Goal: Communication & Community: Answer question/provide support

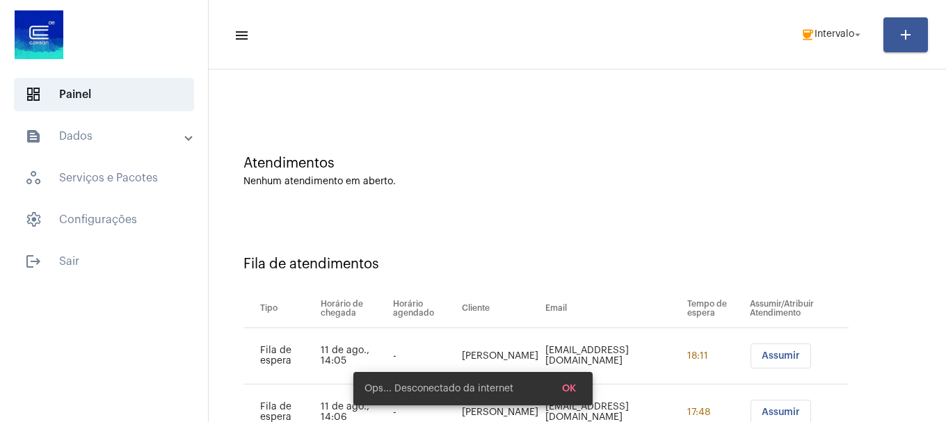
scroll to position [99, 0]
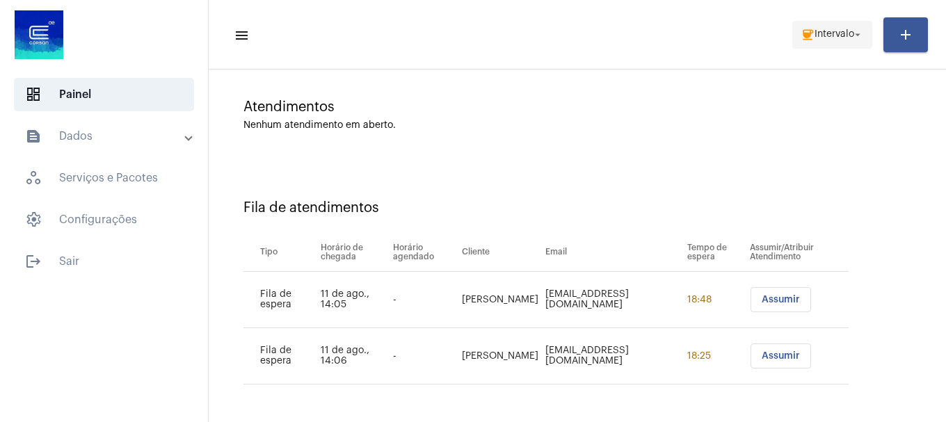
click at [828, 40] on span "coffee Intervalo arrow_drop_down" at bounding box center [832, 34] width 63 height 25
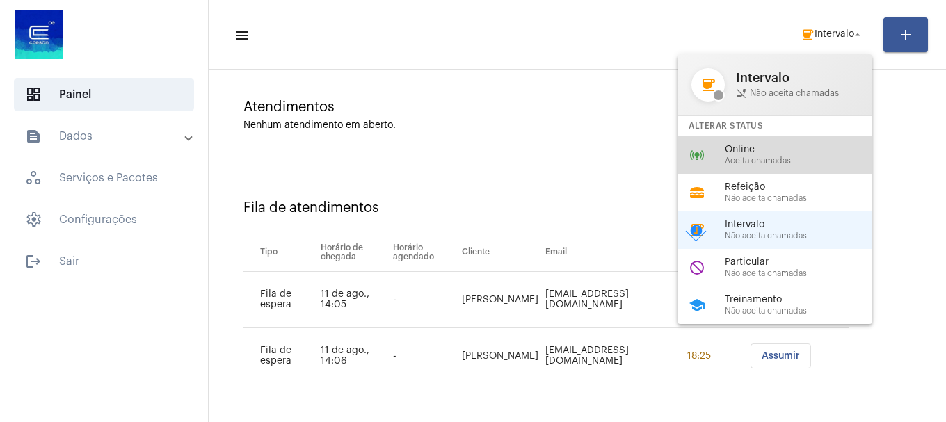
click at [807, 145] on span "Online" at bounding box center [804, 150] width 159 height 10
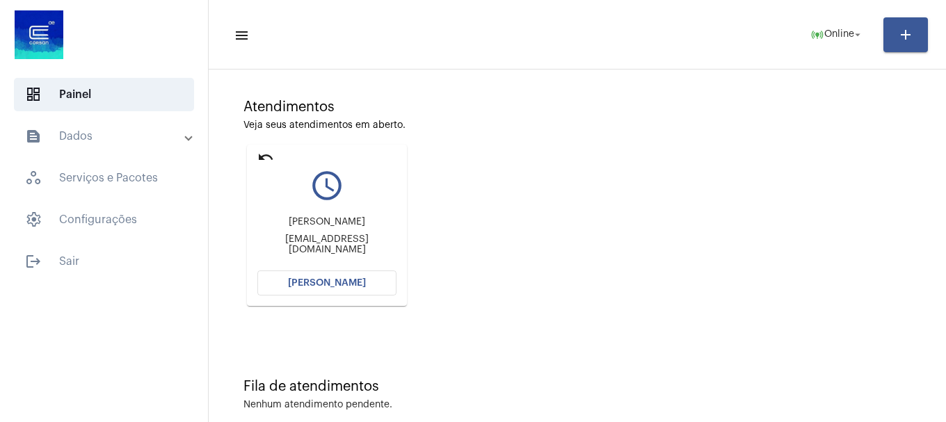
scroll to position [122, 0]
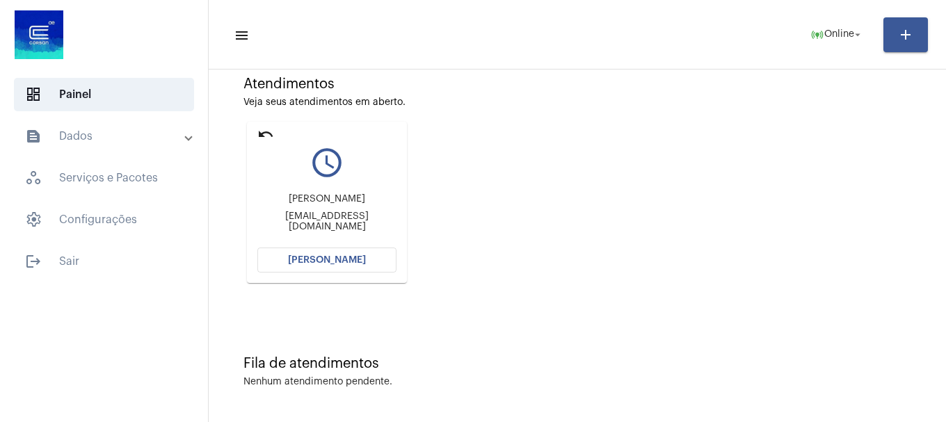
click at [315, 253] on button "[PERSON_NAME]" at bounding box center [326, 260] width 139 height 25
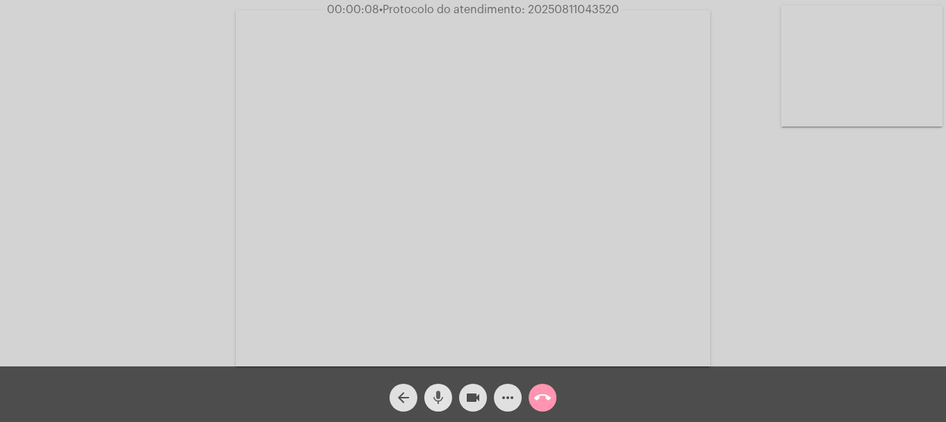
click at [437, 410] on span "mic" at bounding box center [438, 398] width 17 height 28
click at [431, 389] on span "mic_off" at bounding box center [438, 398] width 17 height 28
click at [431, 389] on span "mic" at bounding box center [438, 398] width 17 height 28
click at [431, 389] on span "mic_off" at bounding box center [438, 398] width 17 height 28
click at [756, 68] on div "Acessando Câmera e Microfone..." at bounding box center [473, 186] width 944 height 367
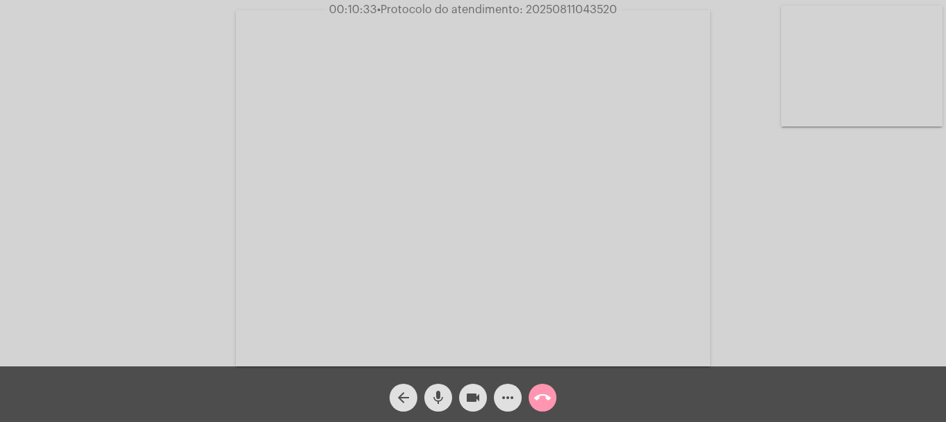
click at [502, 399] on mat-icon "more_horiz" at bounding box center [508, 398] width 17 height 17
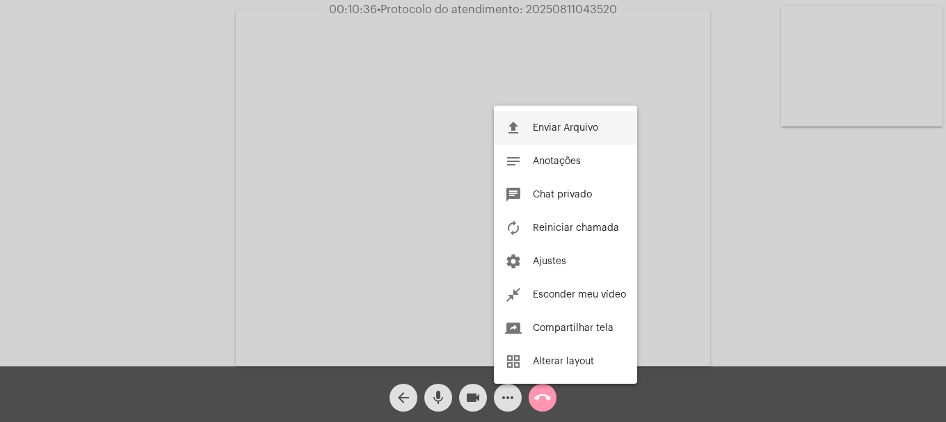
click at [571, 122] on button "file_upload Enviar Arquivo" at bounding box center [565, 127] width 143 height 33
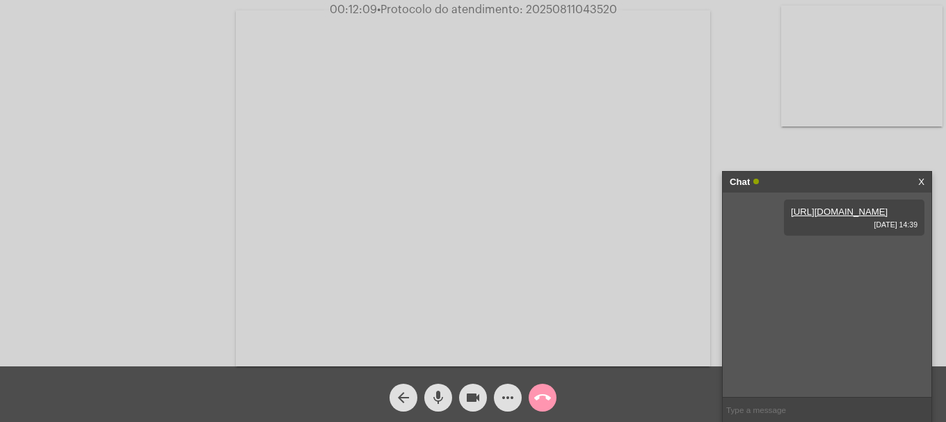
click at [537, 8] on span "• Protocolo do atendimento: 20250811043520" at bounding box center [497, 9] width 240 height 11
copy span "20250811043520"
click at [777, 398] on input "text" at bounding box center [827, 410] width 209 height 24
paste input "20250811043520"
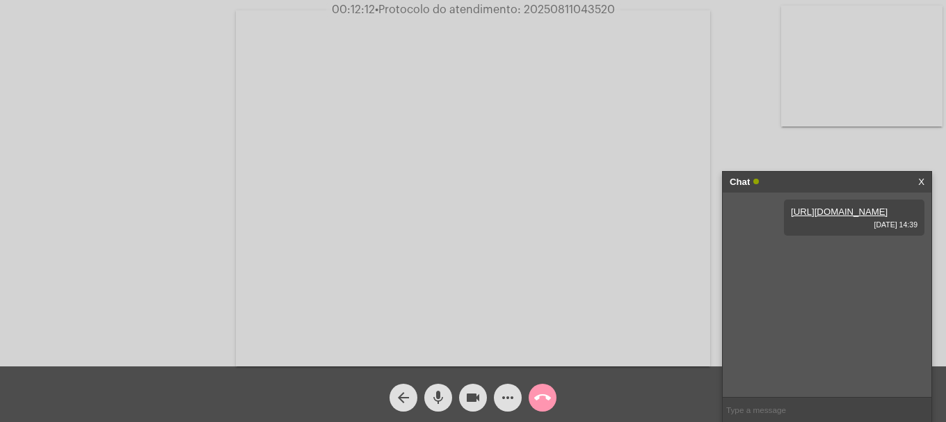
type input "20250811043520"
click at [539, 400] on mat-icon "call_end" at bounding box center [542, 398] width 17 height 17
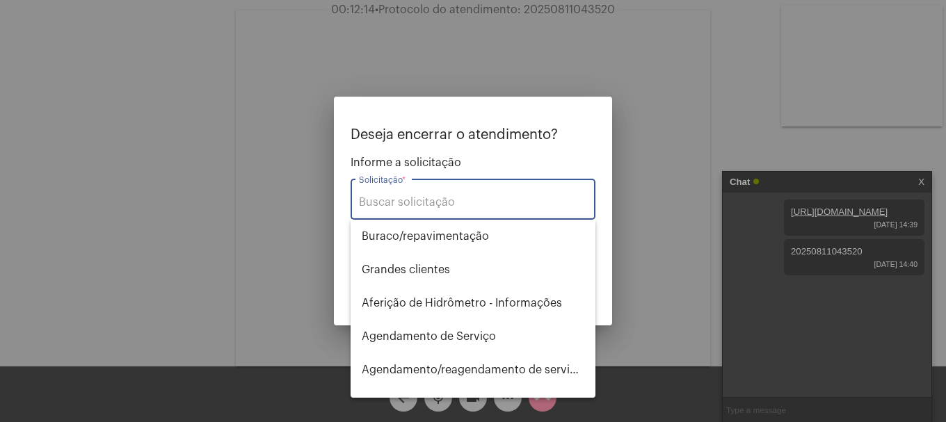
click at [486, 205] on input "Solicitação *" at bounding box center [473, 202] width 228 height 13
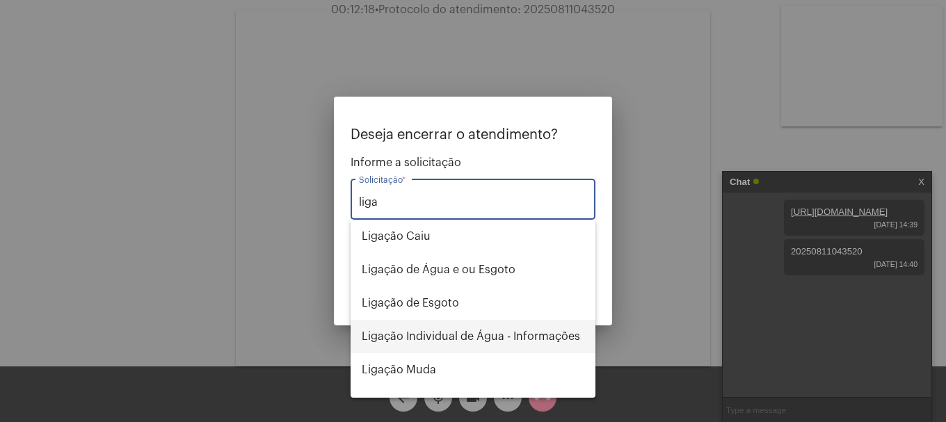
click at [499, 343] on span "Ligação Individual de Água - Informações" at bounding box center [473, 336] width 223 height 33
type input "Ligação Individual de Água - Informações"
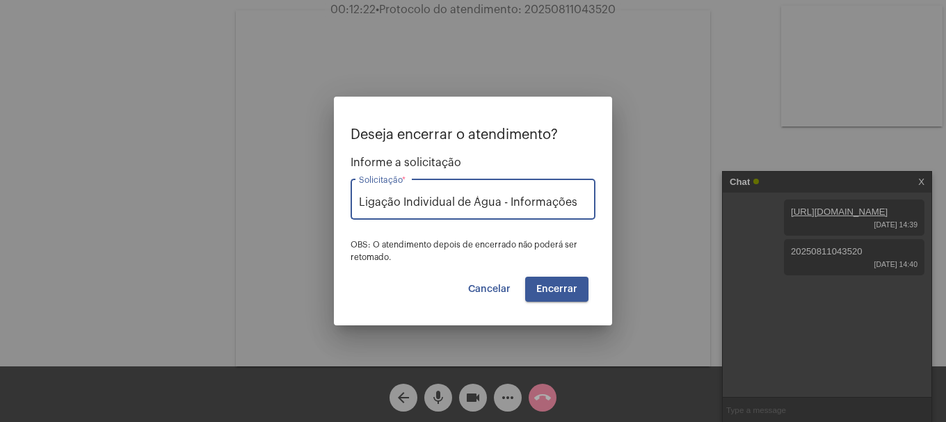
click at [550, 292] on span "Encerrar" at bounding box center [557, 290] width 41 height 10
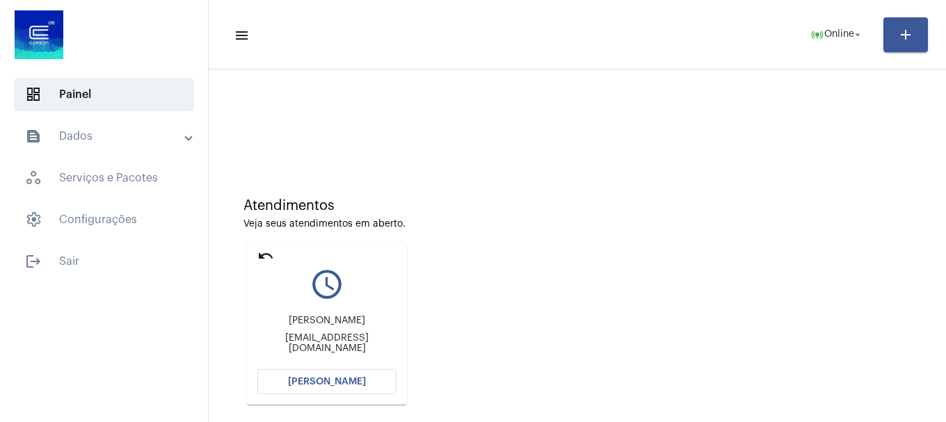
click at [315, 397] on mat-card "undo query_builder Jéssica Figueiredo supervisaocachoeirinha@carloschagasrs.com…" at bounding box center [327, 324] width 160 height 161
click at [316, 390] on button "[PERSON_NAME]" at bounding box center [326, 382] width 139 height 25
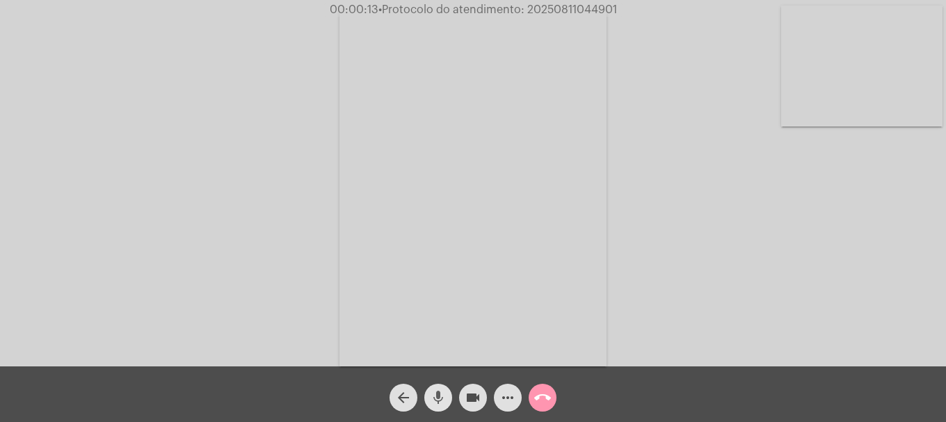
click at [438, 398] on mat-icon "mic" at bounding box center [438, 398] width 17 height 17
click at [431, 381] on div "mic_off" at bounding box center [438, 394] width 35 height 35
click at [538, 8] on span "• Protocolo do atendimento: 20250811044901" at bounding box center [497, 9] width 239 height 11
copy span "20250811044901"
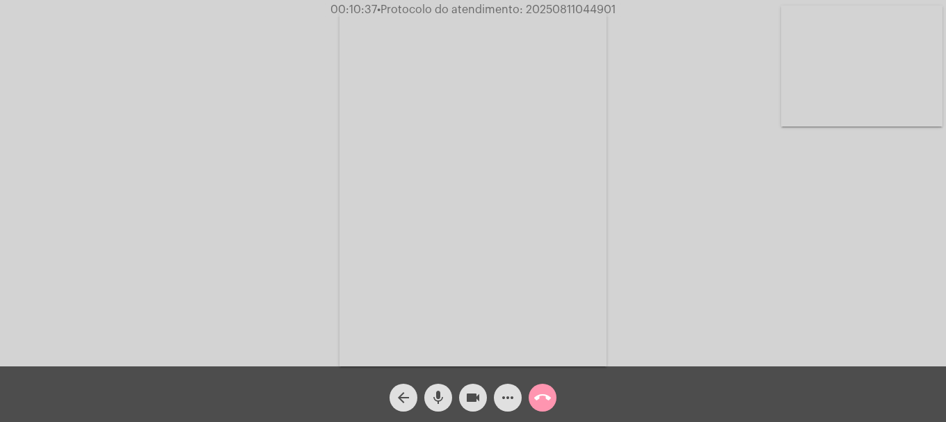
click at [518, 406] on button "more_horiz" at bounding box center [508, 398] width 28 height 28
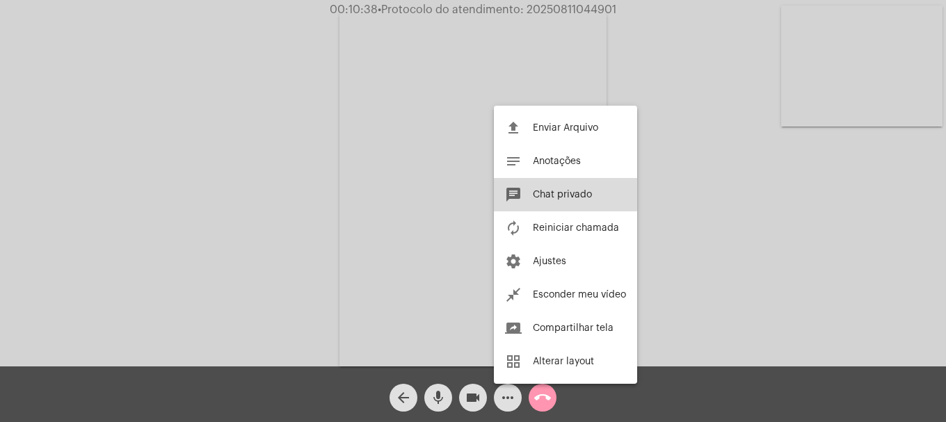
click at [550, 191] on span "Chat privado" at bounding box center [562, 195] width 59 height 10
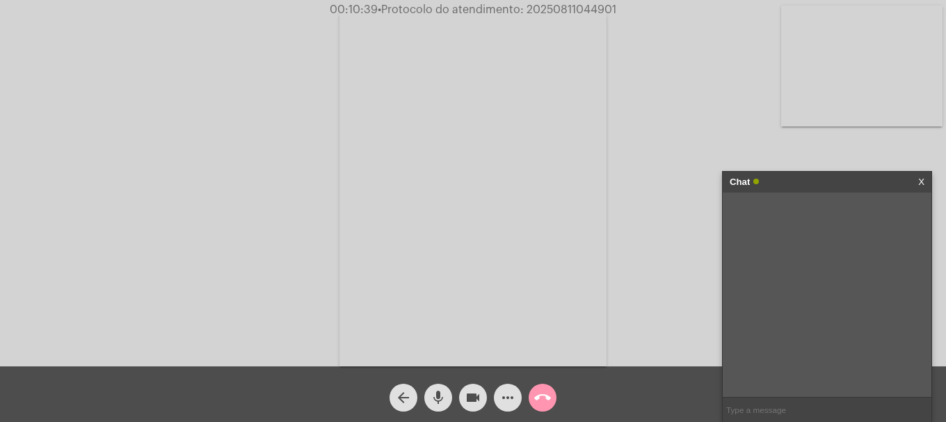
click at [737, 403] on input "text" at bounding box center [827, 410] width 209 height 24
paste input "20250811044901"
type input "20250811044901"
click at [536, 386] on span "call_end" at bounding box center [542, 398] width 17 height 28
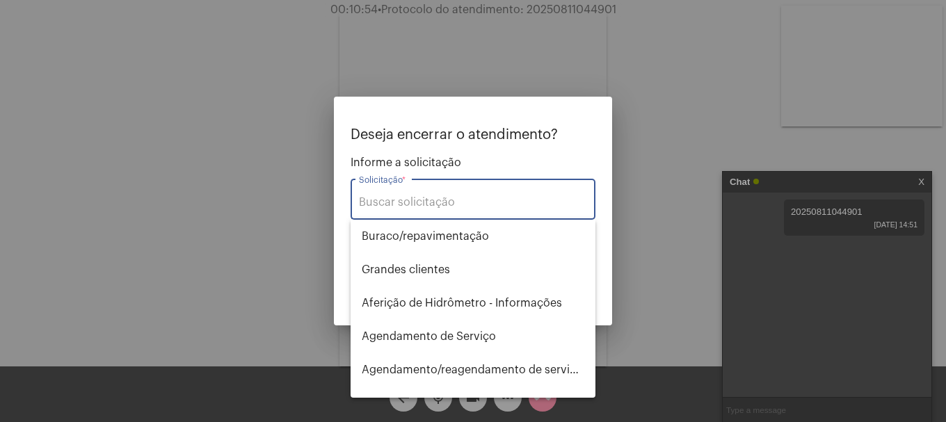
click at [472, 200] on input "Solicitação *" at bounding box center [473, 202] width 228 height 13
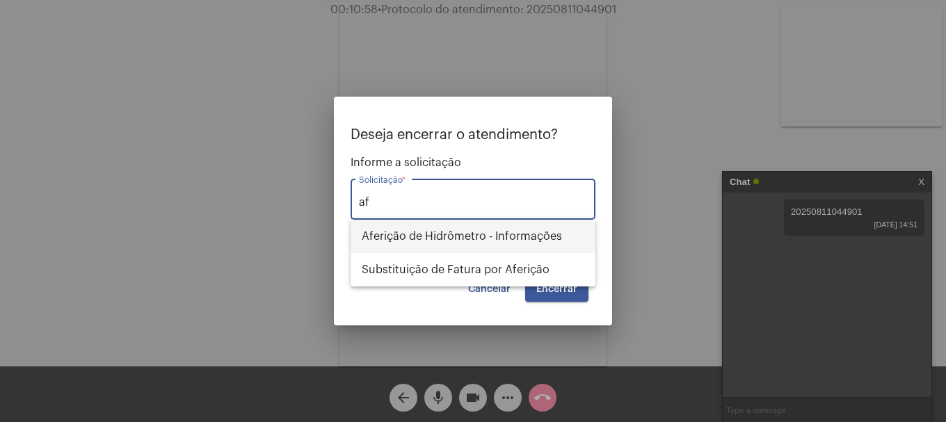
click at [464, 232] on span "Aferição de Hidrômetro - Informações" at bounding box center [473, 236] width 223 height 33
type input "Aferição de Hidrômetro - Informações"
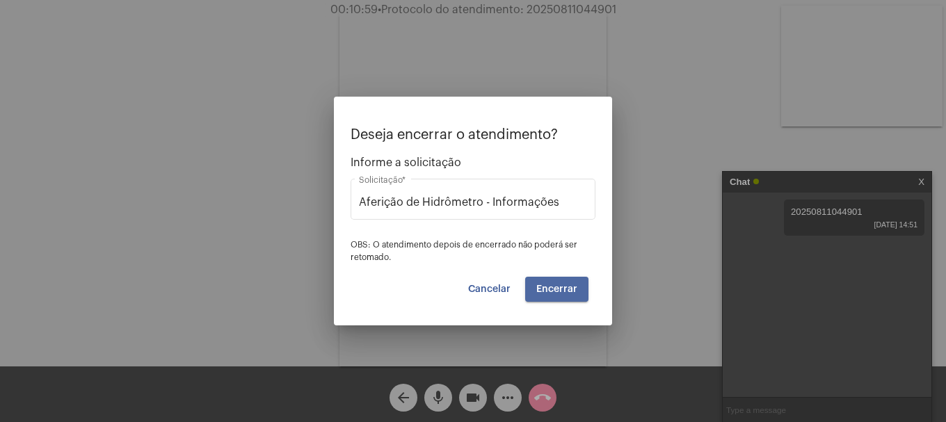
click at [564, 283] on button "Encerrar" at bounding box center [556, 289] width 63 height 25
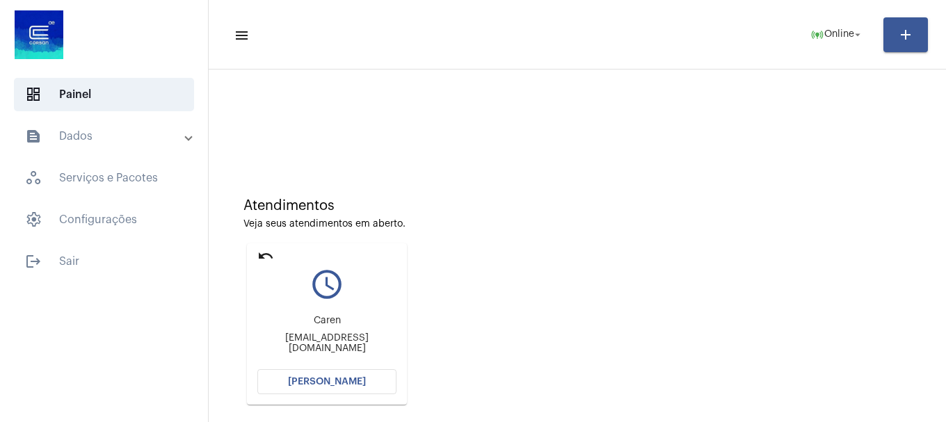
click at [328, 379] on span "[PERSON_NAME]" at bounding box center [327, 382] width 78 height 10
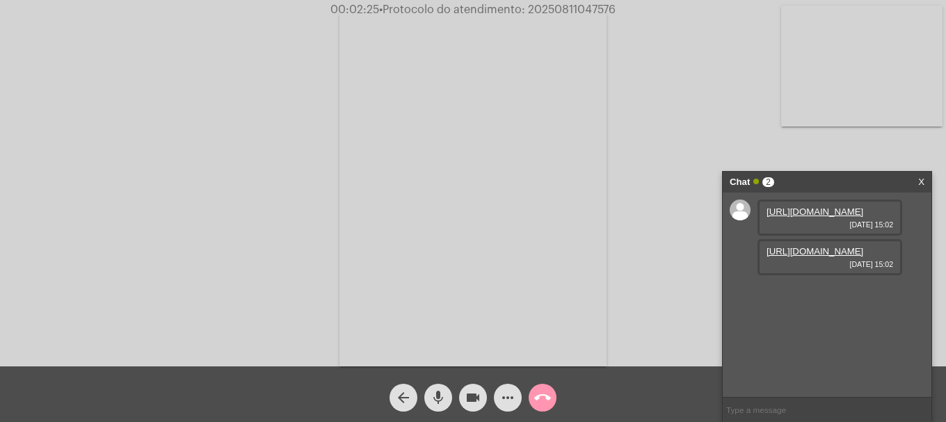
click at [809, 216] on link "https://neft-transfer-bucket.s3.amazonaws.com/temp-28bc4bc7-2c92-2c51-3375-af36…" at bounding box center [815, 212] width 97 height 10
click at [781, 257] on link "https://neft-transfer-bucket.s3.amazonaws.com/temp-bef08620-0208-05e1-217c-72c3…" at bounding box center [815, 251] width 97 height 10
click at [778, 315] on div "https://neft-transfer-bucket.s3.amazonaws.com/temp-71303c9b-fa2c-8fe6-0178-c2e1…" at bounding box center [830, 297] width 145 height 36
click at [778, 296] on link "https://neft-transfer-bucket.s3.amazonaws.com/temp-71303c9b-fa2c-8fe6-0178-c2e1…" at bounding box center [815, 291] width 97 height 10
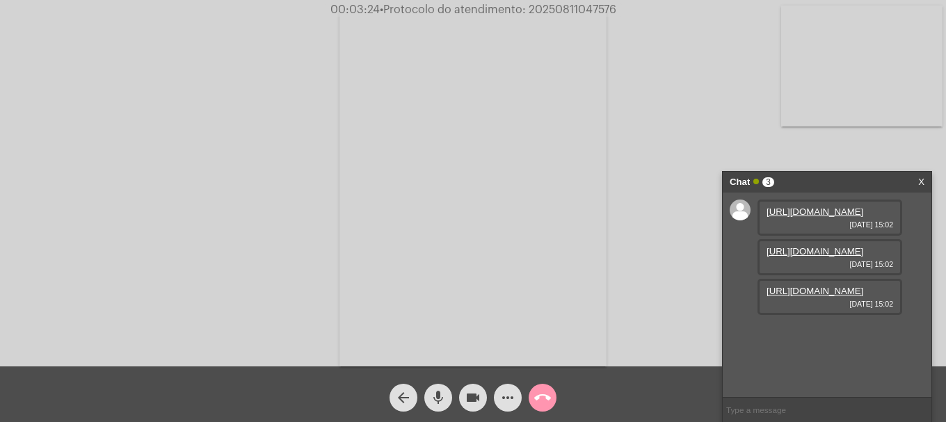
scroll to position [83, 0]
click at [815, 336] on link "https://neft-transfer-bucket.s3.amazonaws.com/temp-0ca2c239-d0c8-b6fd-4b4c-98a9…" at bounding box center [815, 331] width 97 height 10
click at [511, 391] on mat-icon "more_horiz" at bounding box center [508, 398] width 17 height 17
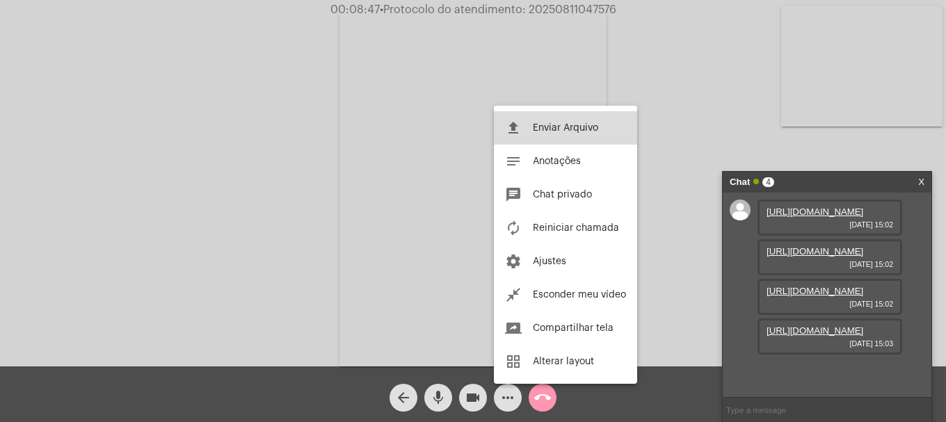
click at [567, 139] on button "file_upload Enviar Arquivo" at bounding box center [565, 127] width 143 height 33
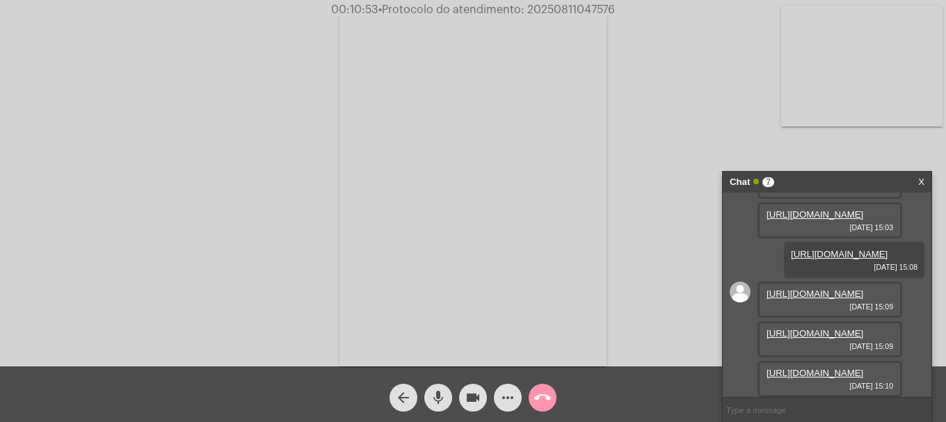
scroll to position [367, 0]
click at [802, 289] on link "https://neft-transfer-bucket.s3.amazonaws.com/temp-7804ac76-416c-fce5-d60f-7d24…" at bounding box center [815, 294] width 97 height 10
click at [807, 328] on link "https://neft-transfer-bucket.s3.amazonaws.com/temp-0c5d29a7-3ac2-bdcf-bee7-7c83…" at bounding box center [815, 333] width 97 height 10
click at [813, 368] on link "https://neft-transfer-bucket.s3.amazonaws.com/temp-c5198543-d549-e84d-cbf7-5fea…" at bounding box center [815, 373] width 97 height 10
click at [513, 401] on mat-icon "more_horiz" at bounding box center [508, 398] width 17 height 17
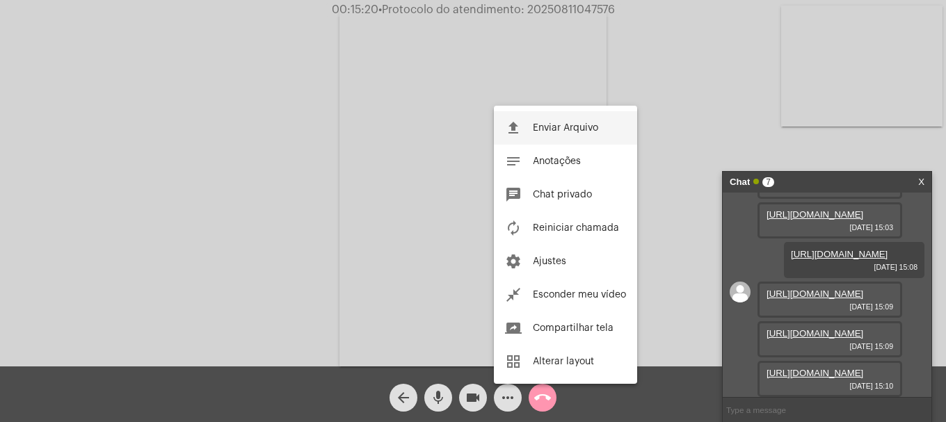
click at [545, 120] on button "file_upload Enviar Arquivo" at bounding box center [565, 127] width 143 height 33
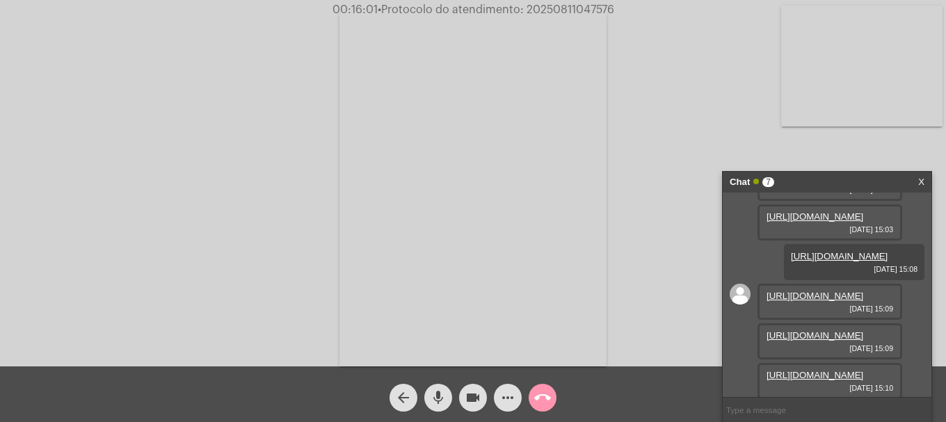
scroll to position [438, 0]
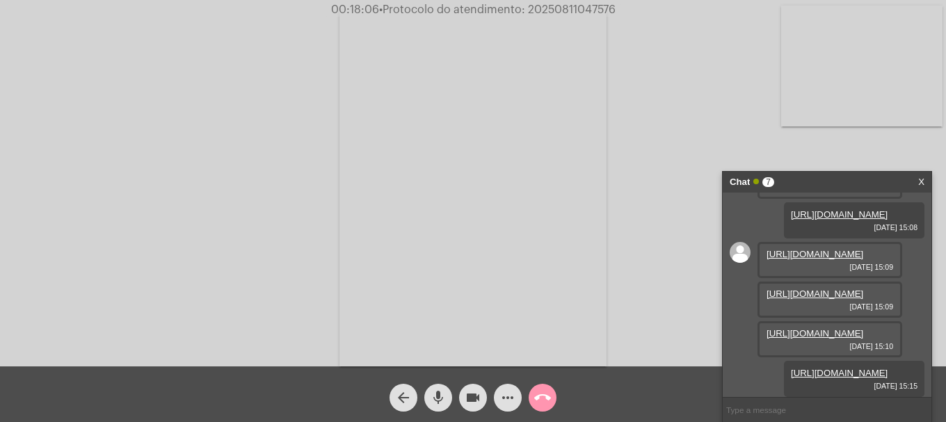
click at [541, 8] on span "• Protocolo do atendimento: 20250811047576" at bounding box center [497, 9] width 237 height 11
click at [541, 8] on span "• Protocolo do atendimento: 20250811047576" at bounding box center [496, 9] width 237 height 11
copy span "20250811047576"
click at [809, 415] on input "text" at bounding box center [827, 410] width 209 height 24
paste input "20250811047576"
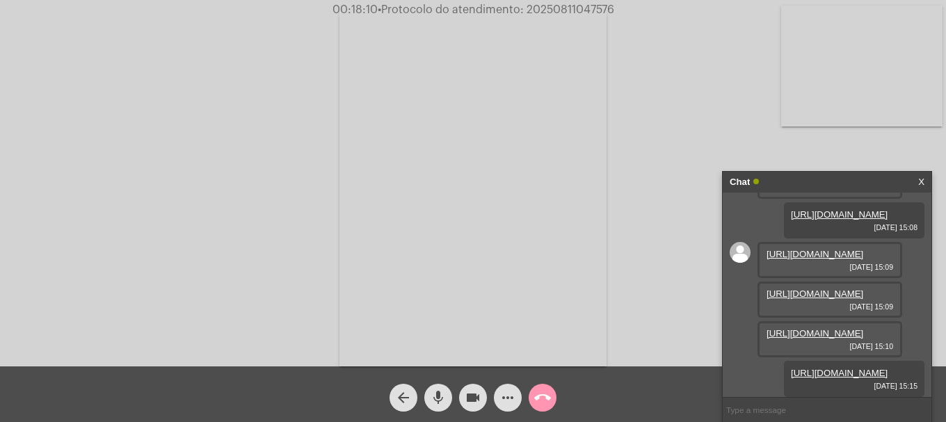
type input "20250811047576"
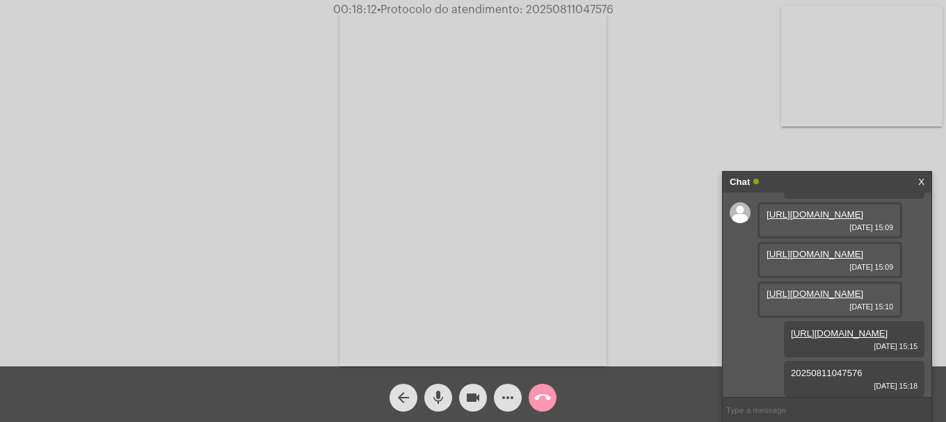
scroll to position [477, 0]
click at [538, 401] on mat-icon "call_end" at bounding box center [542, 398] width 17 height 17
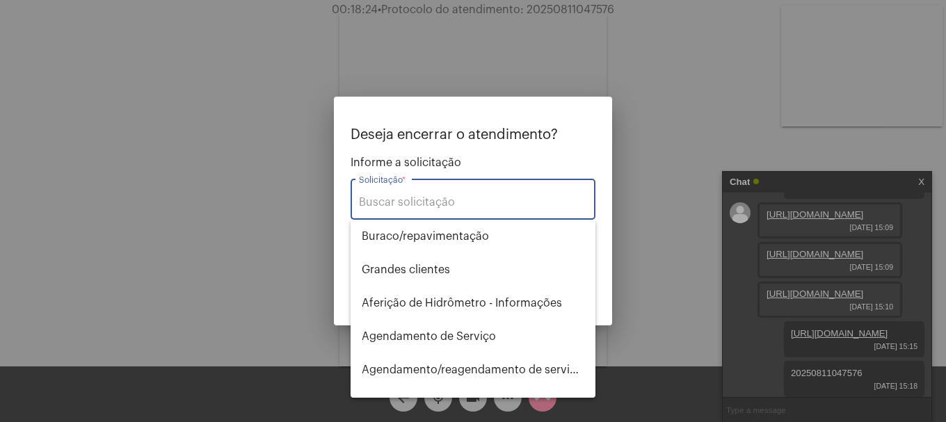
click at [461, 206] on input "Solicitação *" at bounding box center [473, 202] width 228 height 13
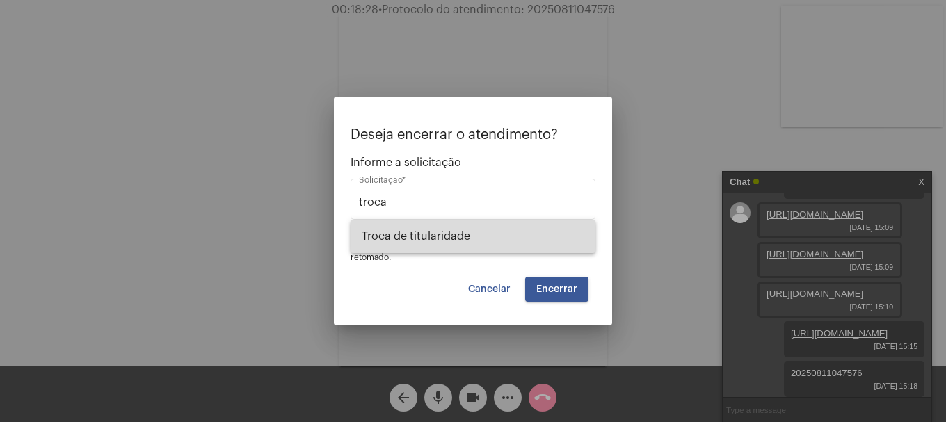
click at [470, 231] on span "Troca de titularidade" at bounding box center [473, 236] width 223 height 33
type input "Troca de titularidade"
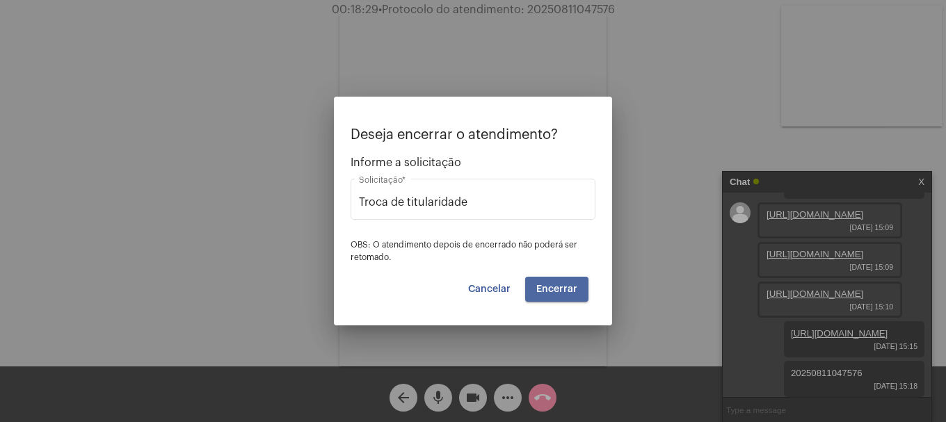
click at [547, 278] on button "Encerrar" at bounding box center [556, 289] width 63 height 25
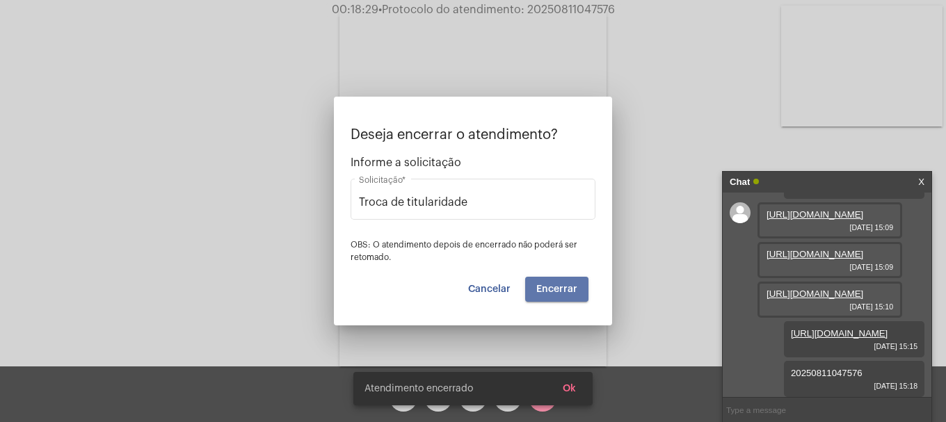
click at [547, 278] on button "Encerrar" at bounding box center [556, 289] width 63 height 25
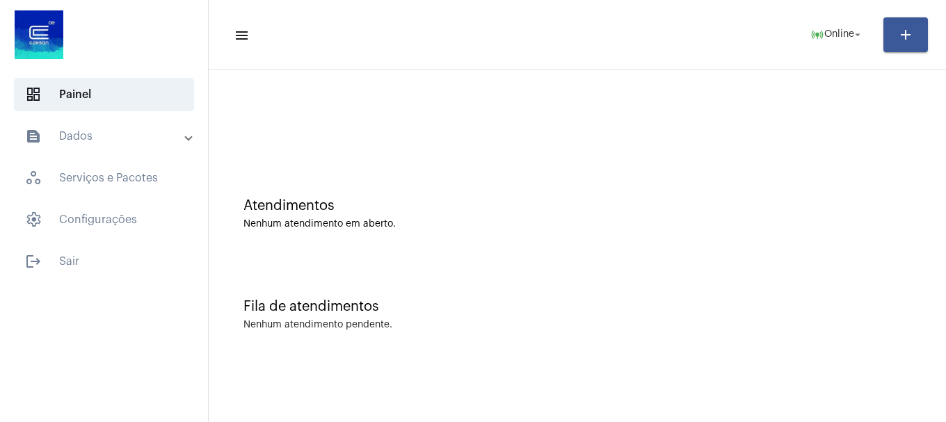
click at [112, 139] on mat-panel-title "text_snippet_outlined Dados" at bounding box center [105, 136] width 161 height 17
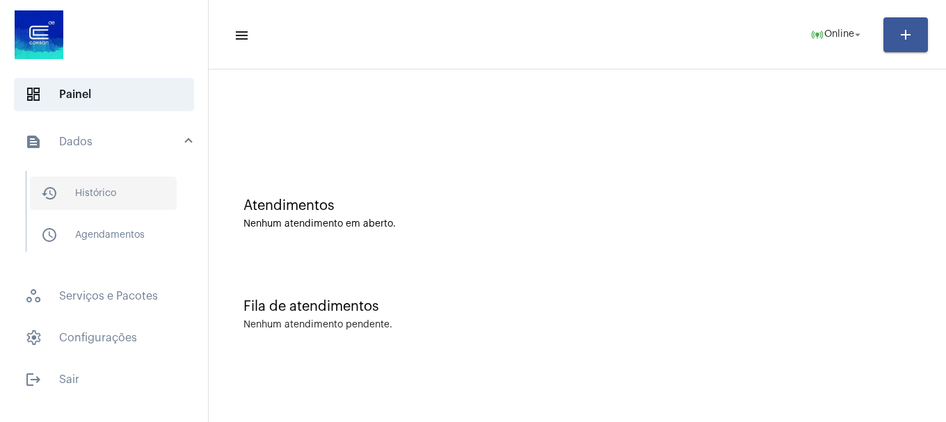
click at [92, 193] on span "history_outlined Histórico" at bounding box center [103, 193] width 147 height 33
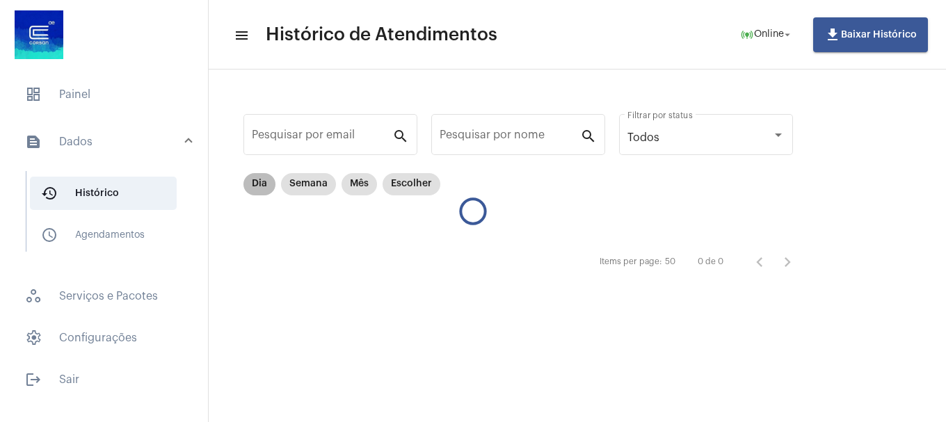
click at [255, 181] on mat-chip "Dia" at bounding box center [260, 184] width 32 height 22
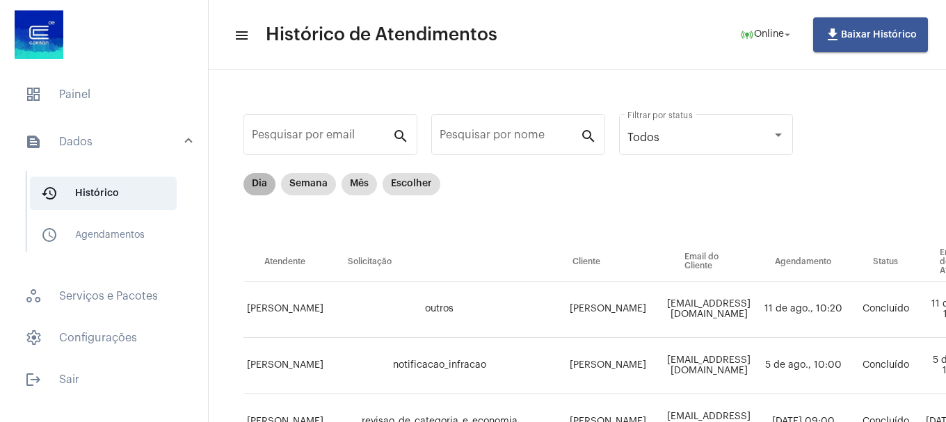
click at [249, 189] on mat-chip "Dia" at bounding box center [260, 184] width 32 height 22
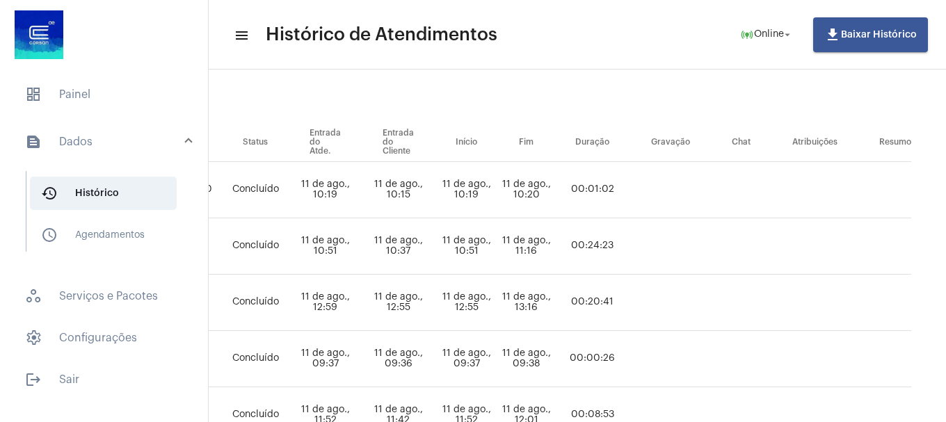
scroll to position [0, 714]
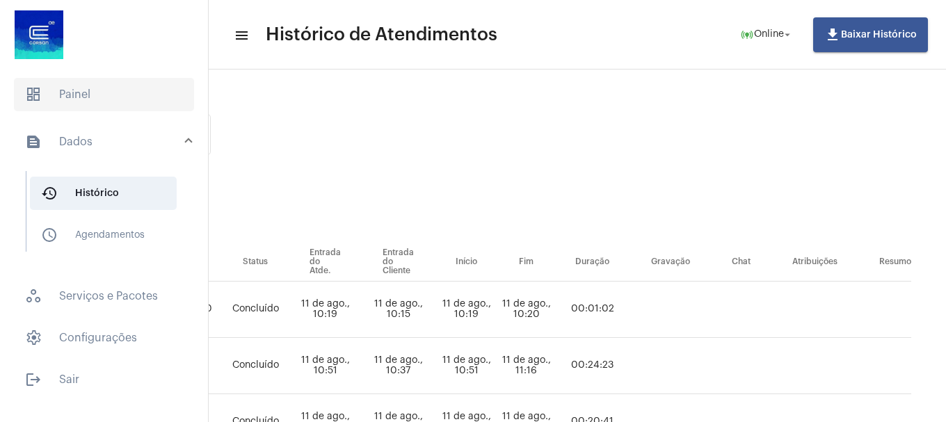
click at [81, 92] on span "dashboard Painel" at bounding box center [104, 94] width 180 height 33
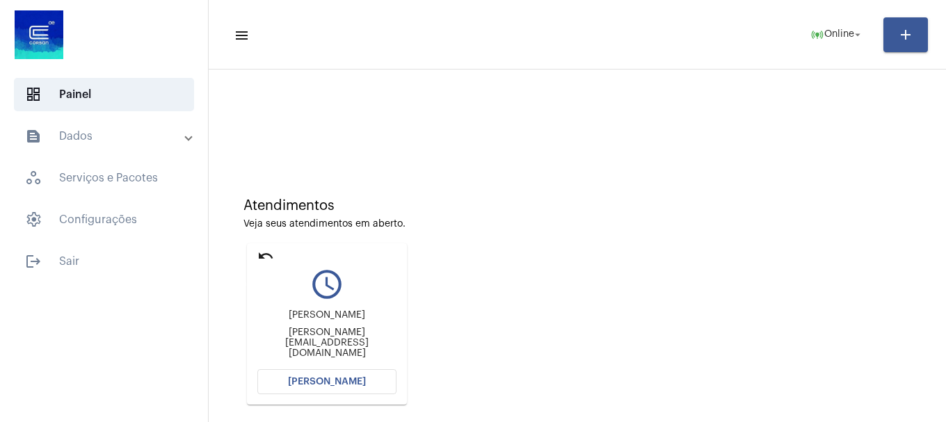
click at [264, 256] on mat-icon "undo" at bounding box center [265, 256] width 17 height 17
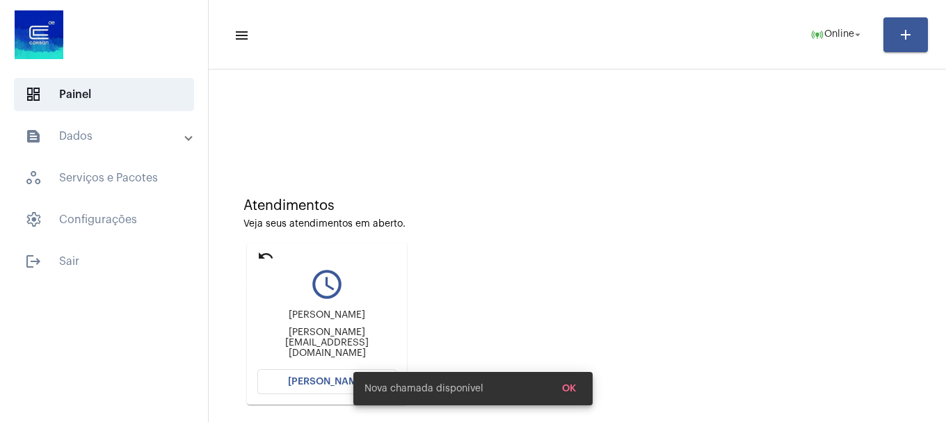
click at [259, 256] on mat-icon "undo" at bounding box center [265, 256] width 17 height 17
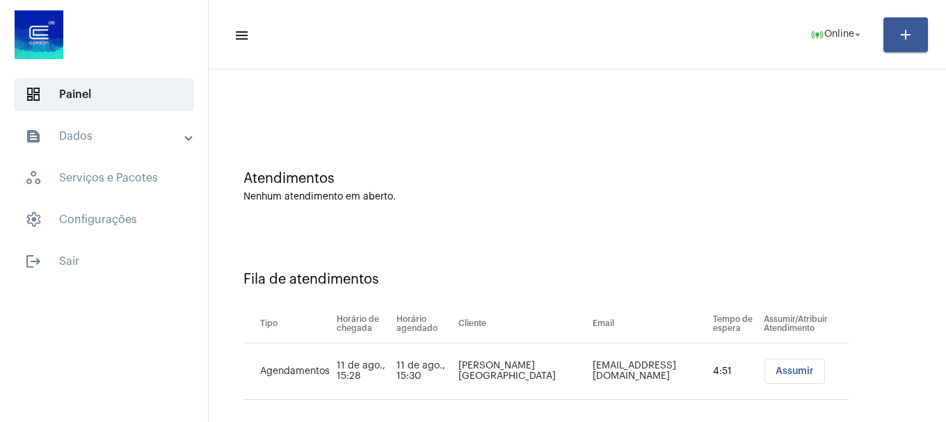
scroll to position [42, 0]
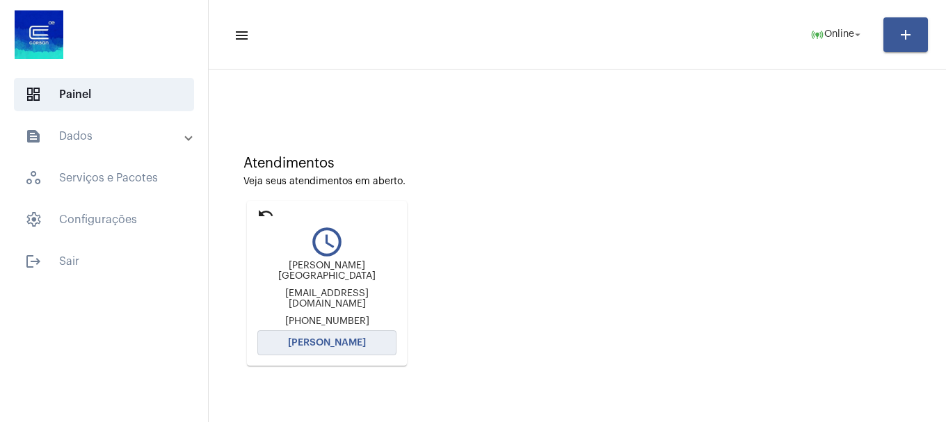
click at [371, 341] on button "[PERSON_NAME]" at bounding box center [326, 343] width 139 height 25
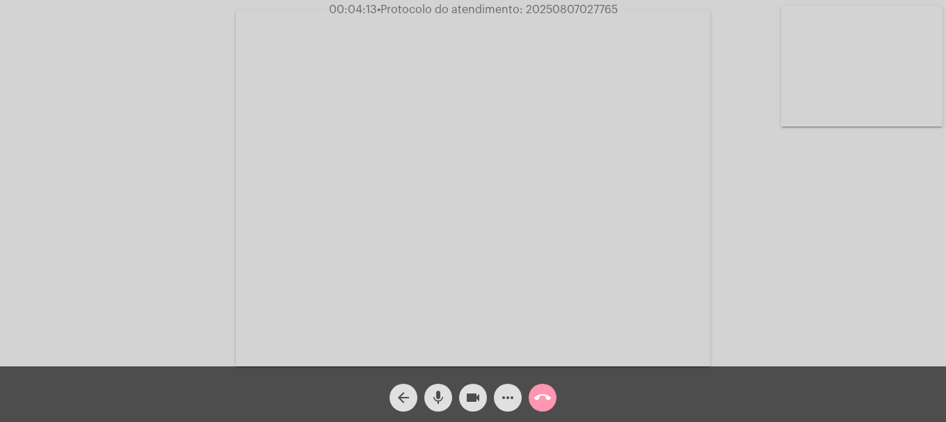
click at [496, 406] on button "more_horiz" at bounding box center [508, 398] width 28 height 28
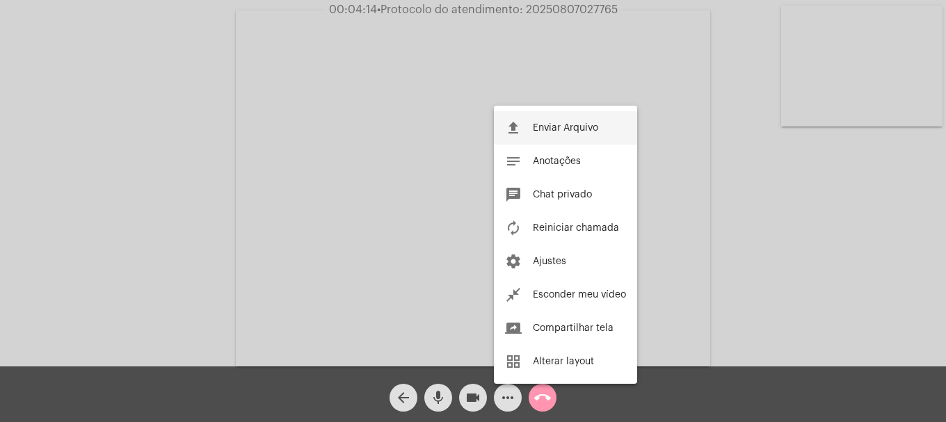
click at [542, 132] on span "Enviar Arquivo" at bounding box center [565, 128] width 65 height 10
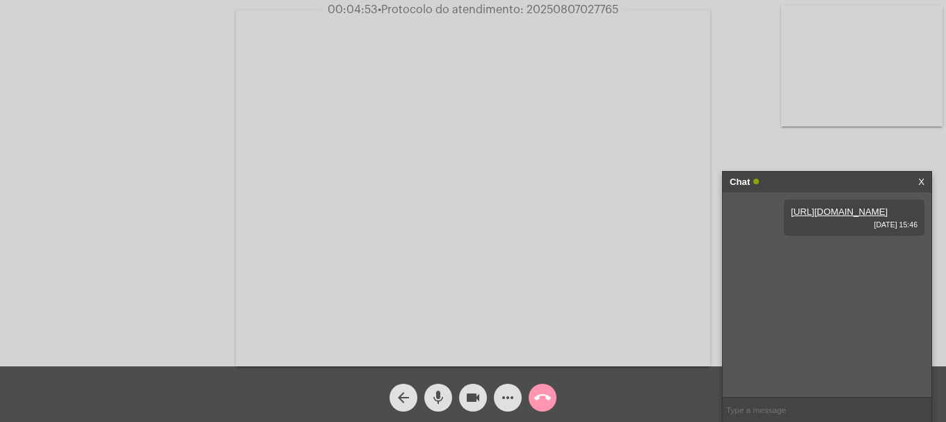
click at [587, 11] on span "• Protocolo do atendimento: 20250807027765" at bounding box center [498, 9] width 241 height 11
copy span "20250807027765"
click at [794, 409] on input "text" at bounding box center [827, 410] width 209 height 24
paste input "20250807027765"
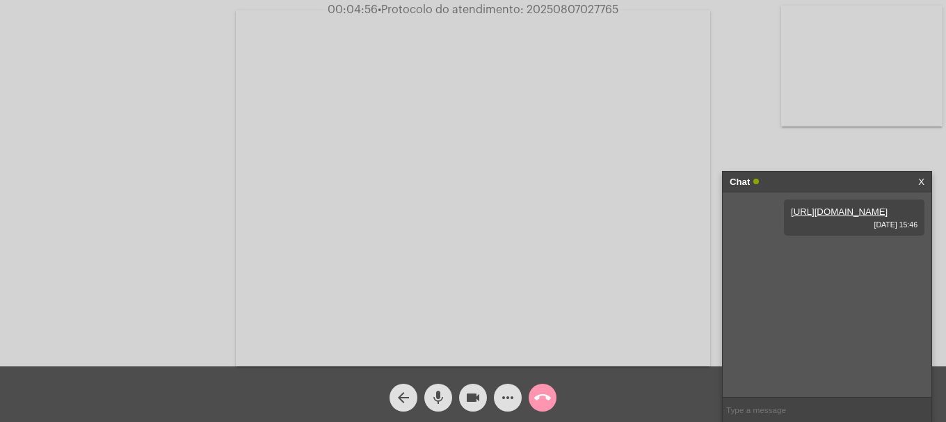
type input "20250807027765"
click at [550, 387] on span "call_end" at bounding box center [542, 398] width 17 height 28
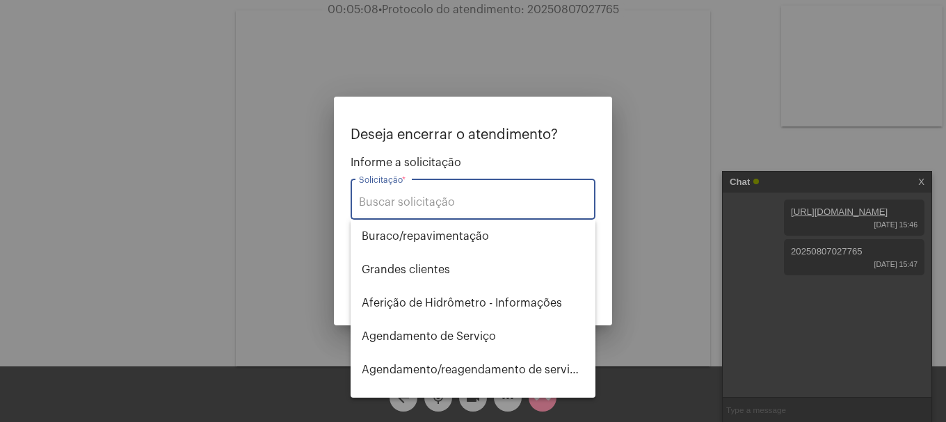
click at [440, 204] on input "Solicitação *" at bounding box center [473, 202] width 228 height 13
type input "i"
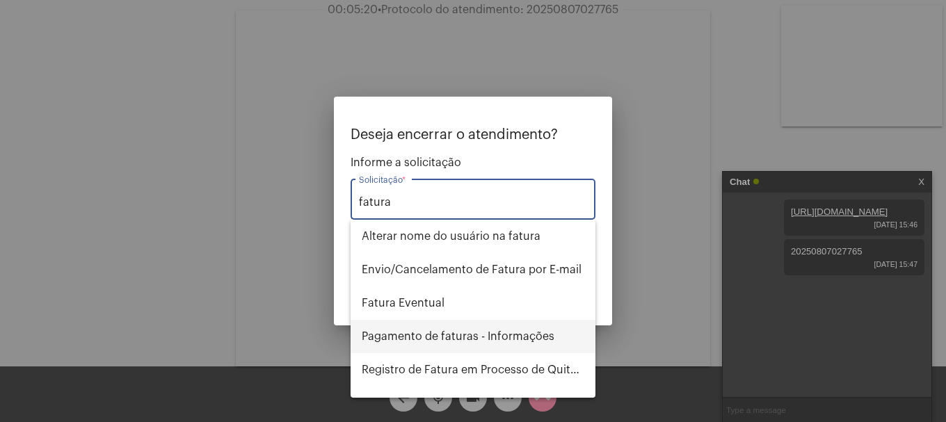
click at [520, 337] on span "Pagamento de faturas - Informações" at bounding box center [473, 336] width 223 height 33
type input "Pagamento de faturas - Informações"
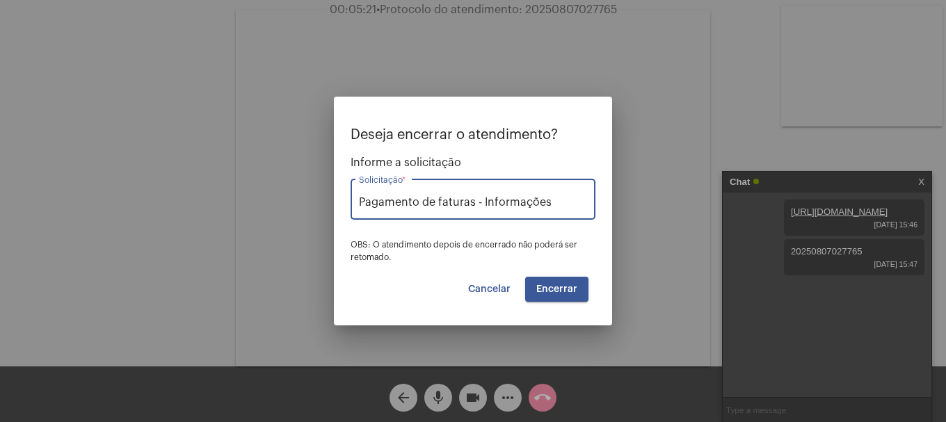
click at [566, 294] on span "Encerrar" at bounding box center [557, 290] width 41 height 10
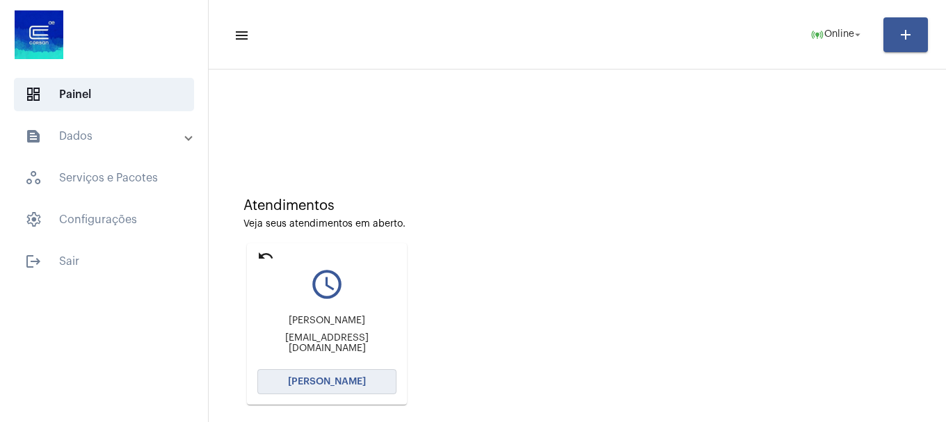
click at [321, 372] on button "[PERSON_NAME]" at bounding box center [326, 382] width 139 height 25
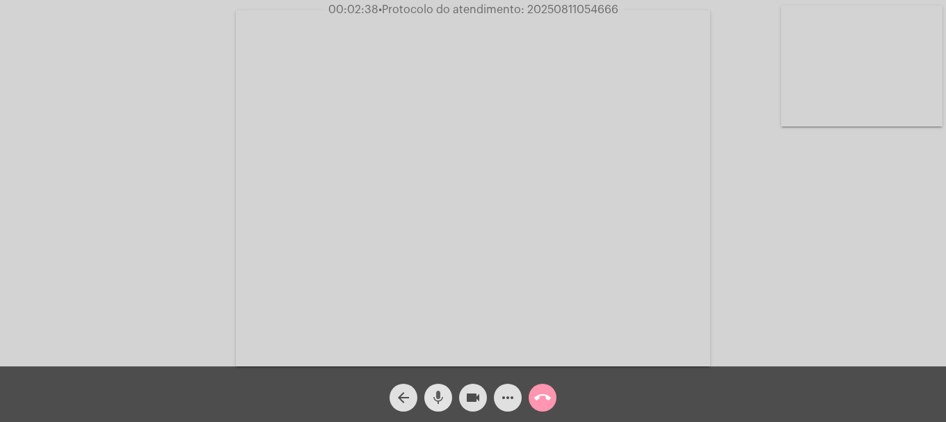
click at [439, 399] on mat-icon "mic" at bounding box center [438, 398] width 17 height 17
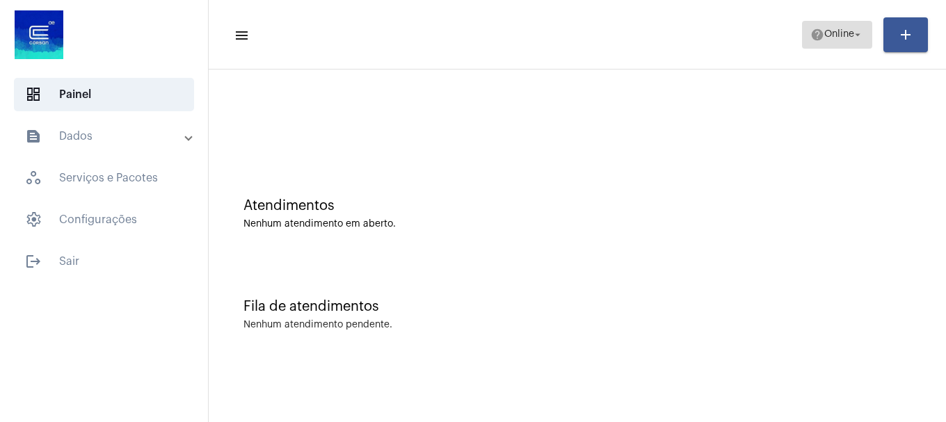
click at [807, 31] on button "help Online arrow_drop_down" at bounding box center [837, 35] width 70 height 28
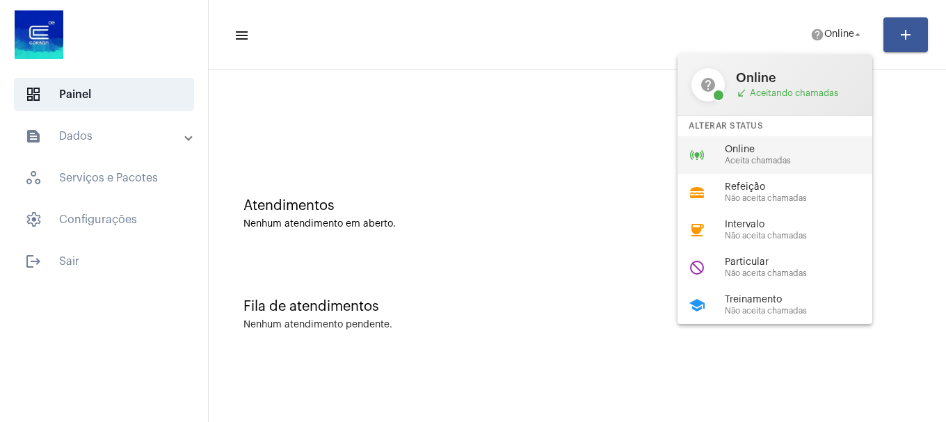
click at [788, 153] on span "Online" at bounding box center [804, 150] width 159 height 10
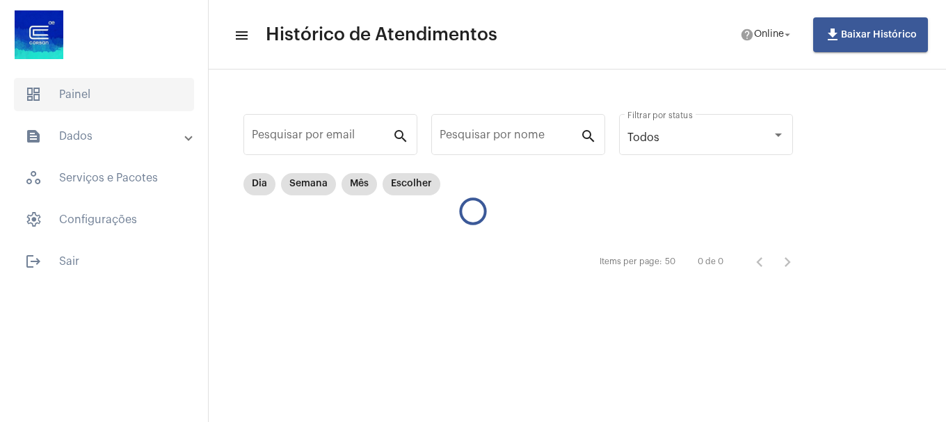
click at [71, 89] on span "dashboard Painel" at bounding box center [104, 94] width 180 height 33
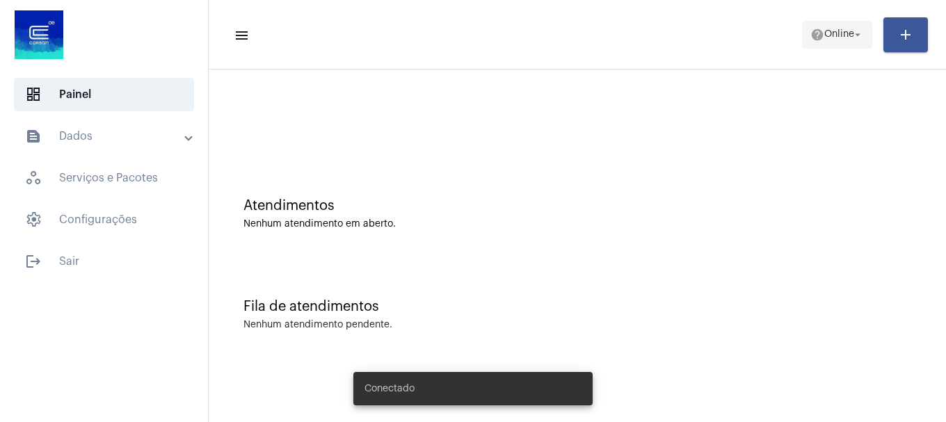
click at [860, 35] on mat-icon "arrow_drop_down" at bounding box center [858, 35] width 13 height 13
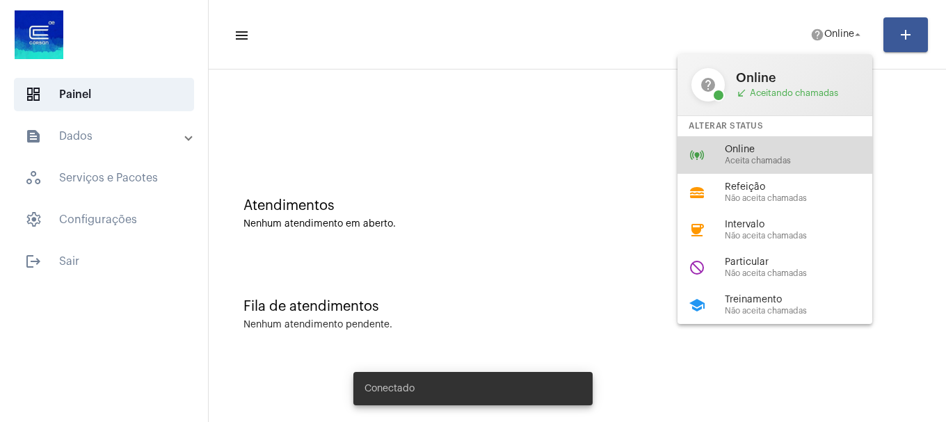
click at [775, 170] on div "online_prediction Online Aceita chamadas" at bounding box center [786, 155] width 217 height 38
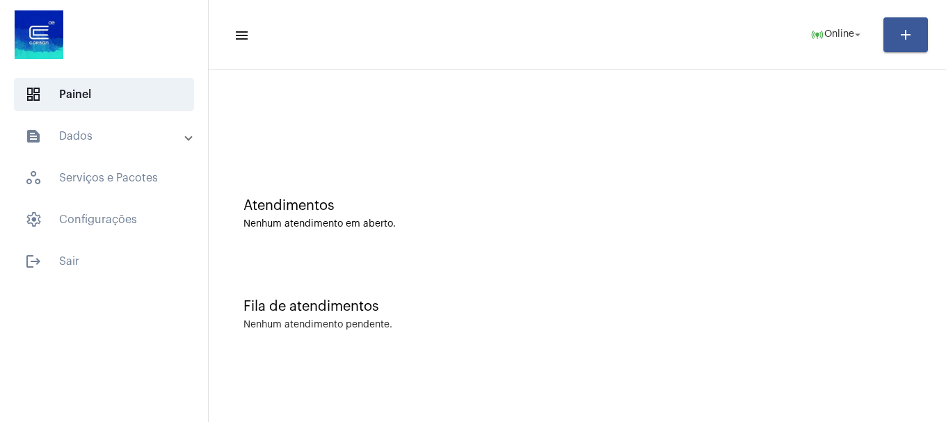
click at [117, 148] on mat-expansion-panel-header "text_snippet_outlined Dados" at bounding box center [108, 136] width 200 height 33
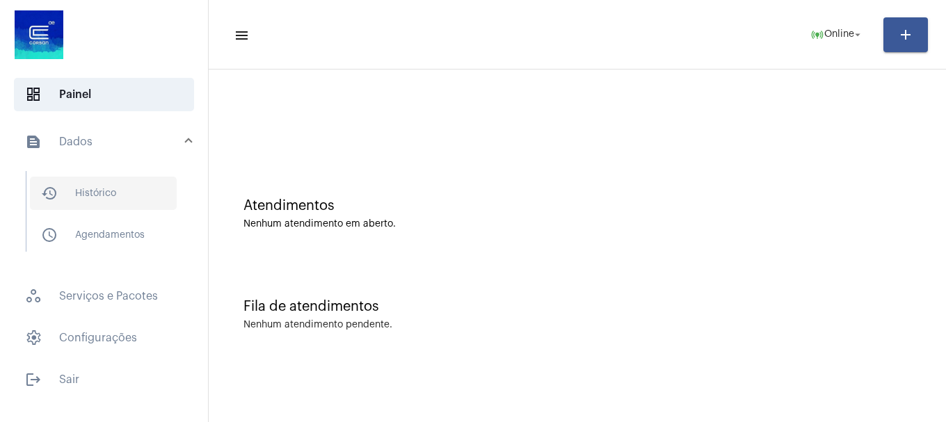
click at [109, 209] on span "history_outlined Histórico" at bounding box center [103, 193] width 147 height 33
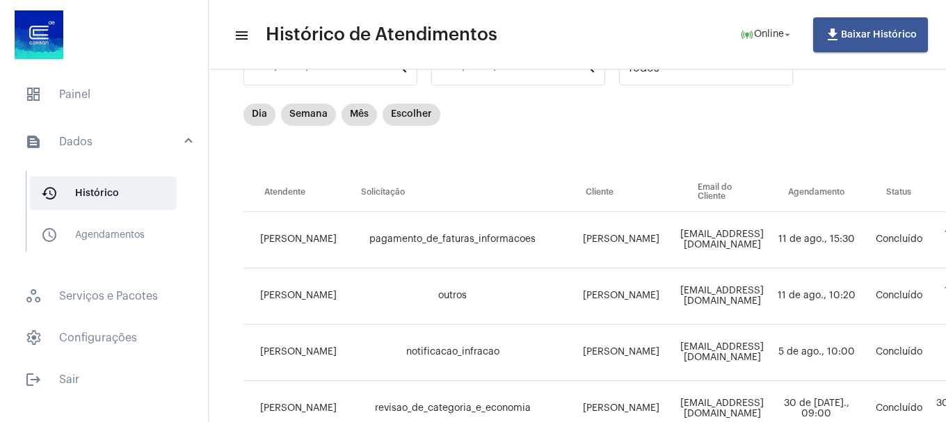
scroll to position [139, 0]
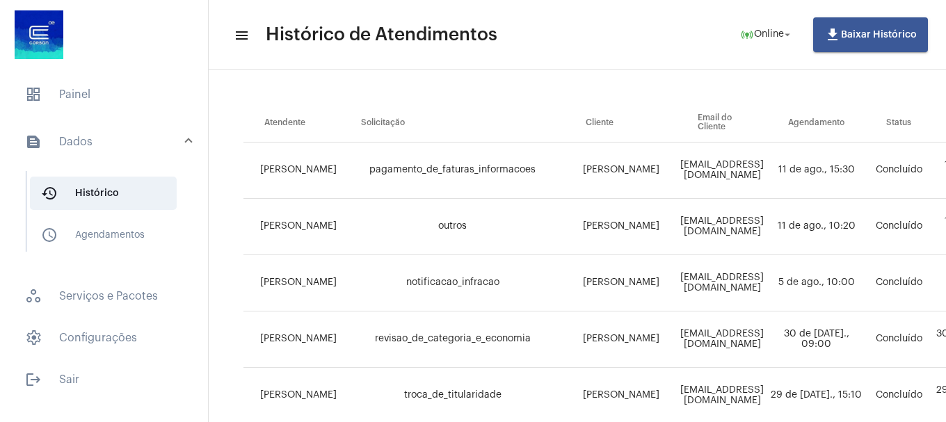
click at [677, 234] on td "[EMAIL_ADDRESS][DOMAIN_NAME]" at bounding box center [722, 227] width 90 height 56
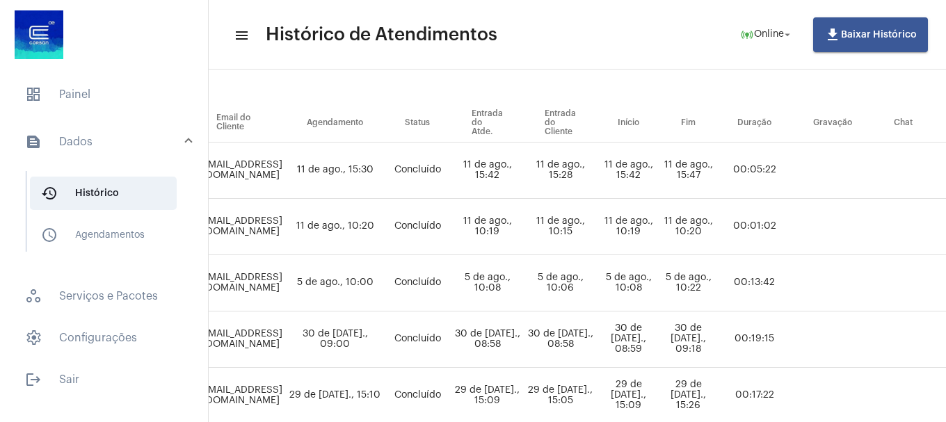
scroll to position [139, 103]
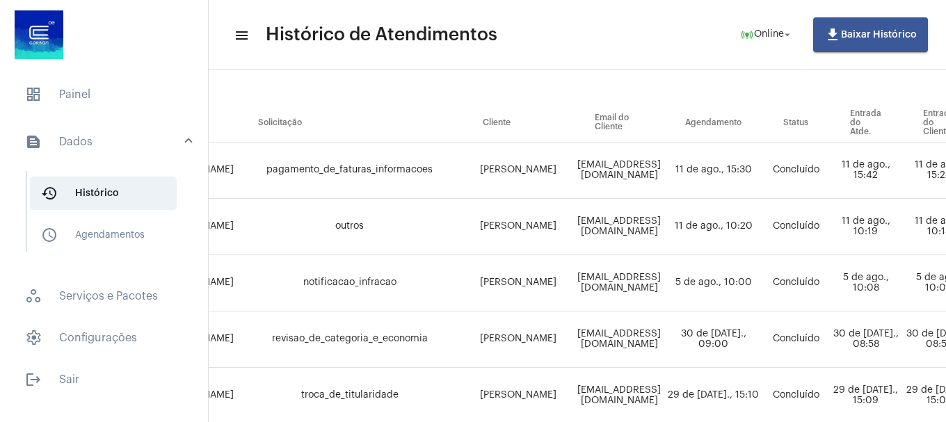
click at [574, 227] on td "[EMAIL_ADDRESS][DOMAIN_NAME]" at bounding box center [619, 227] width 90 height 56
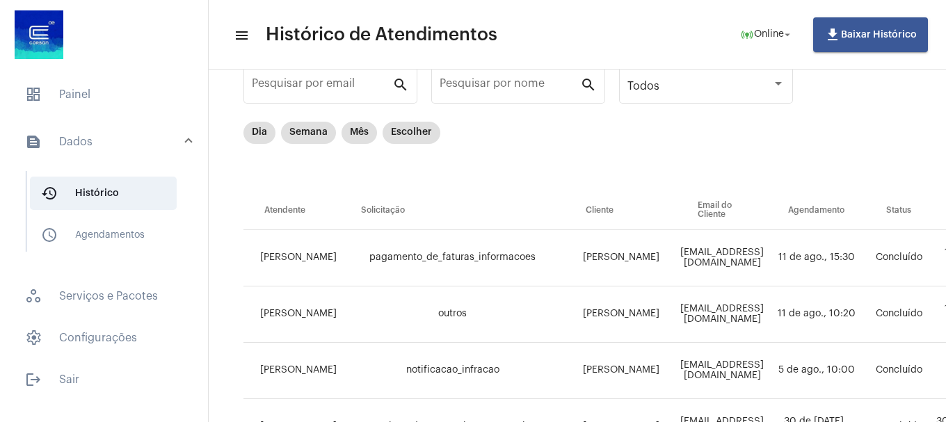
scroll to position [0, 0]
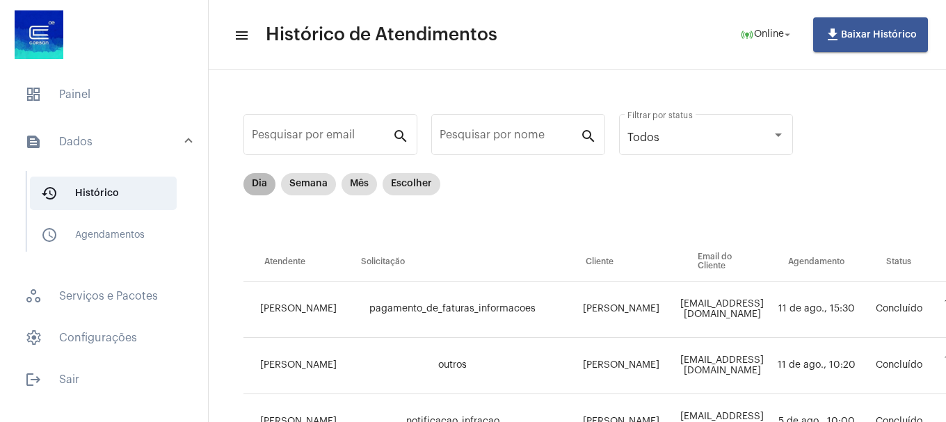
click at [244, 187] on mat-chip "Dia" at bounding box center [260, 184] width 32 height 22
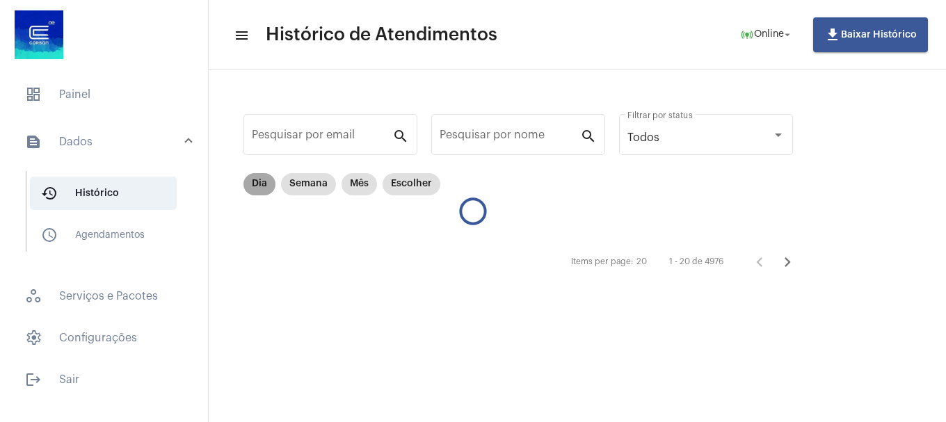
click at [251, 180] on mat-chip "Dia" at bounding box center [260, 184] width 32 height 22
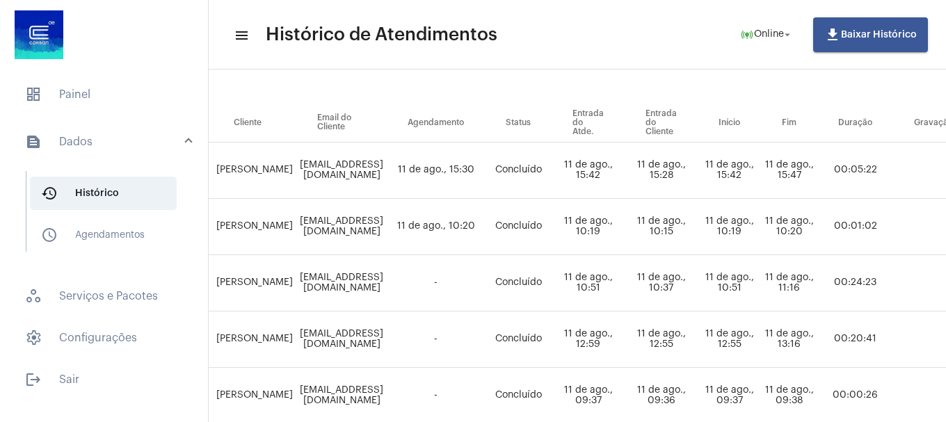
scroll to position [139, 0]
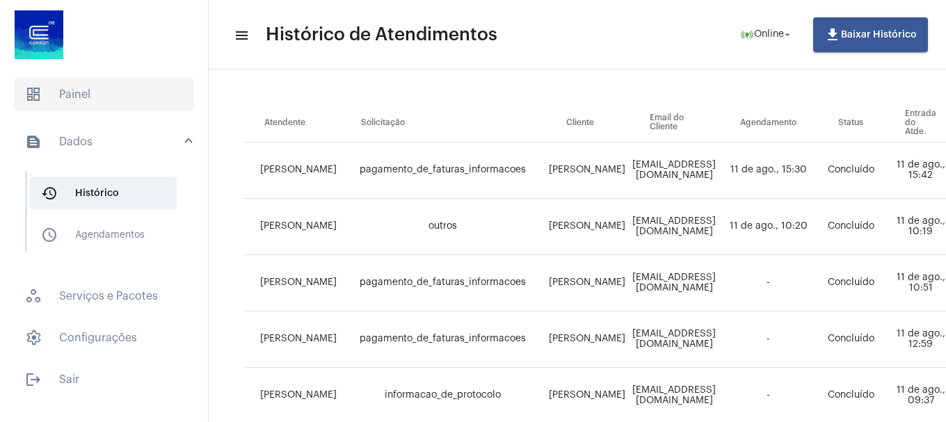
click at [85, 98] on span "dashboard Painel" at bounding box center [104, 94] width 180 height 33
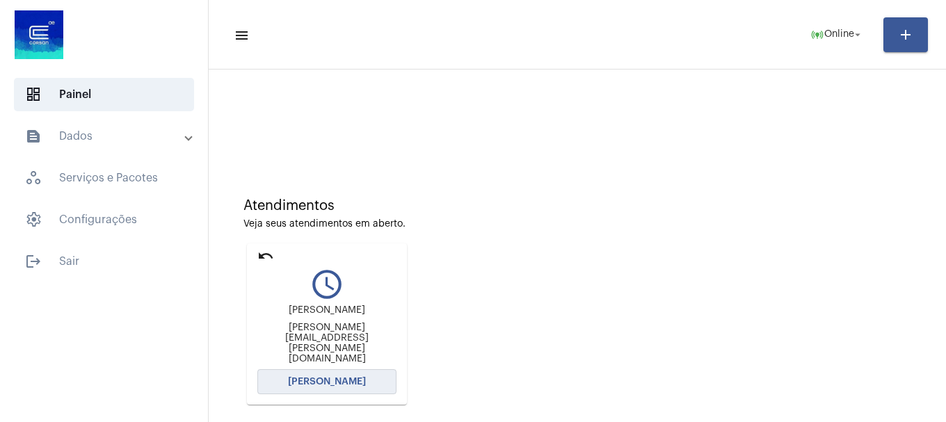
click at [306, 379] on span "[PERSON_NAME]" at bounding box center [327, 382] width 78 height 10
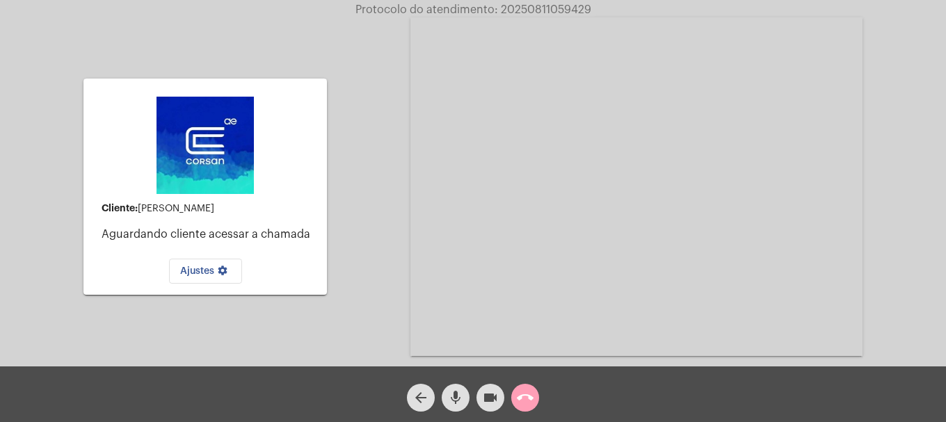
click at [531, 395] on mat-icon "call_end" at bounding box center [525, 398] width 17 height 17
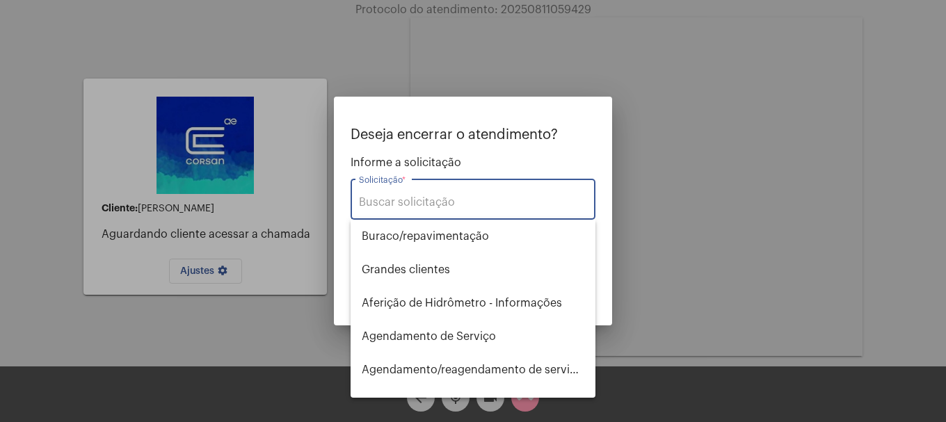
click at [424, 199] on input "Solicitação *" at bounding box center [473, 202] width 228 height 13
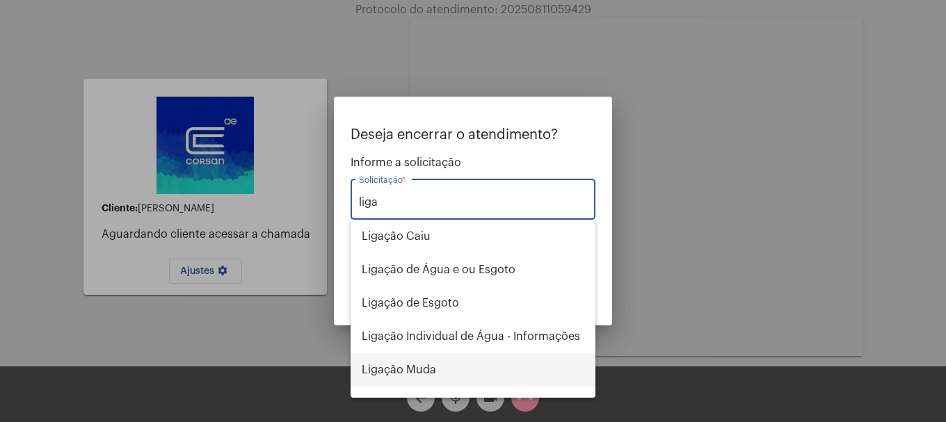
click at [417, 380] on span "Ligação Muda" at bounding box center [473, 370] width 223 height 33
type input "Ligação Muda"
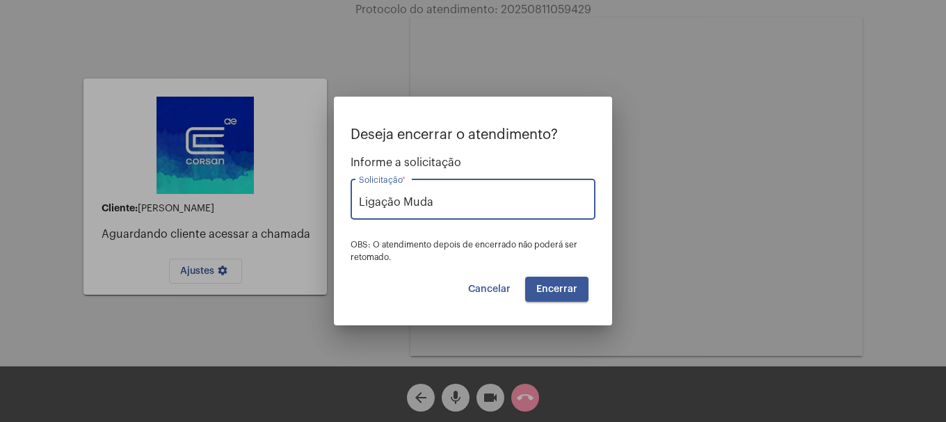
click at [552, 310] on mat-dialog-container "Deseja encerrar o atendimento? Informe a solicitação Ligação Muda Solicitação *…" at bounding box center [473, 211] width 278 height 229
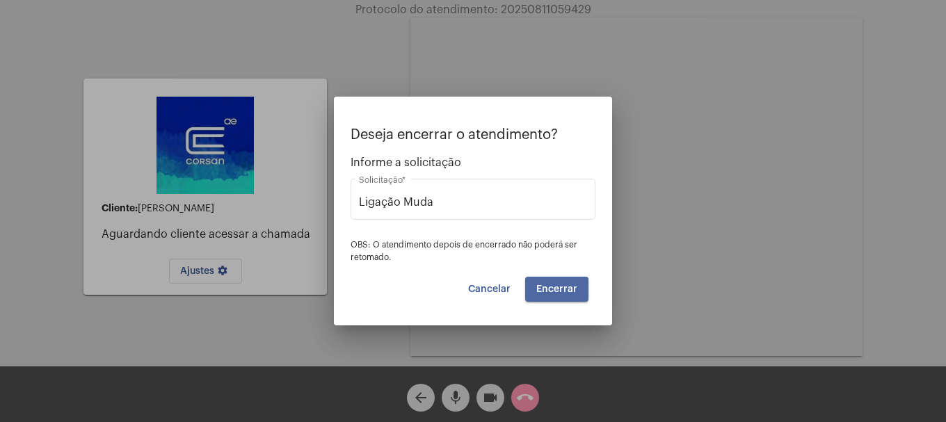
click at [553, 296] on button "Encerrar" at bounding box center [556, 289] width 63 height 25
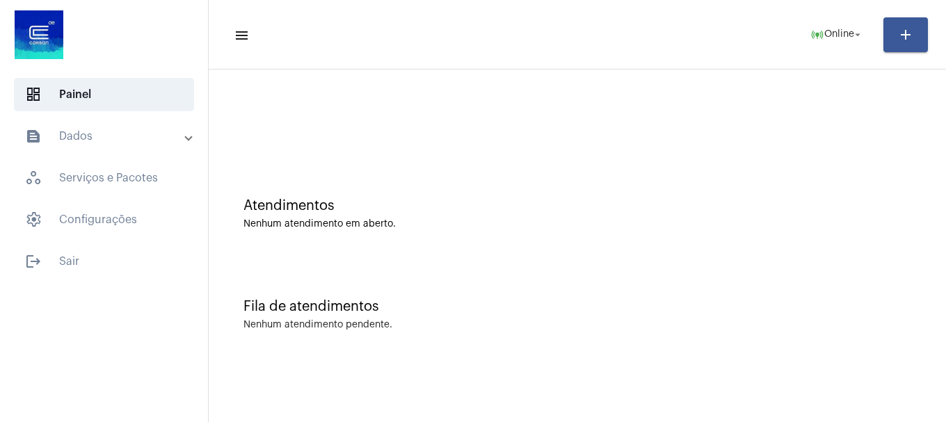
click at [127, 148] on mat-expansion-panel-header "text_snippet_outlined Dados" at bounding box center [108, 136] width 200 height 33
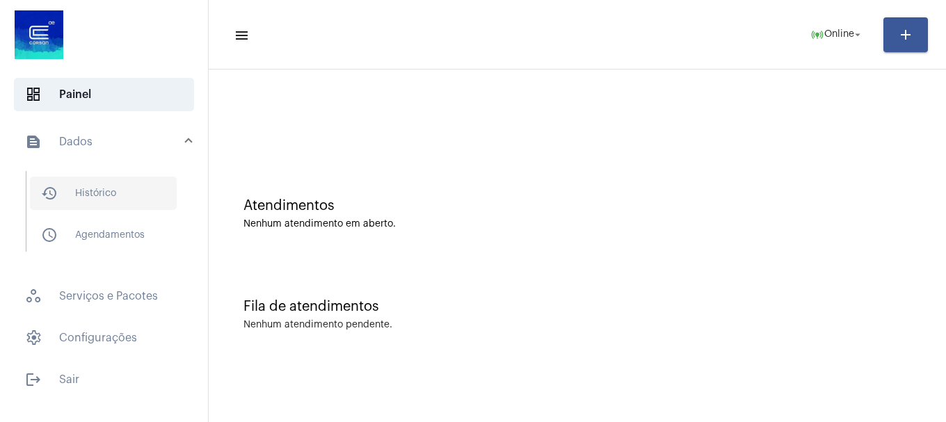
click at [95, 199] on span "history_outlined Histórico" at bounding box center [103, 193] width 147 height 33
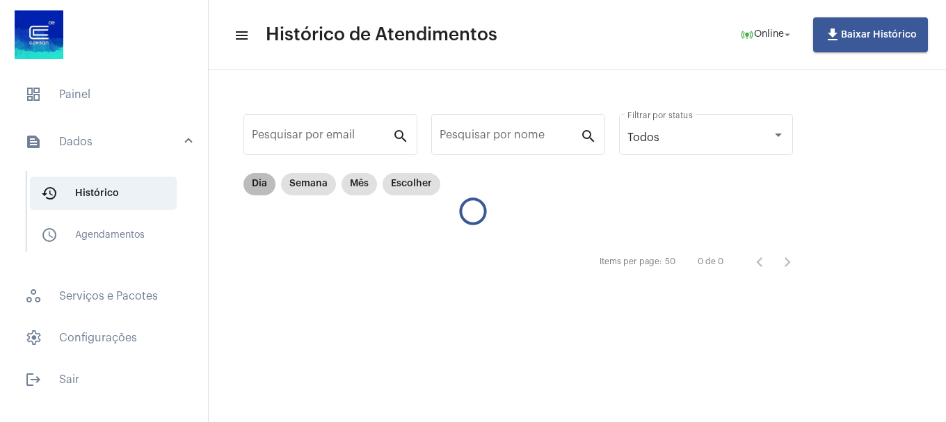
click at [260, 187] on mat-chip "Dia" at bounding box center [260, 184] width 32 height 22
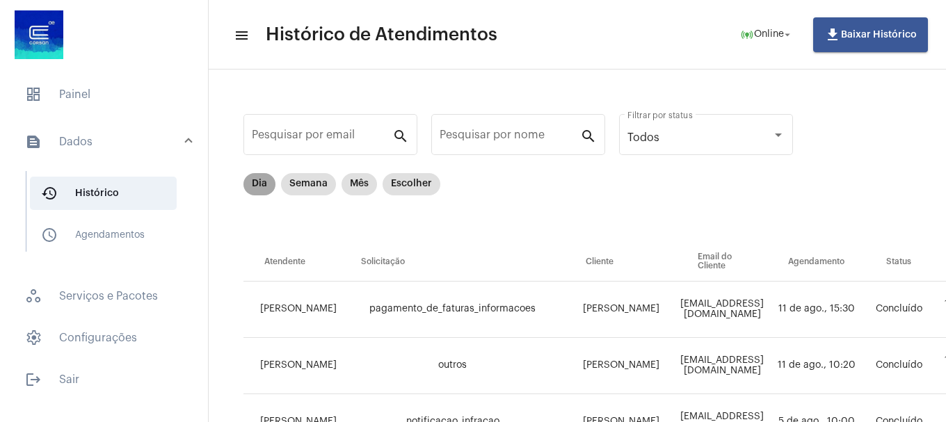
click at [256, 184] on mat-chip "Dia" at bounding box center [260, 184] width 32 height 22
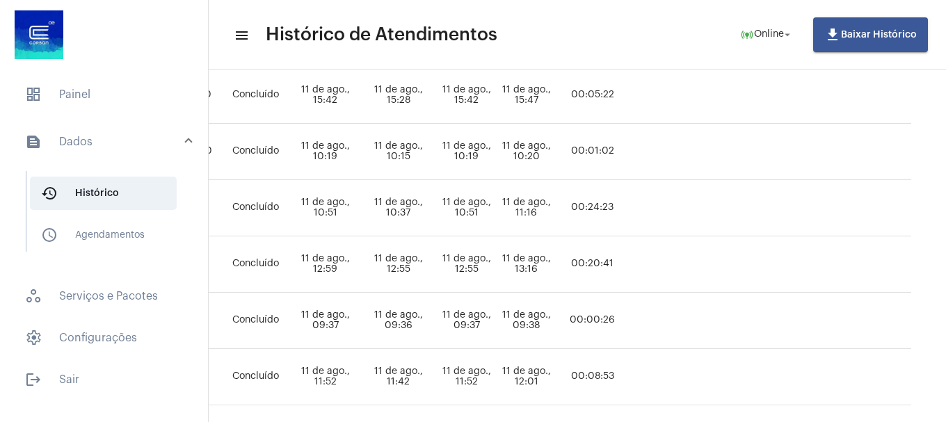
scroll to position [150, 714]
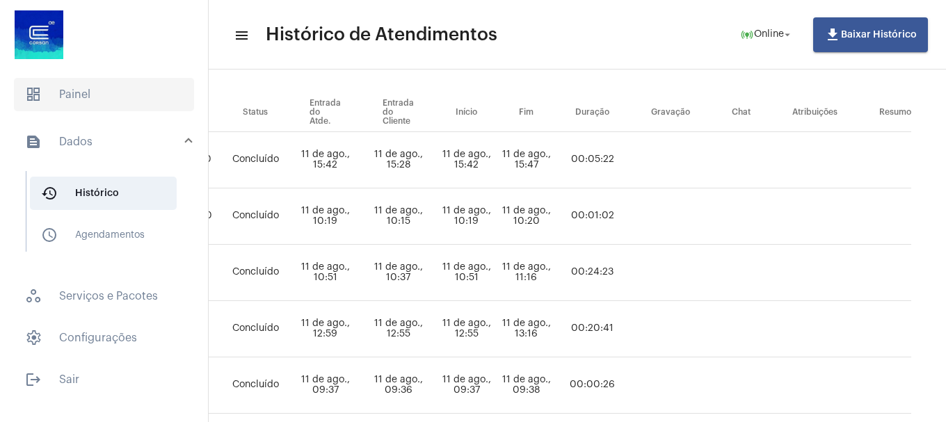
drag, startPoint x: 121, startPoint y: 129, endPoint x: 120, endPoint y: 102, distance: 27.9
click at [120, 122] on mat-expansion-panel-header "text_snippet_outlined Dados" at bounding box center [108, 142] width 200 height 45
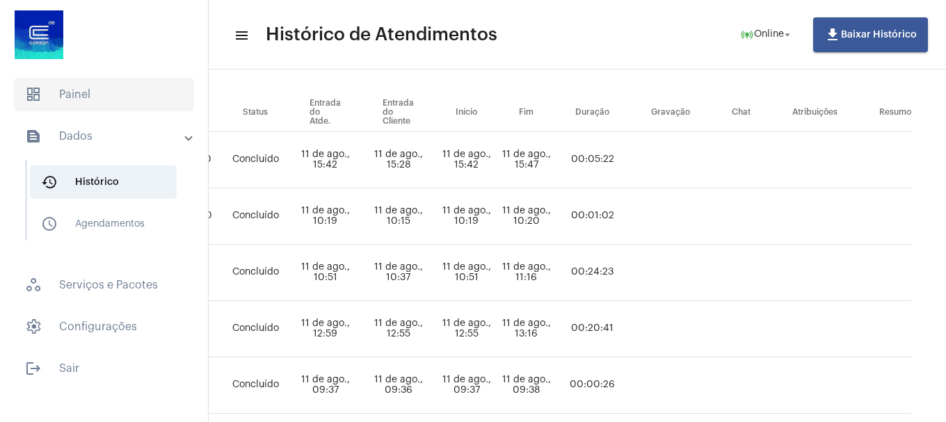
click at [120, 102] on span "dashboard Painel" at bounding box center [104, 94] width 180 height 33
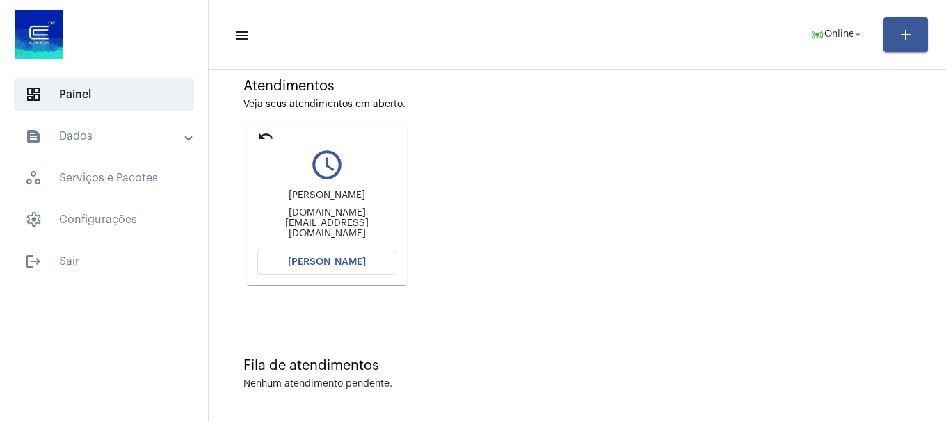
scroll to position [122, 0]
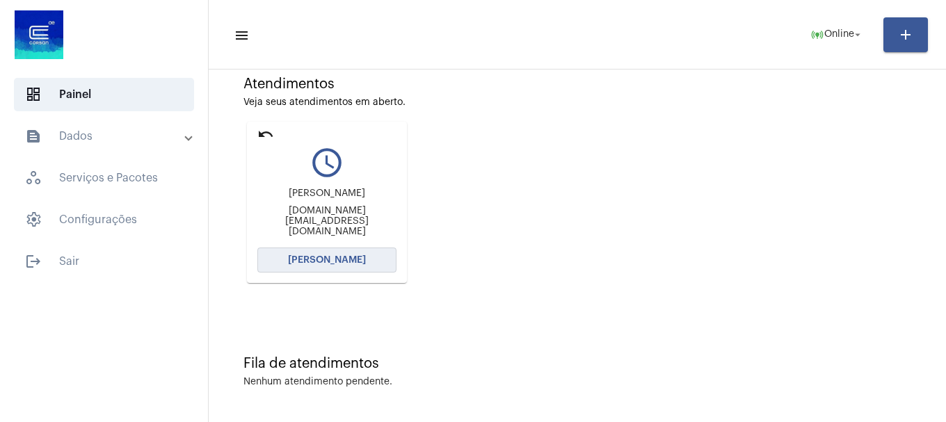
click at [384, 260] on button "[PERSON_NAME]" at bounding box center [326, 260] width 139 height 25
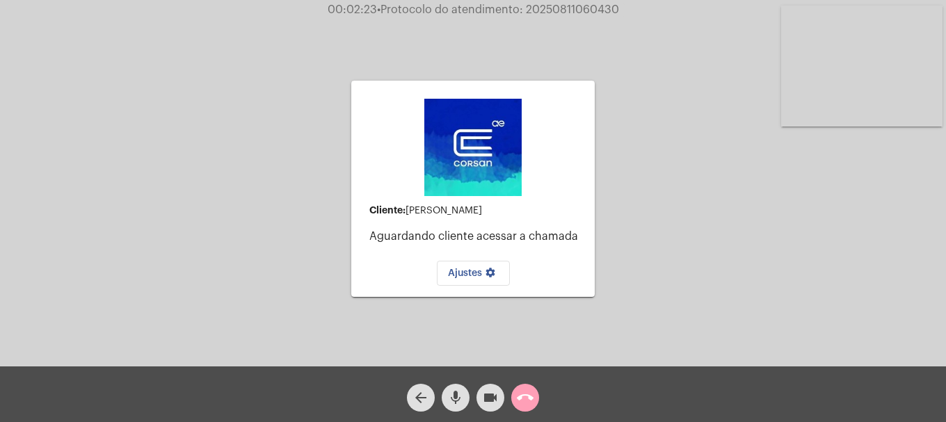
click at [518, 404] on mat-icon "call_end" at bounding box center [525, 398] width 17 height 17
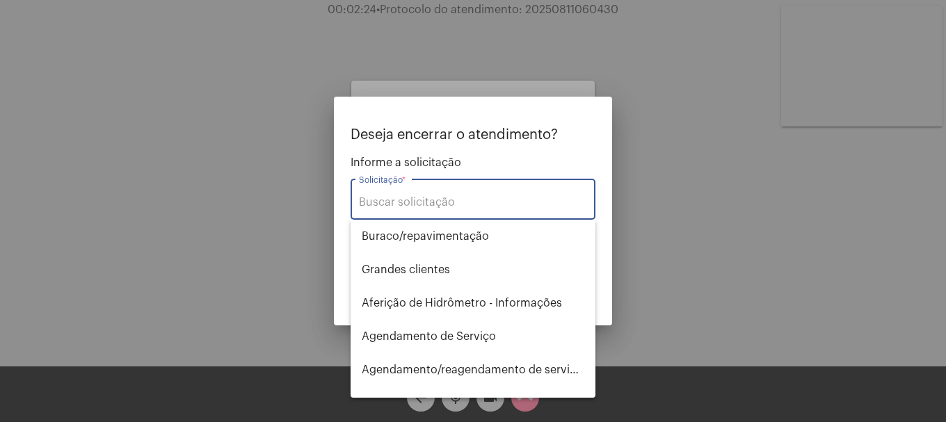
click at [453, 205] on input "Solicitação *" at bounding box center [473, 202] width 228 height 13
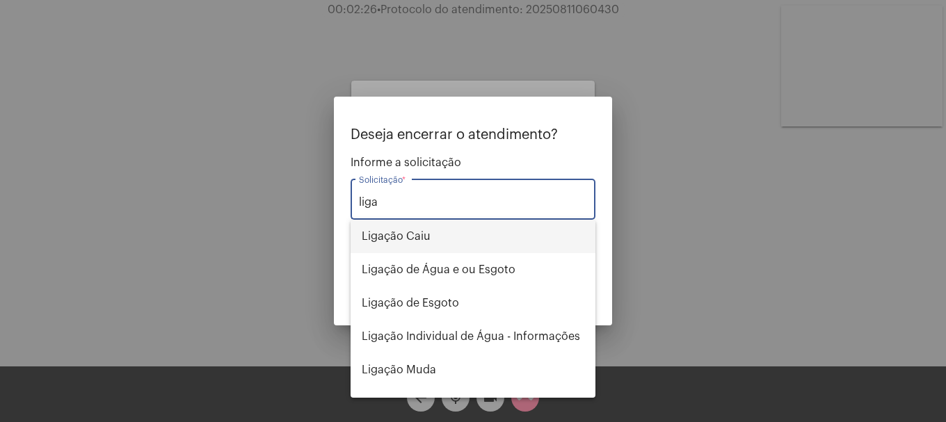
click at [438, 239] on span "Ligação Caiu" at bounding box center [473, 236] width 223 height 33
type input "Ligação Caiu"
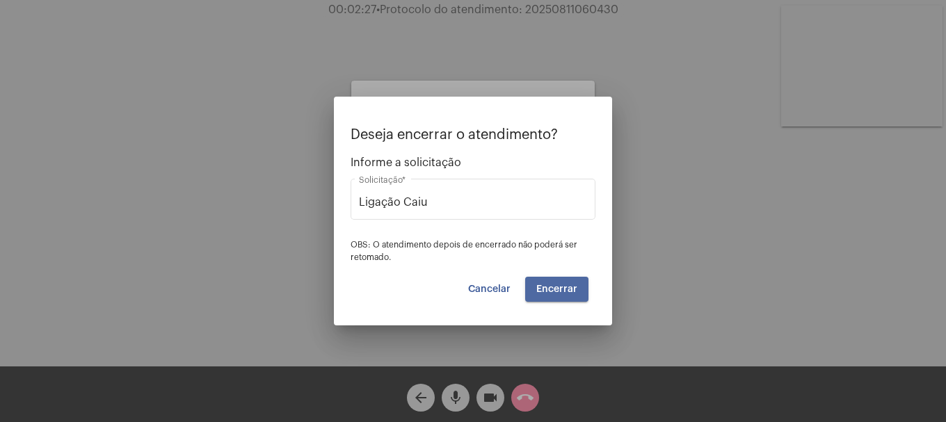
click at [578, 293] on button "Encerrar" at bounding box center [556, 289] width 63 height 25
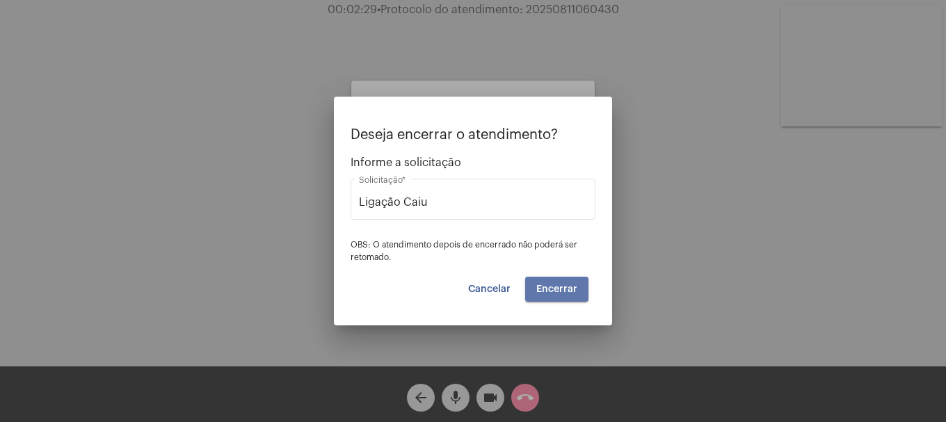
click at [578, 293] on button "Encerrar" at bounding box center [556, 289] width 63 height 25
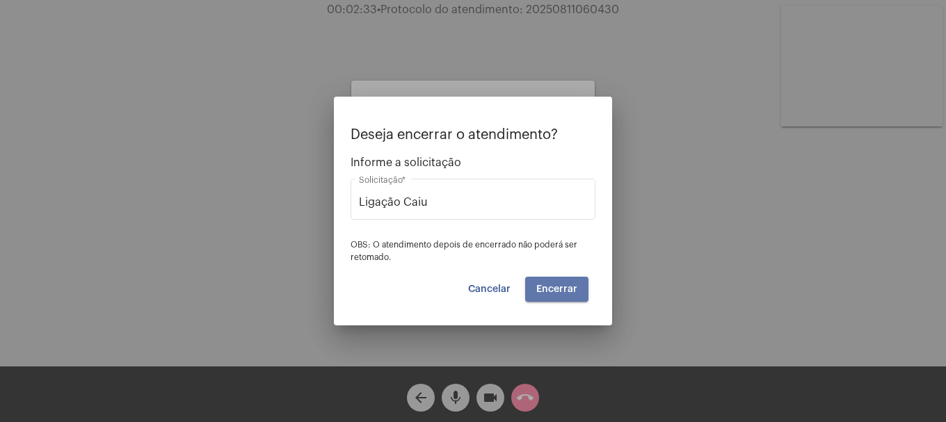
click at [578, 293] on button "Encerrar" at bounding box center [556, 289] width 63 height 25
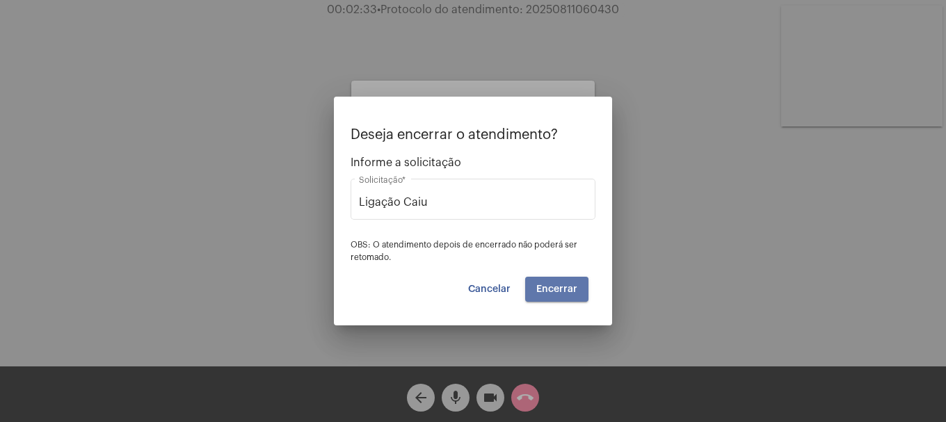
click at [578, 293] on button "Encerrar" at bounding box center [556, 289] width 63 height 25
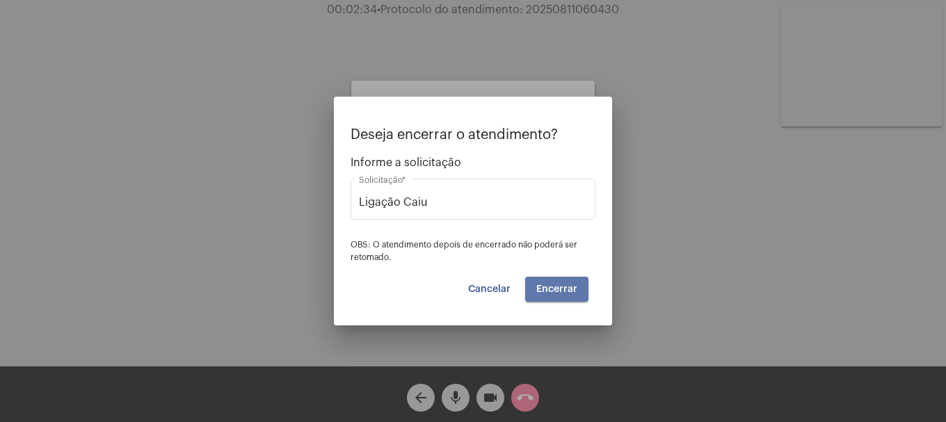
click at [578, 293] on button "Encerrar" at bounding box center [556, 289] width 63 height 25
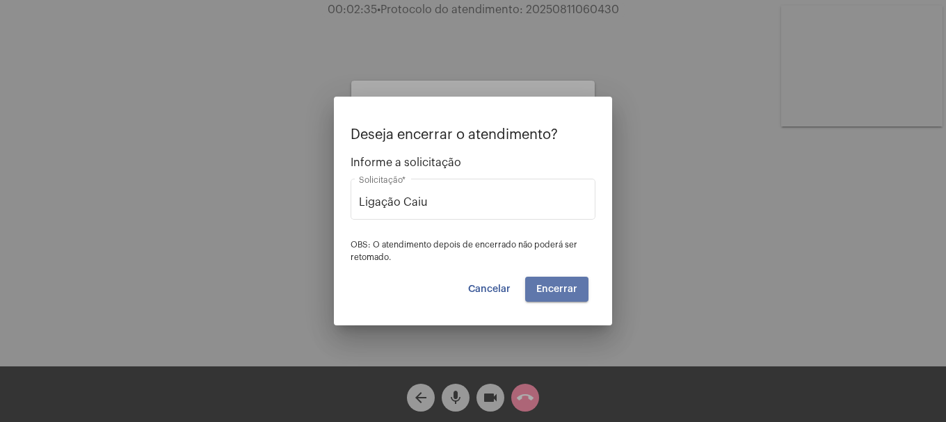
click at [578, 293] on button "Encerrar" at bounding box center [556, 289] width 63 height 25
click at [498, 293] on span "Cancelar" at bounding box center [489, 290] width 42 height 10
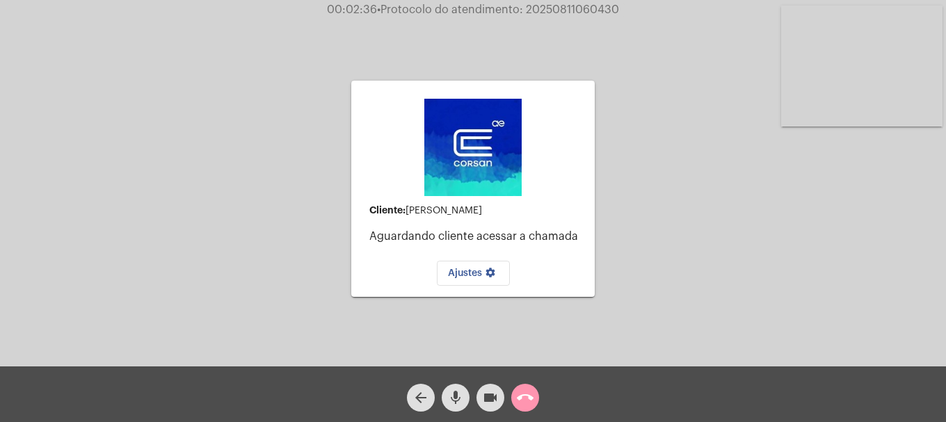
drag, startPoint x: 532, startPoint y: 375, endPoint x: 532, endPoint y: 397, distance: 21.6
click at [532, 380] on div "arrow_back mic videocam call_end" at bounding box center [473, 395] width 946 height 56
click at [532, 397] on mat-icon "call_end" at bounding box center [525, 398] width 17 height 17
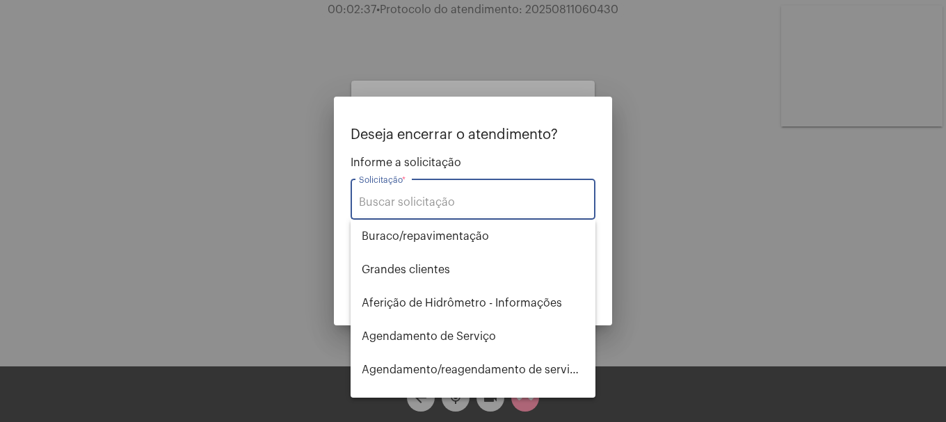
click at [493, 200] on input "Solicitação *" at bounding box center [473, 202] width 228 height 13
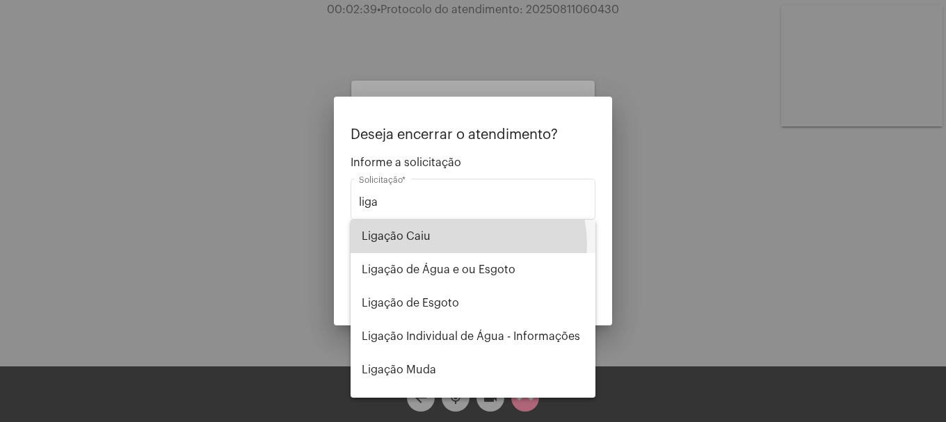
click at [462, 244] on span "Ligação Caiu" at bounding box center [473, 236] width 223 height 33
type input "Ligação Caiu"
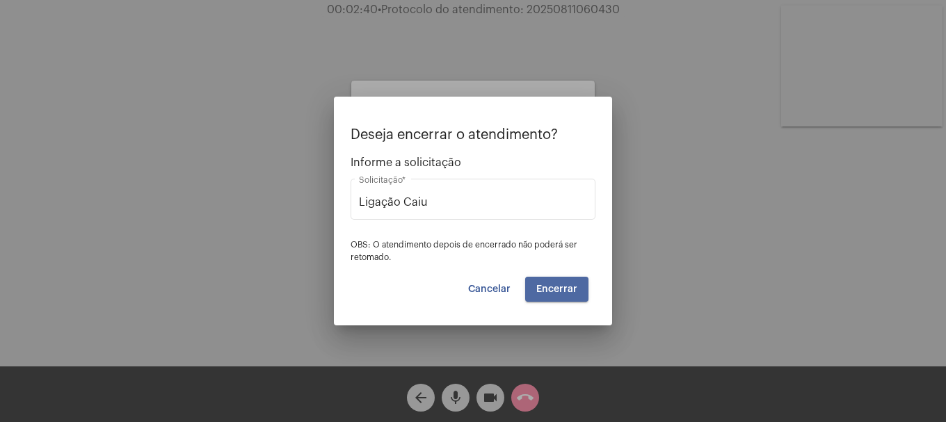
click at [551, 280] on button "Encerrar" at bounding box center [556, 289] width 63 height 25
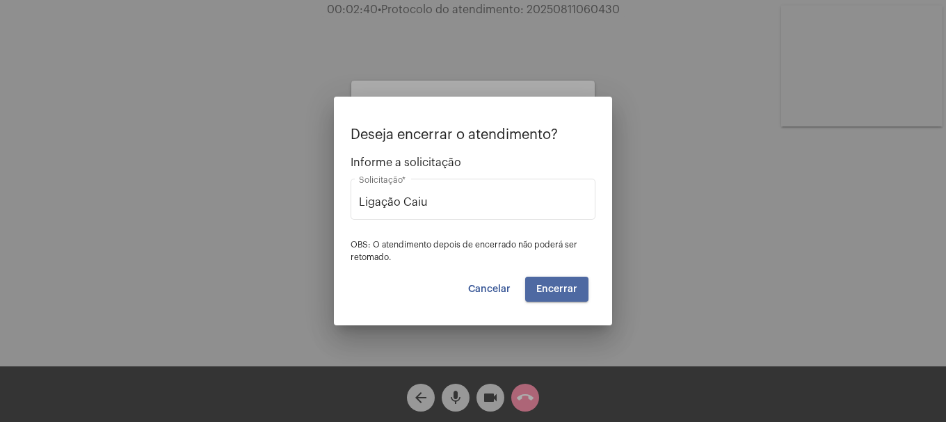
click at [551, 280] on button "Encerrar" at bounding box center [556, 289] width 63 height 25
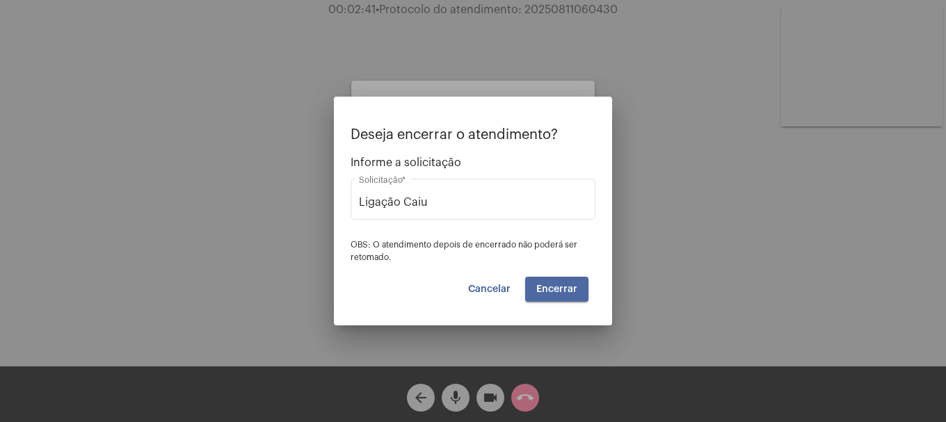
click at [551, 280] on button "Encerrar" at bounding box center [556, 289] width 63 height 25
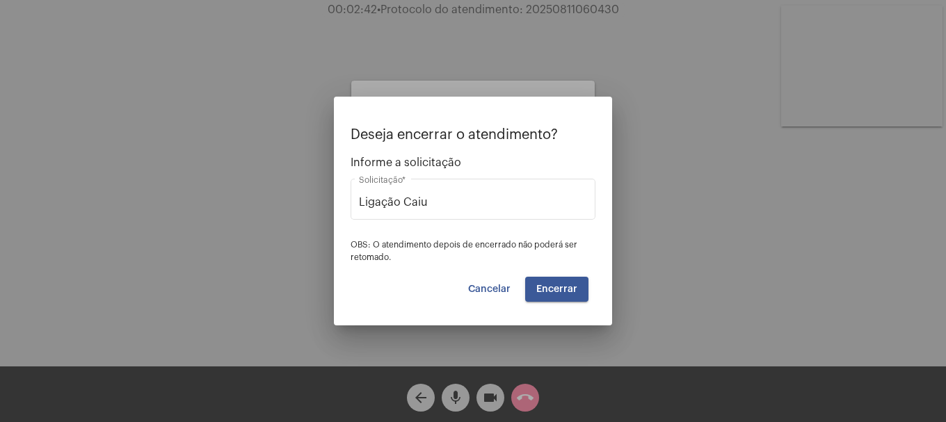
click at [551, 280] on button "Encerrar" at bounding box center [556, 289] width 63 height 25
click at [551, 281] on button "Encerrar" at bounding box center [556, 289] width 63 height 25
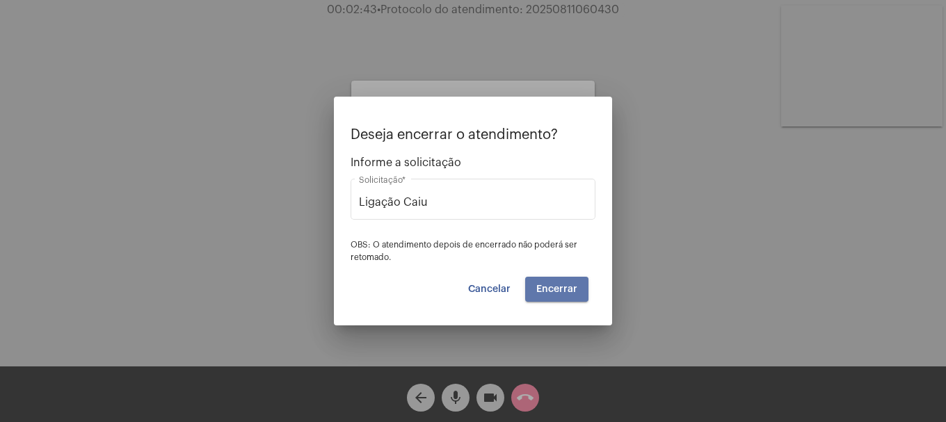
click at [551, 281] on button "Encerrar" at bounding box center [556, 289] width 63 height 25
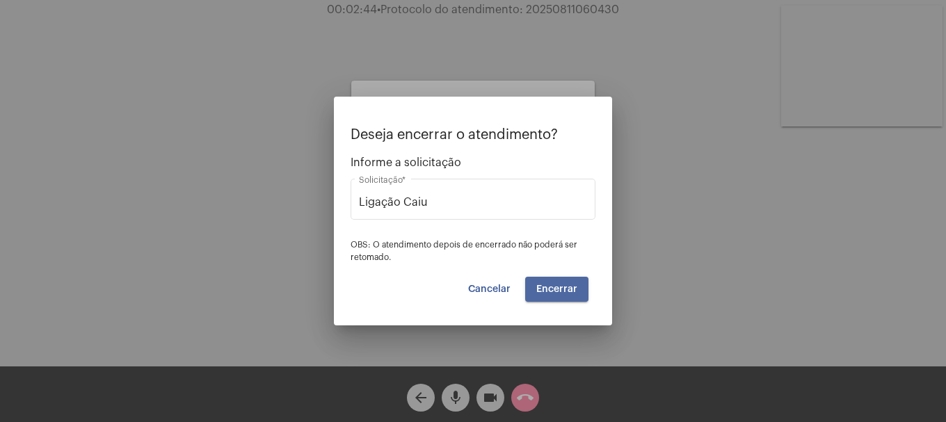
click at [551, 281] on button "Encerrar" at bounding box center [556, 289] width 63 height 25
click at [550, 283] on button "Encerrar" at bounding box center [556, 289] width 63 height 25
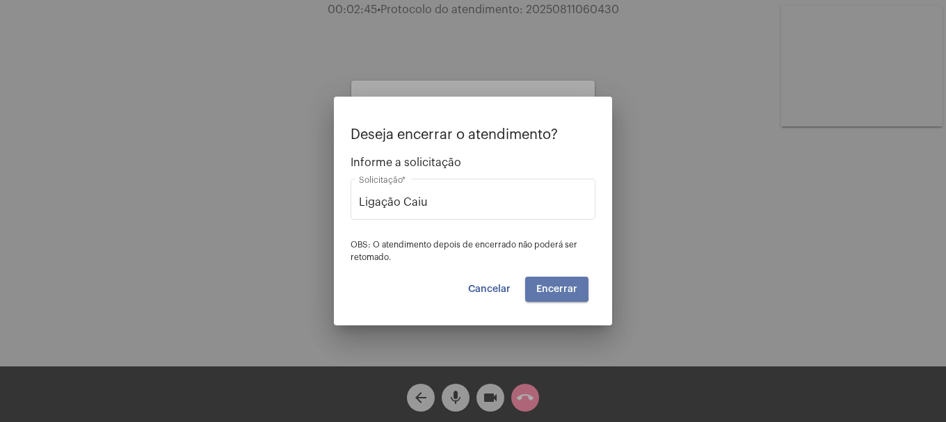
click at [550, 283] on button "Encerrar" at bounding box center [556, 289] width 63 height 25
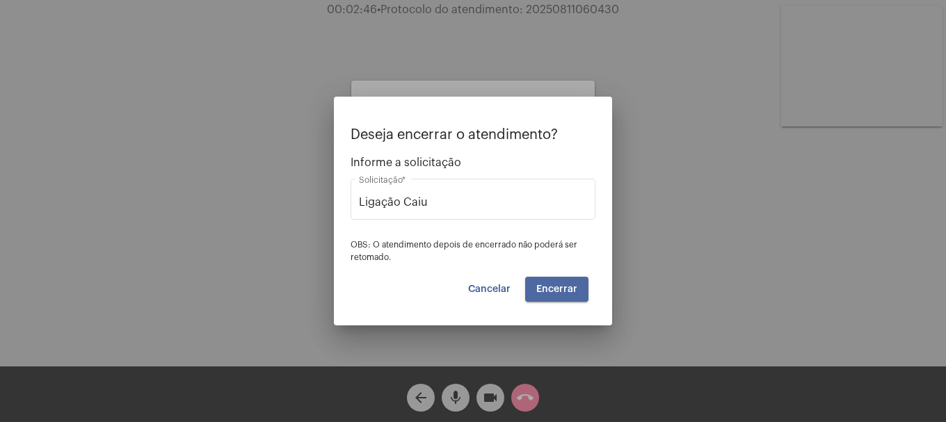
click at [550, 283] on button "Encerrar" at bounding box center [556, 289] width 63 height 25
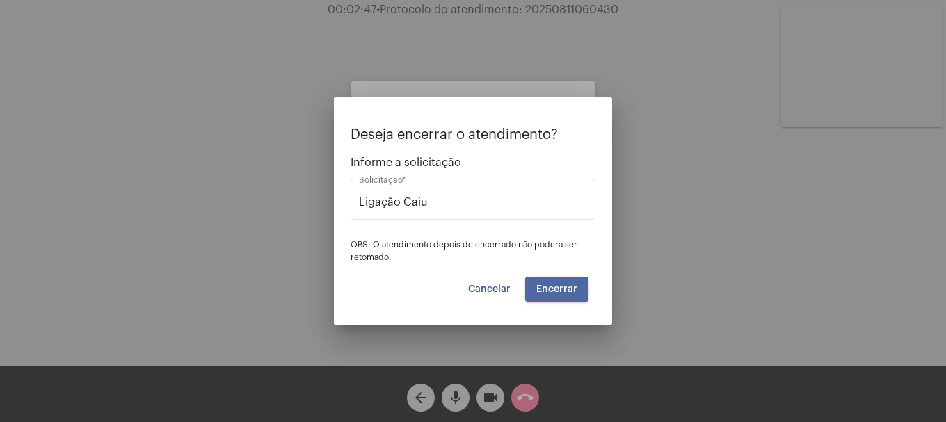
click at [550, 283] on button "Encerrar" at bounding box center [556, 289] width 63 height 25
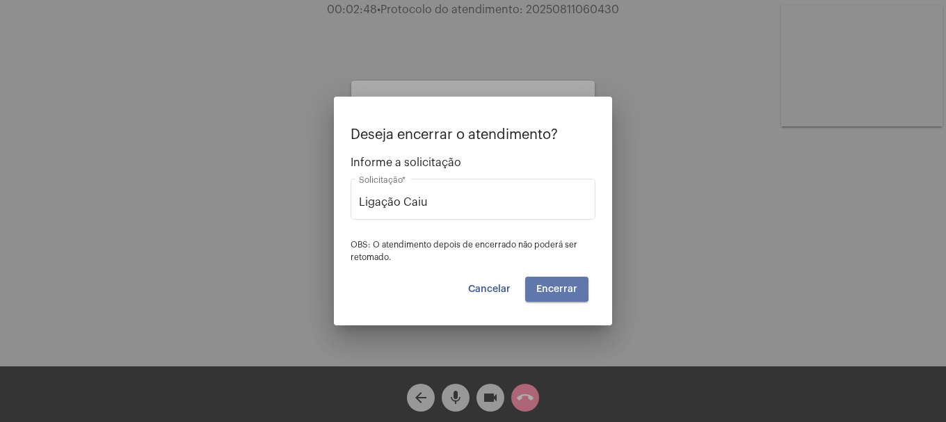
click at [550, 283] on button "Encerrar" at bounding box center [556, 289] width 63 height 25
click at [556, 288] on span "Encerrar" at bounding box center [557, 290] width 41 height 10
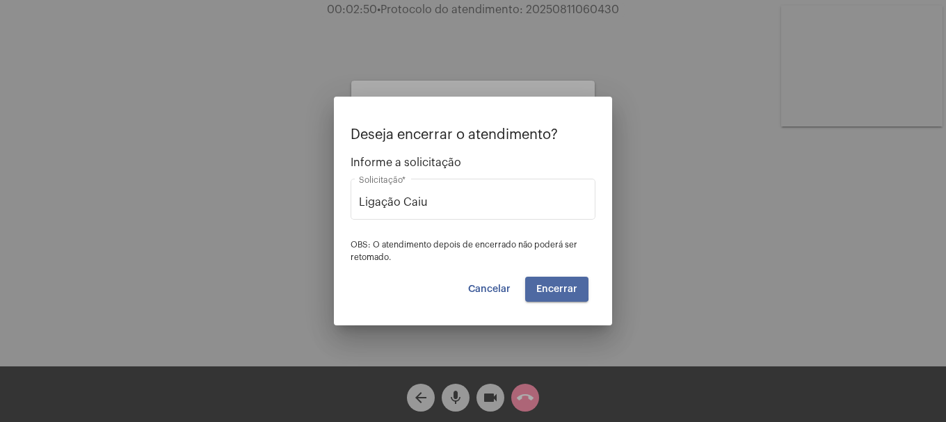
click at [556, 288] on span "Encerrar" at bounding box center [557, 290] width 41 height 10
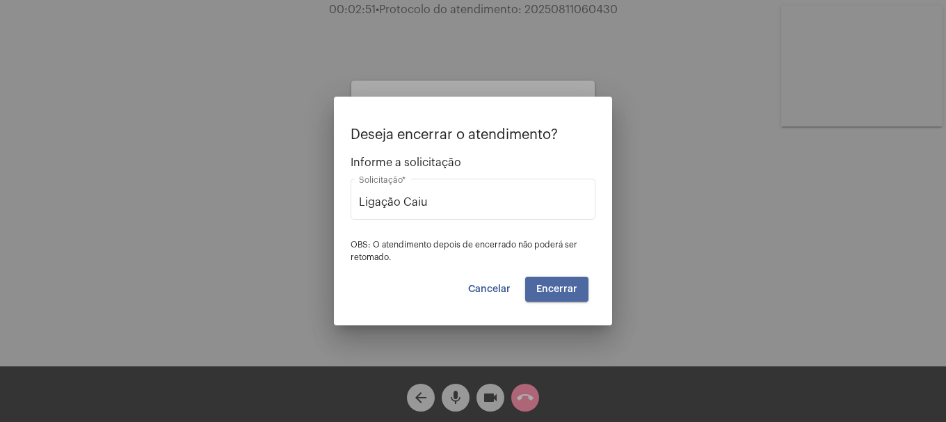
click at [556, 288] on span "Encerrar" at bounding box center [557, 290] width 41 height 10
click at [554, 295] on button "Encerrar" at bounding box center [556, 289] width 63 height 25
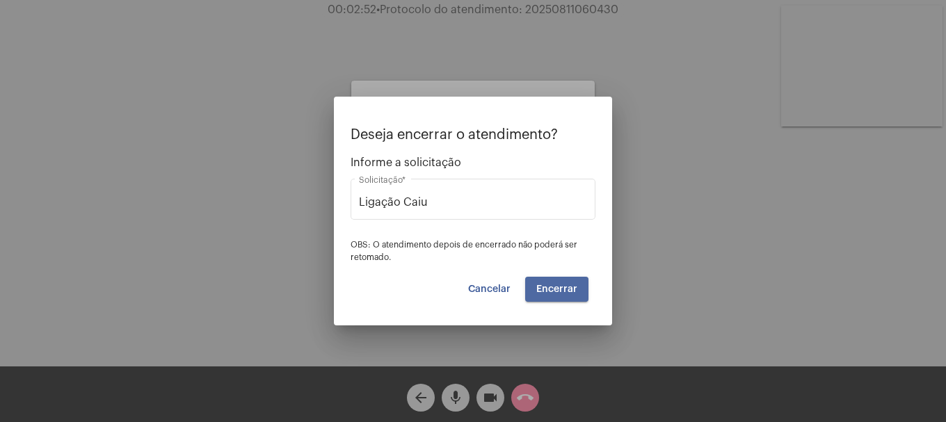
click at [550, 291] on button "Encerrar" at bounding box center [556, 289] width 63 height 25
click at [550, 291] on span "Encerrar" at bounding box center [557, 290] width 41 height 10
click at [546, 292] on span "Encerrar" at bounding box center [557, 290] width 41 height 10
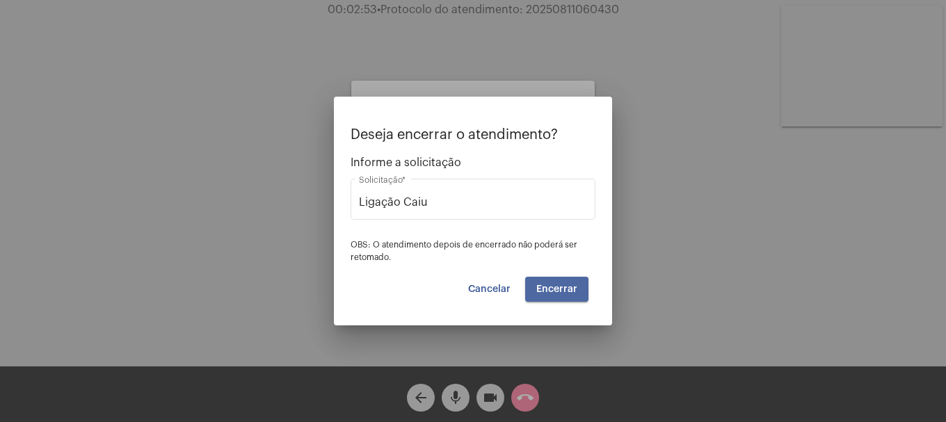
click at [546, 298] on button "Encerrar" at bounding box center [556, 289] width 63 height 25
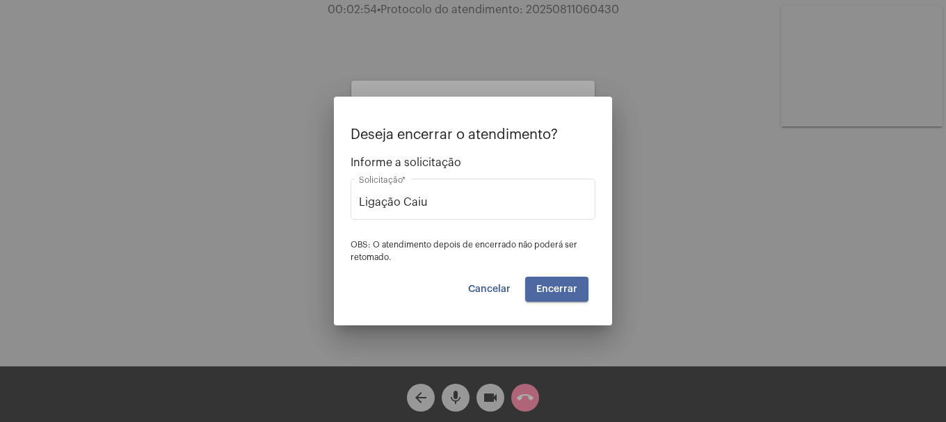
click at [546, 298] on button "Encerrar" at bounding box center [556, 289] width 63 height 25
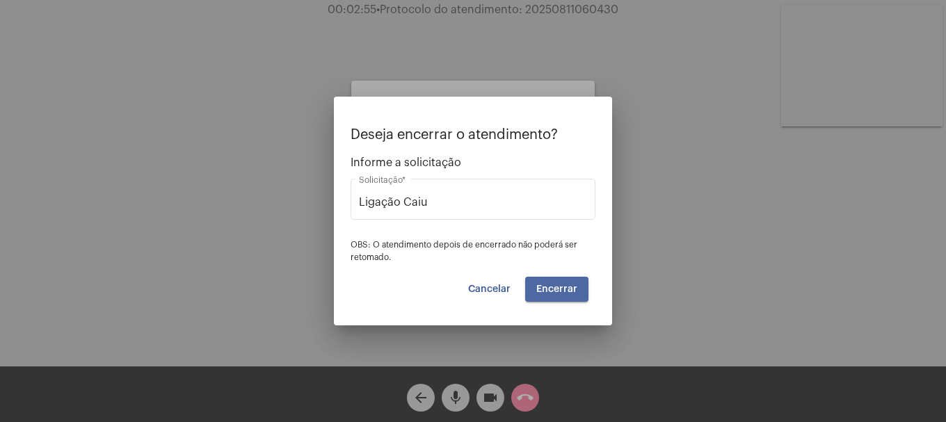
click at [546, 298] on button "Encerrar" at bounding box center [556, 289] width 63 height 25
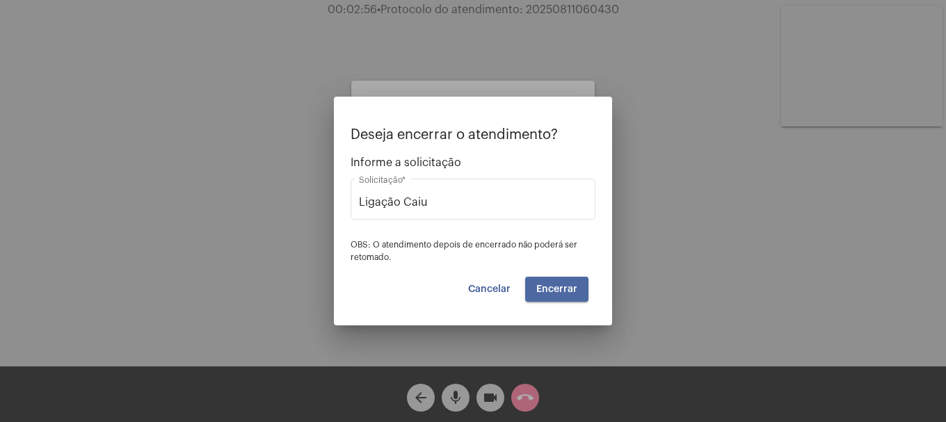
click at [534, 305] on mat-dialog-container "Deseja encerrar o atendimento? Informe a solicitação Ligação Caiu Solicitação *…" at bounding box center [473, 211] width 278 height 229
click at [532, 307] on mat-dialog-container "Deseja encerrar o atendimento? Informe a solicitação Ligação Caiu Solicitação *…" at bounding box center [473, 211] width 278 height 229
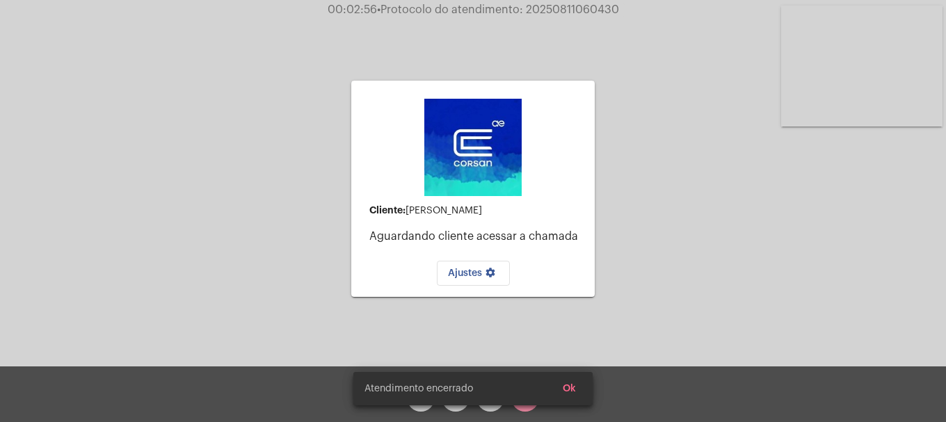
click at [545, 271] on div "Ajustes settings" at bounding box center [473, 270] width 221 height 32
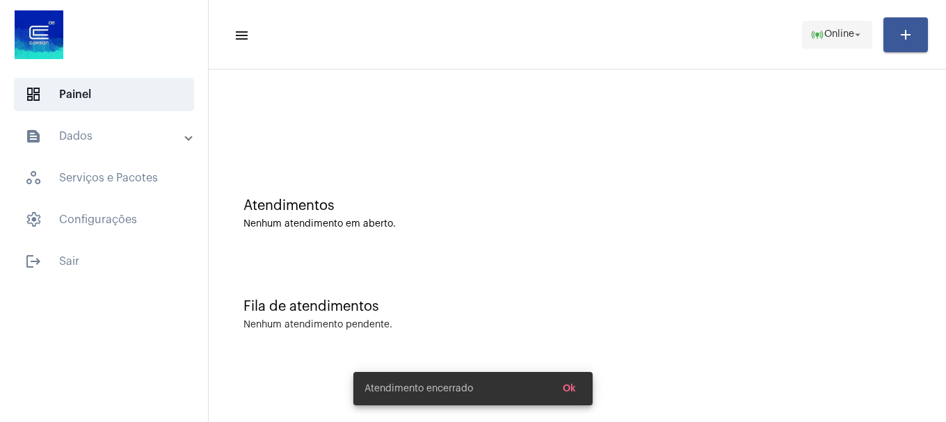
click at [816, 35] on mat-icon "online_prediction" at bounding box center [818, 35] width 14 height 14
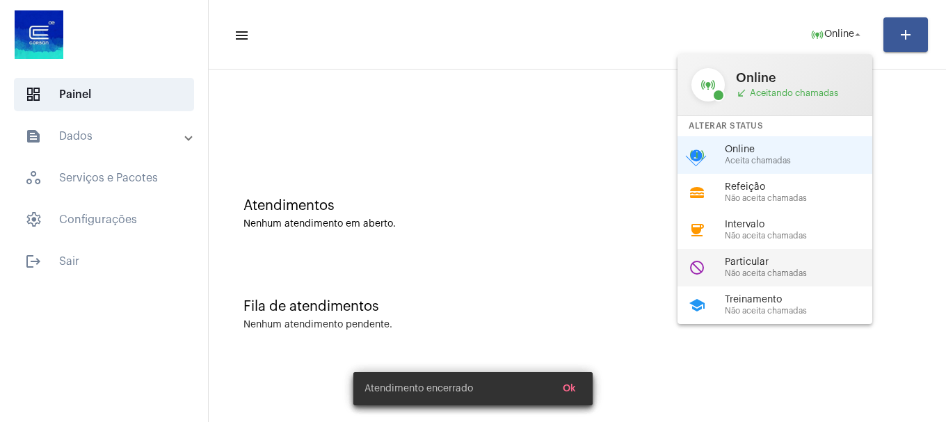
click at [790, 260] on span "Particular" at bounding box center [804, 262] width 159 height 10
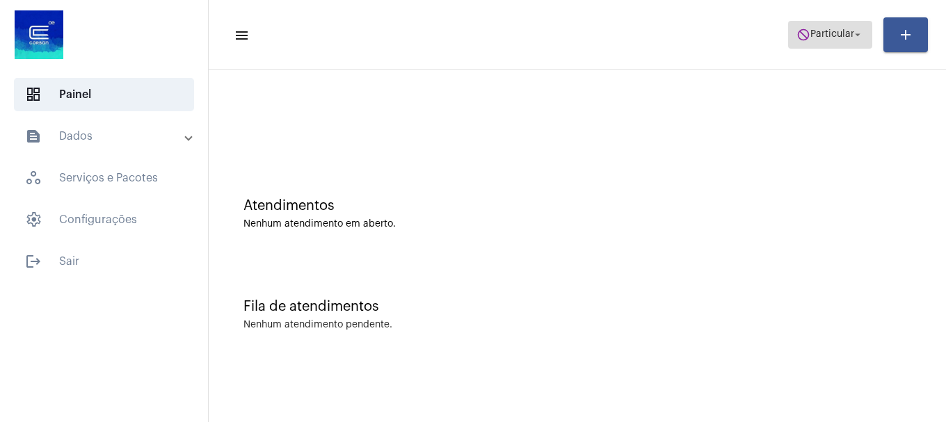
click at [833, 30] on span "Particular" at bounding box center [833, 35] width 44 height 10
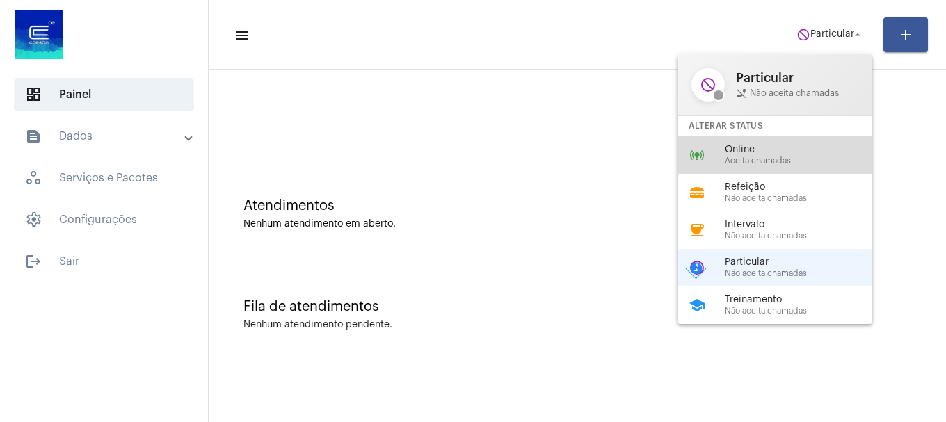
click at [804, 161] on span "Aceita chamadas" at bounding box center [804, 161] width 159 height 9
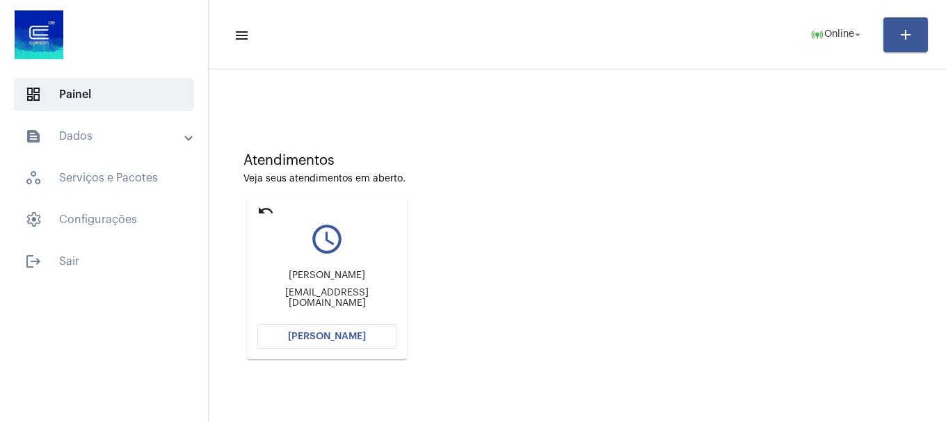
scroll to position [70, 0]
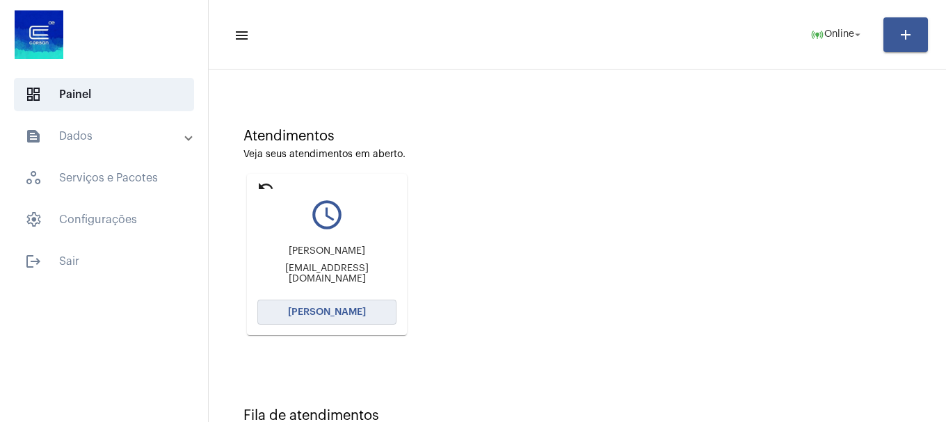
click at [364, 313] on button "[PERSON_NAME]" at bounding box center [326, 312] width 139 height 25
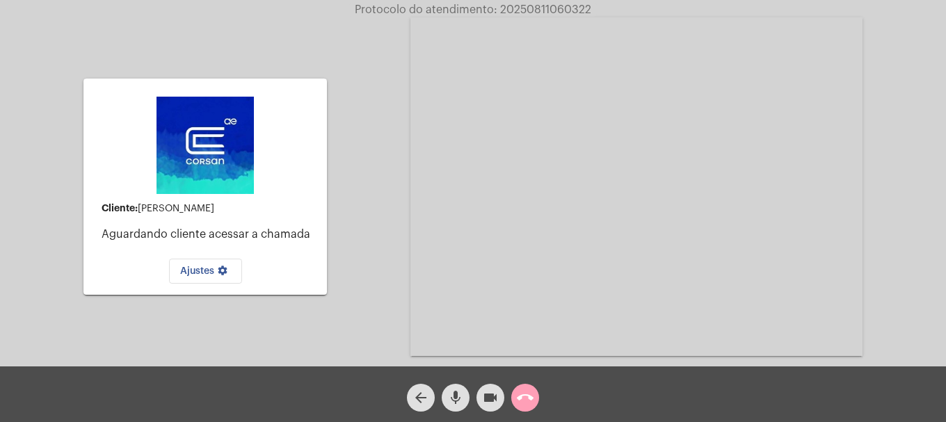
click at [533, 402] on mat-icon "call_end" at bounding box center [525, 398] width 17 height 17
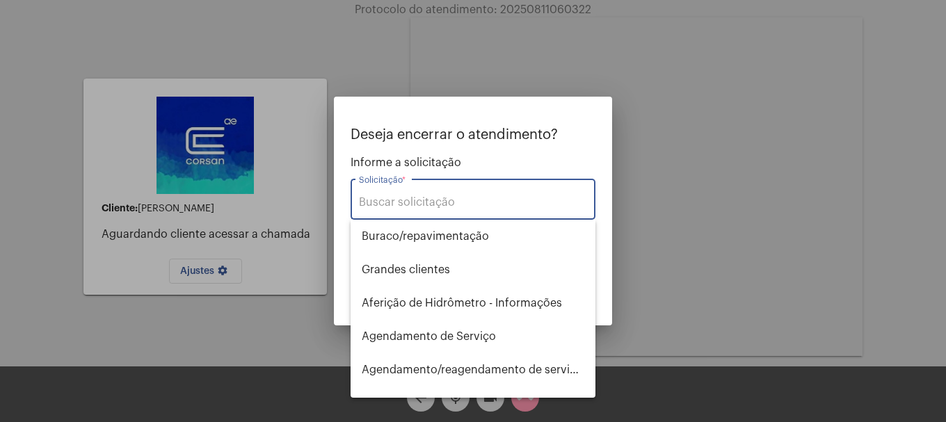
click at [473, 202] on input "Solicitação *" at bounding box center [473, 202] width 228 height 13
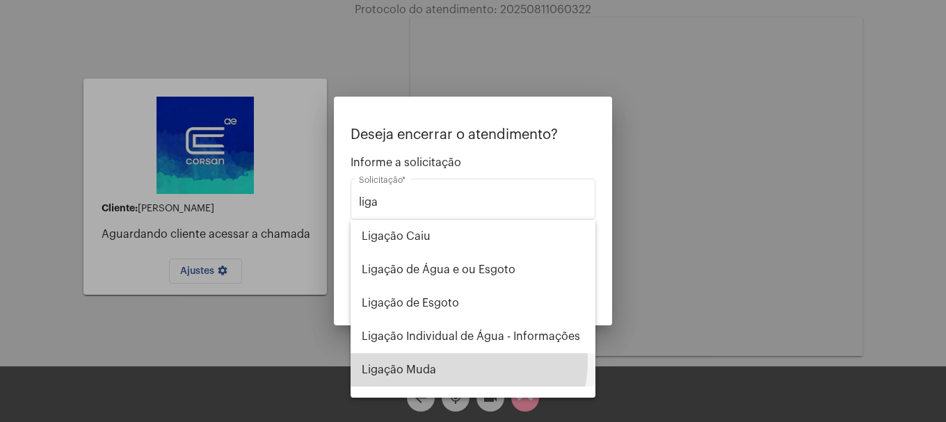
click at [441, 360] on span "Ligação Muda" at bounding box center [473, 370] width 223 height 33
type input "Ligação Muda"
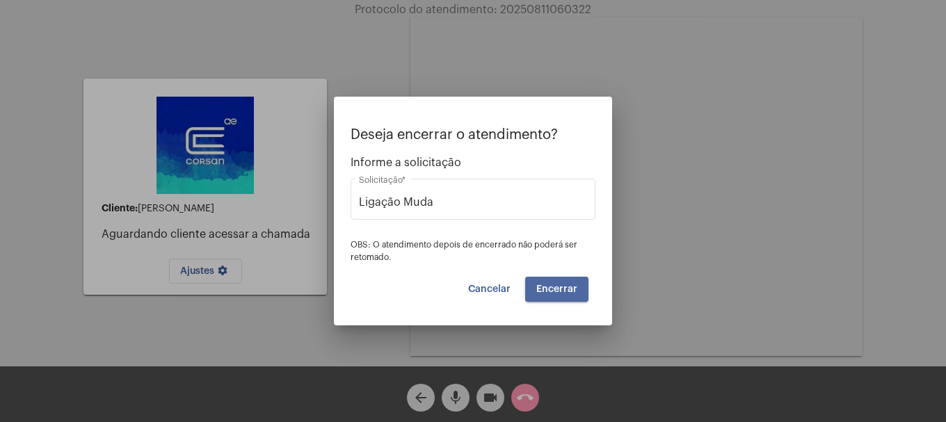
click at [562, 289] on span "Encerrar" at bounding box center [557, 290] width 41 height 10
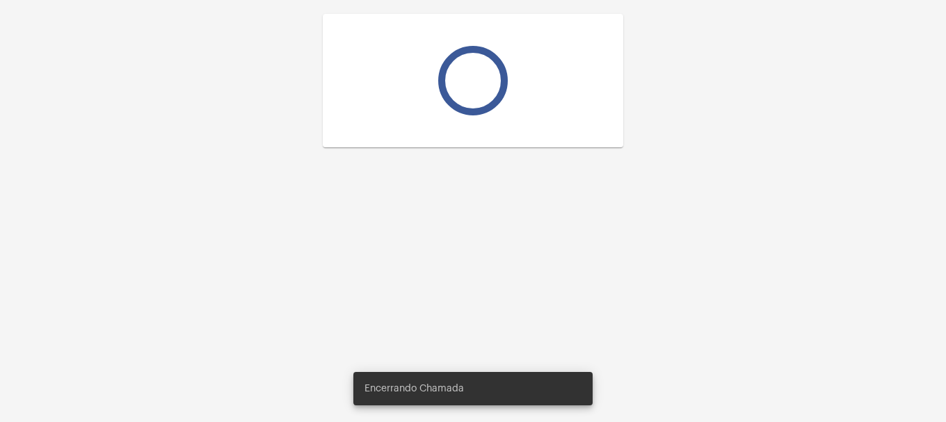
click at [560, 281] on div at bounding box center [473, 211] width 946 height 422
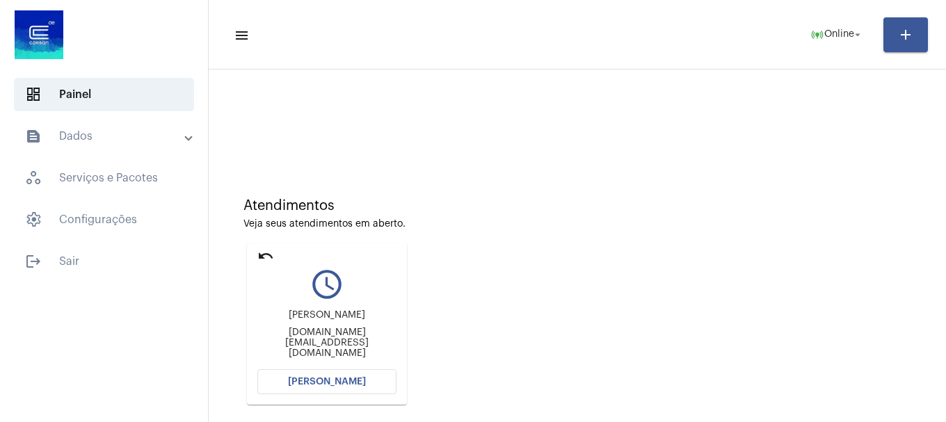
click at [74, 138] on mat-panel-title "text_snippet_outlined Dados" at bounding box center [105, 136] width 161 height 17
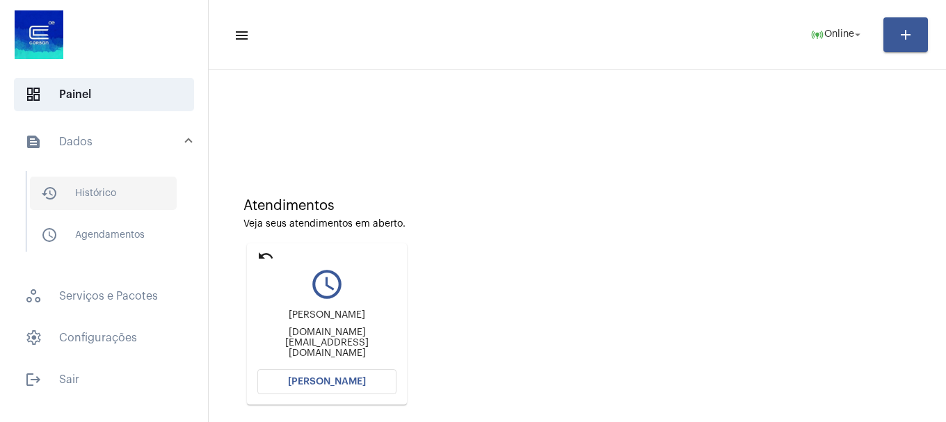
click at [71, 185] on span "history_outlined Histórico" at bounding box center [103, 193] width 147 height 33
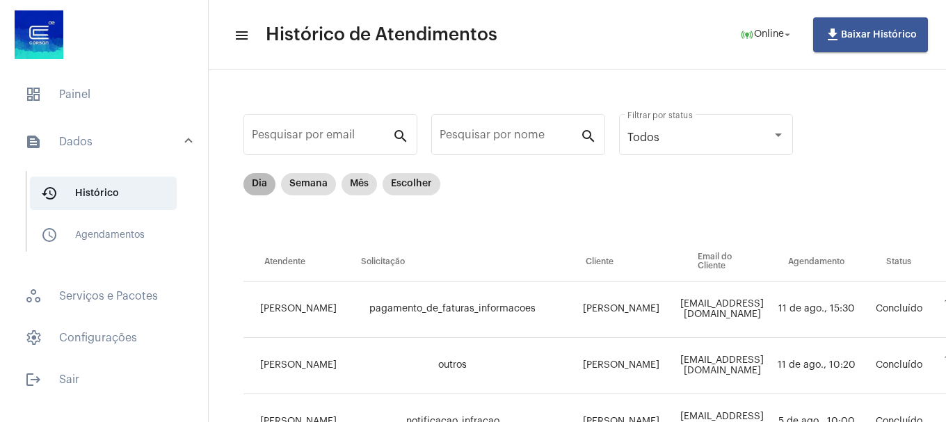
click at [249, 178] on mat-chip "Dia" at bounding box center [260, 184] width 32 height 22
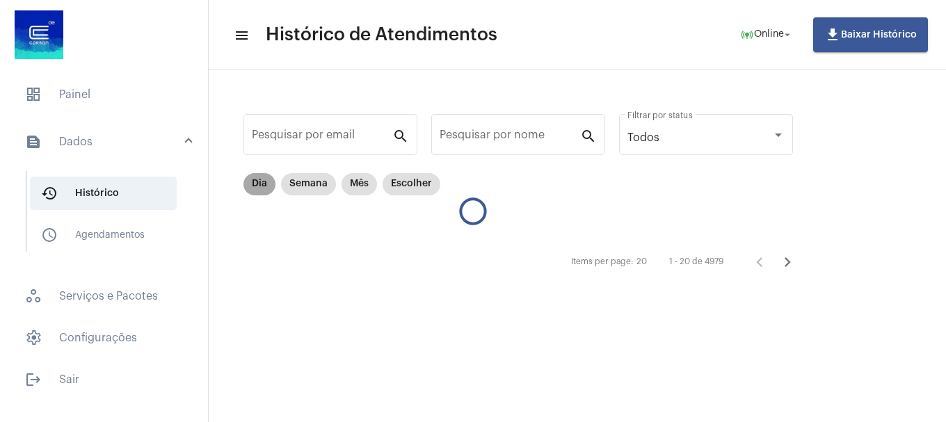
click at [257, 187] on mat-chip "Dia" at bounding box center [260, 184] width 32 height 22
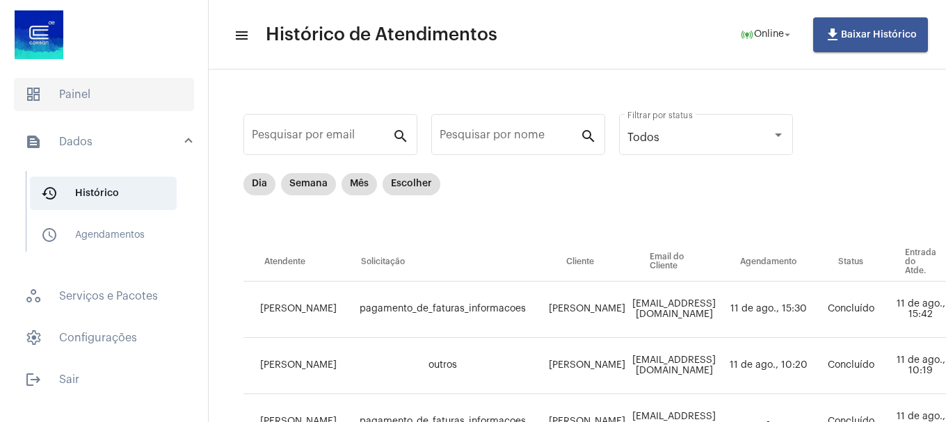
click at [64, 86] on span "dashboard Painel" at bounding box center [104, 94] width 180 height 33
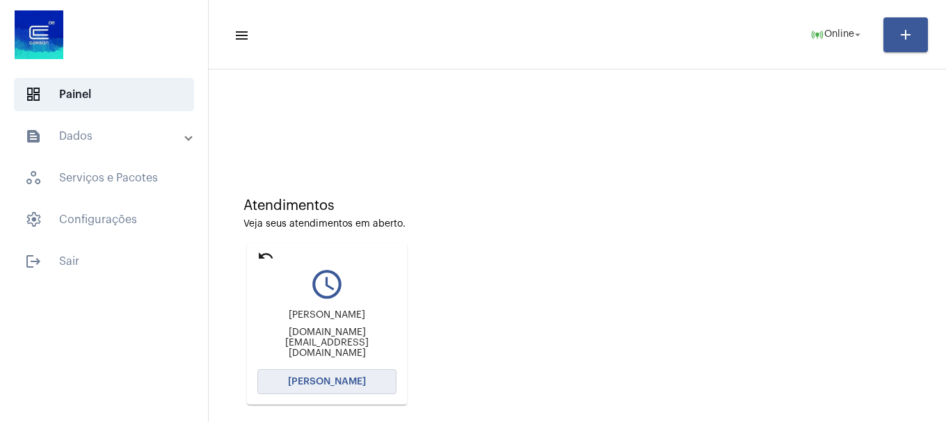
click at [359, 383] on span "[PERSON_NAME]" at bounding box center [327, 382] width 78 height 10
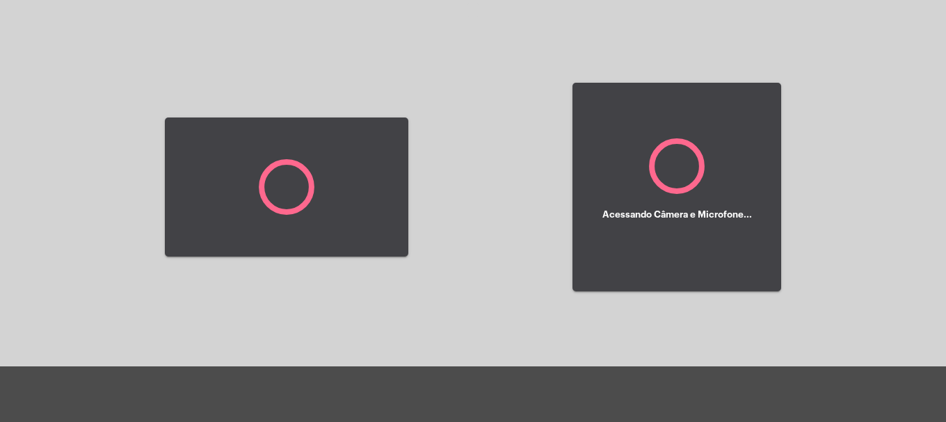
click at [477, 265] on div "Acessando Câmera e Microfone..." at bounding box center [473, 185] width 944 height 367
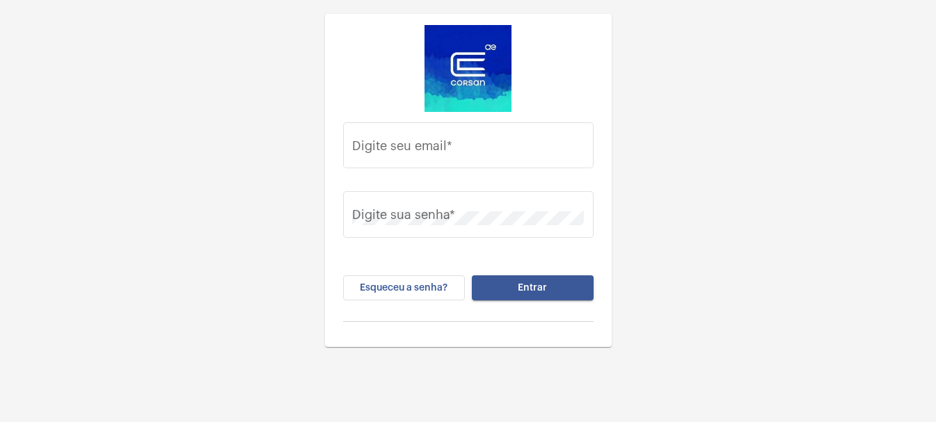
type input "[EMAIL_ADDRESS][DOMAIN_NAME]"
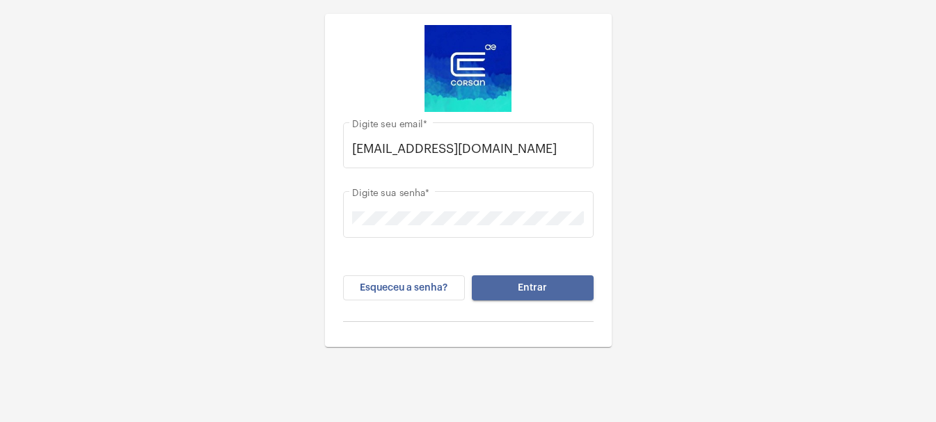
click at [571, 287] on button "Entrar" at bounding box center [533, 288] width 122 height 25
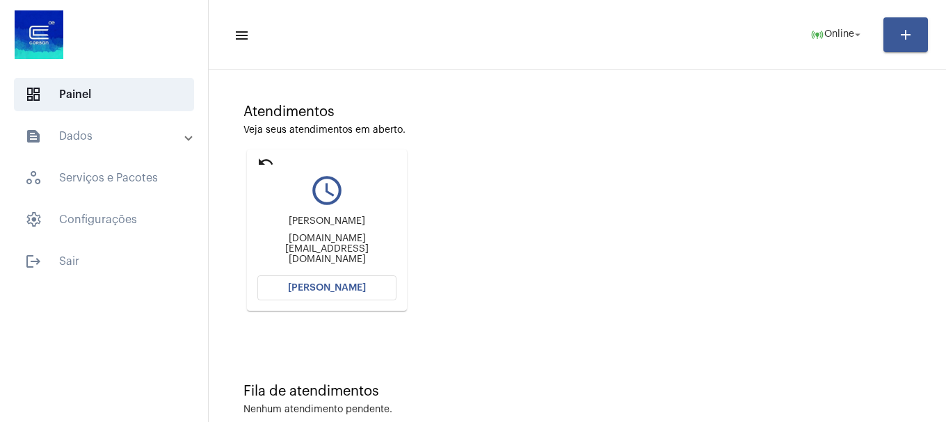
scroll to position [122, 0]
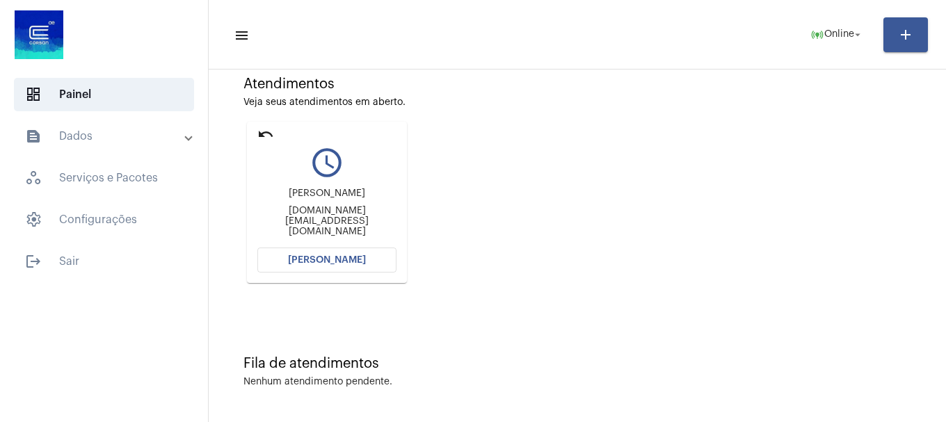
click at [390, 263] on button "[PERSON_NAME]" at bounding box center [326, 260] width 139 height 25
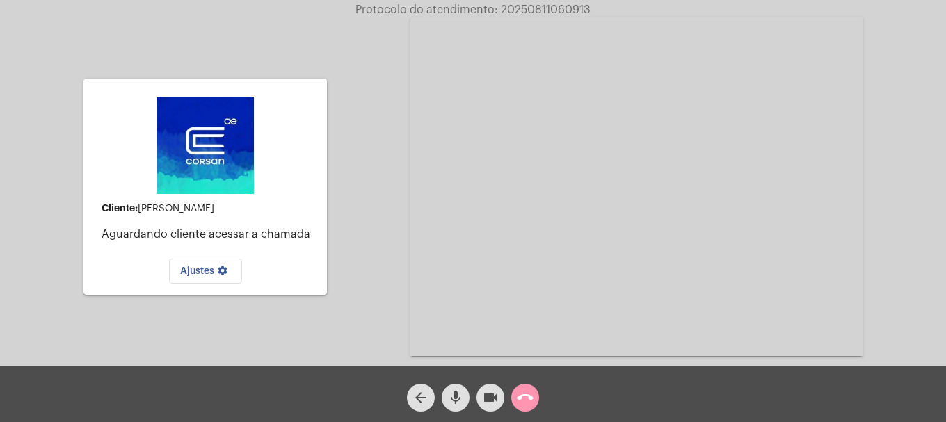
click at [536, 400] on button "call_end" at bounding box center [525, 398] width 28 height 28
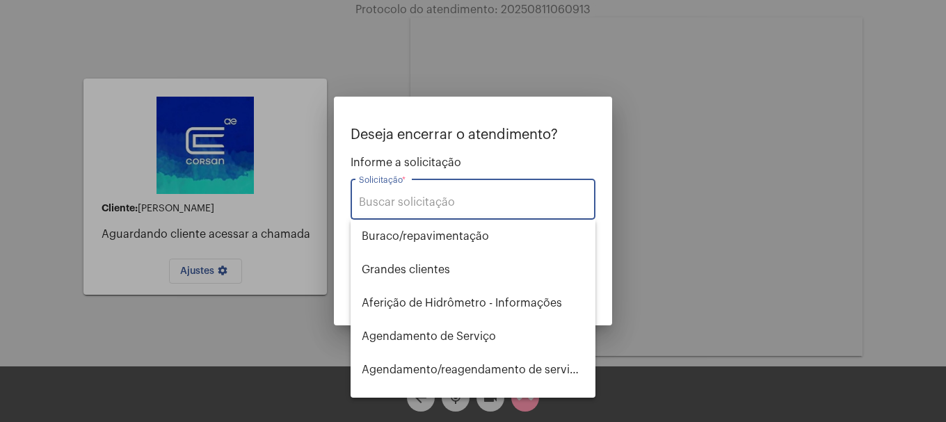
click at [526, 205] on input "Solicitação *" at bounding box center [473, 202] width 228 height 13
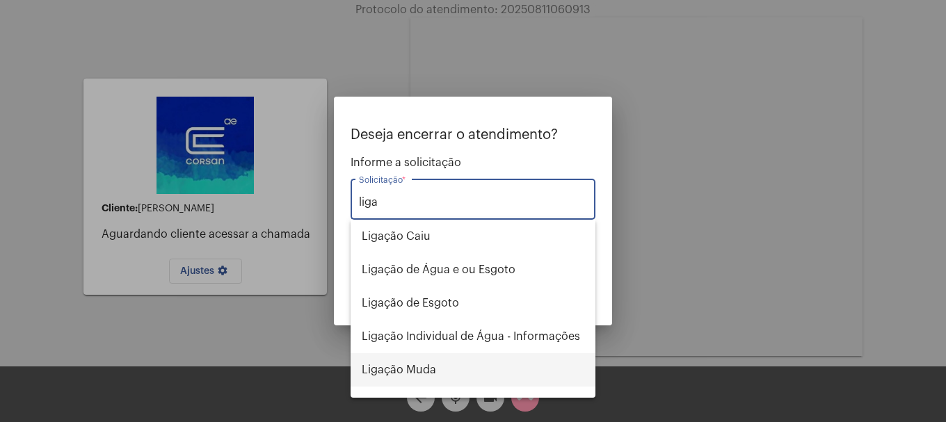
click at [451, 376] on span "Ligação Muda" at bounding box center [473, 370] width 223 height 33
type input "Ligação Muda"
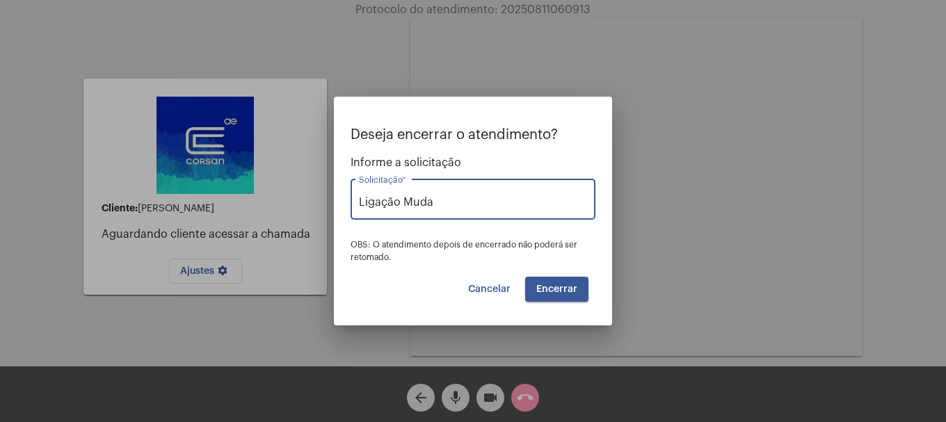
click at [552, 289] on span "Encerrar" at bounding box center [557, 290] width 41 height 10
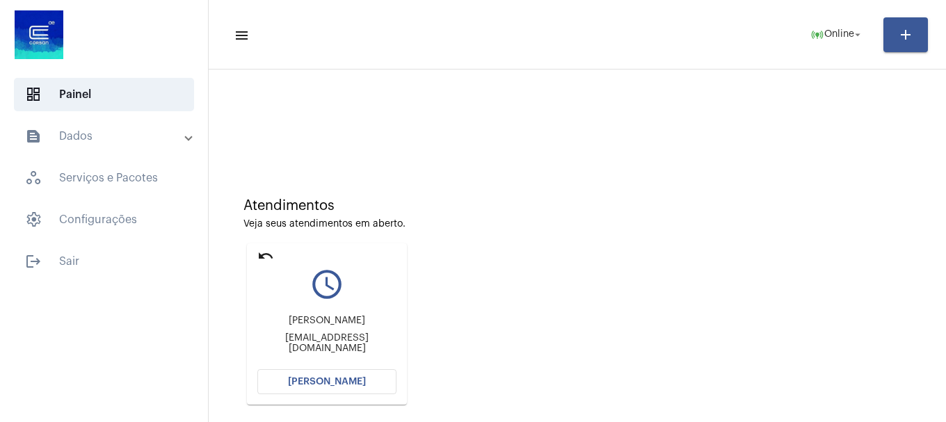
click at [351, 380] on span "[PERSON_NAME]" at bounding box center [327, 382] width 78 height 10
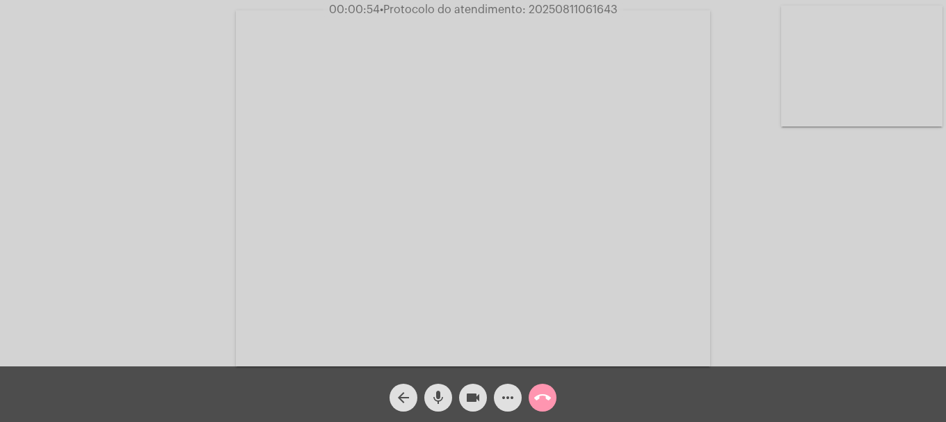
click at [862, 109] on video at bounding box center [861, 66] width 161 height 121
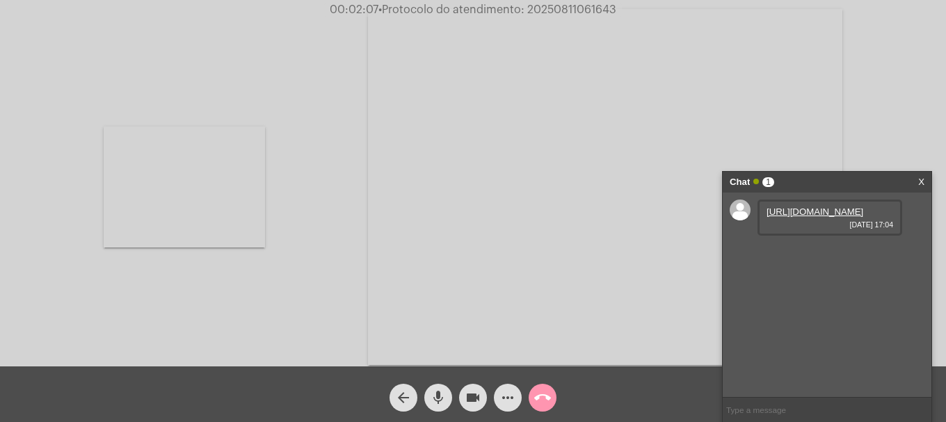
click at [788, 217] on link "[URL][DOMAIN_NAME]" at bounding box center [815, 212] width 97 height 10
click at [471, 385] on span "videocam" at bounding box center [473, 398] width 17 height 28
click at [471, 385] on span "videocam_off" at bounding box center [473, 398] width 17 height 28
click at [819, 257] on link "[URL][DOMAIN_NAME]" at bounding box center [815, 251] width 97 height 10
click at [482, 398] on button "videocam" at bounding box center [473, 398] width 28 height 28
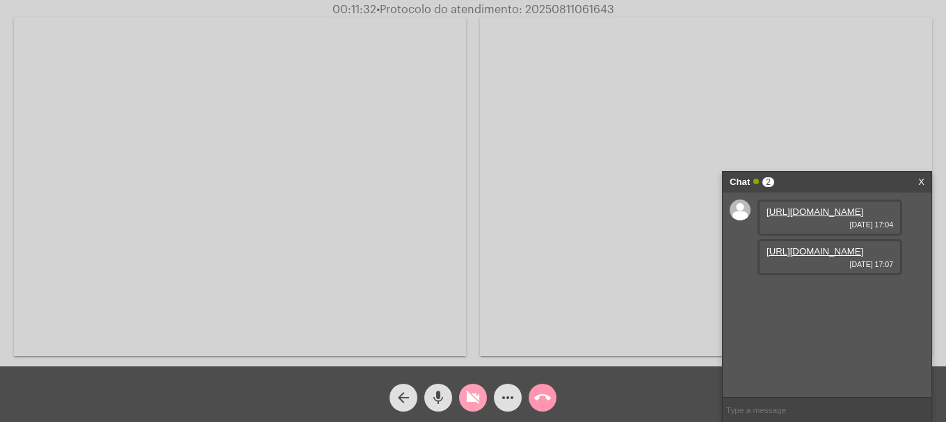
click at [479, 395] on mat-icon "videocam_off" at bounding box center [473, 398] width 17 height 17
click at [511, 394] on mat-icon "more_horiz" at bounding box center [508, 398] width 17 height 17
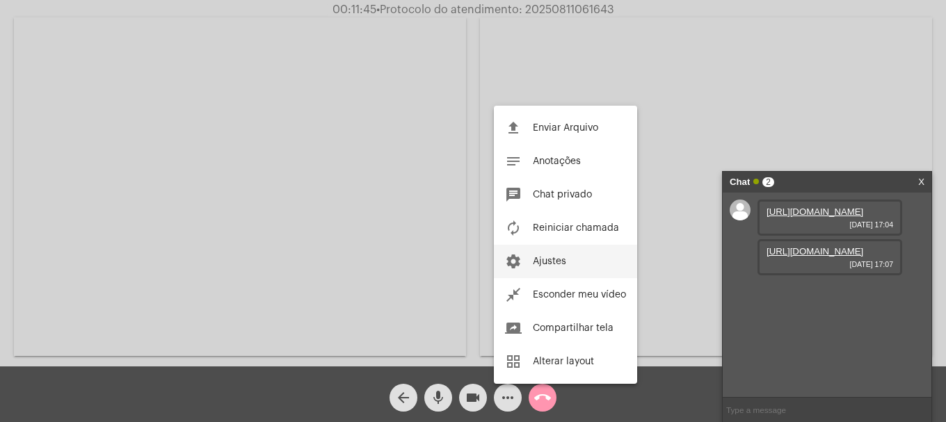
click at [539, 263] on span "Ajustes" at bounding box center [549, 262] width 33 height 10
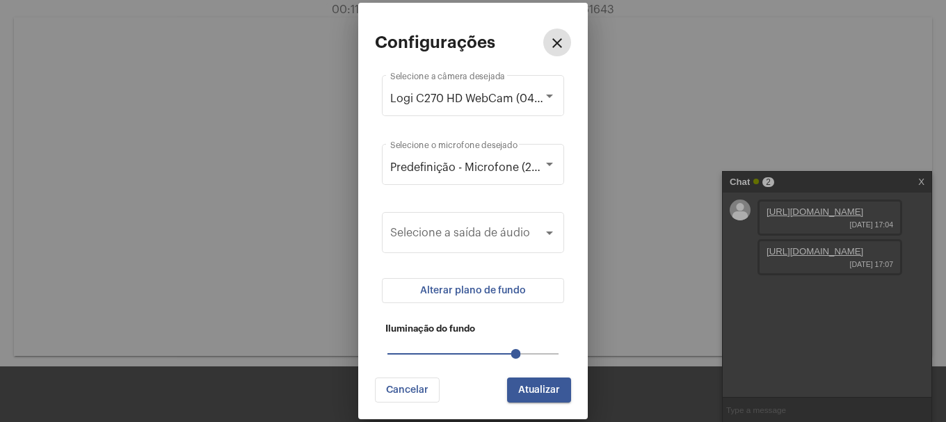
click at [499, 301] on button "Alterar plano de fundo" at bounding box center [473, 290] width 182 height 25
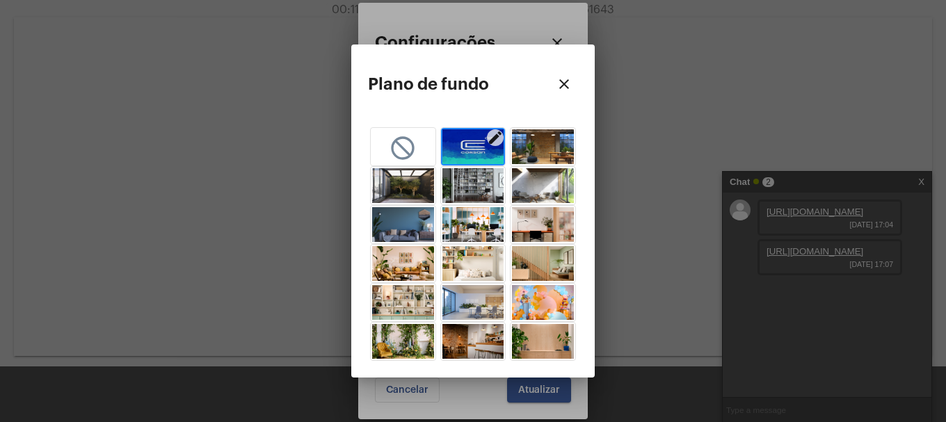
click at [471, 134] on img "button" at bounding box center [474, 146] width 62 height 35
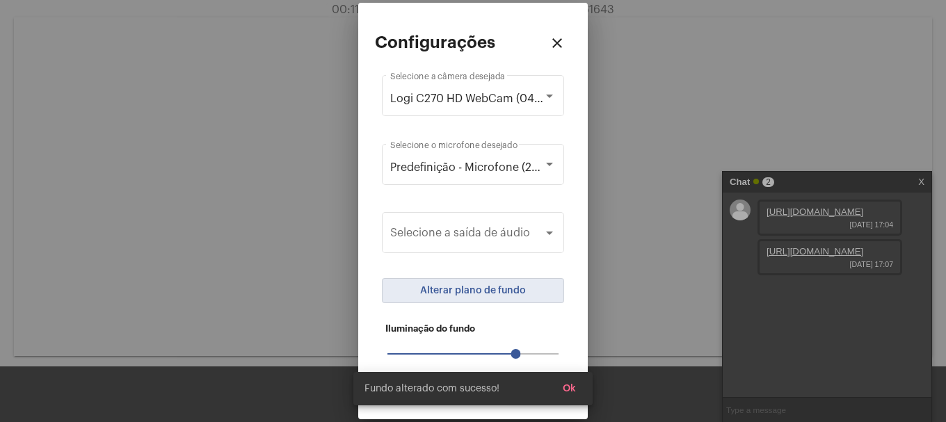
click at [566, 387] on span "Ok" at bounding box center [569, 389] width 13 height 10
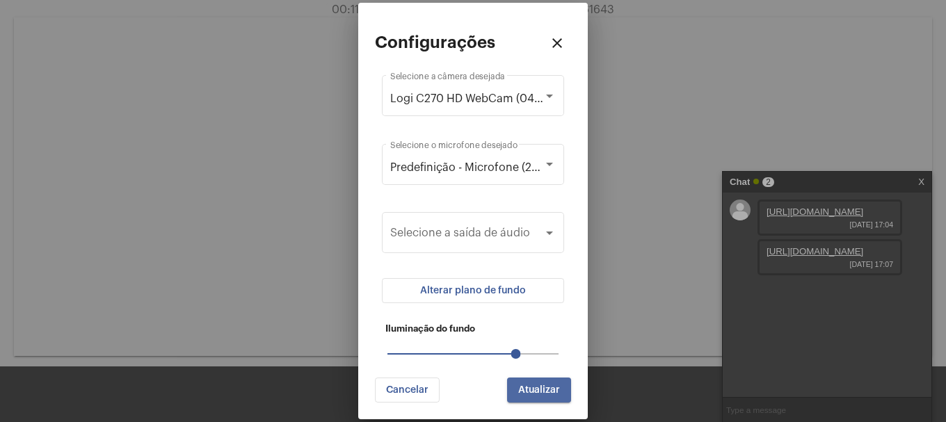
click at [562, 390] on button "Atualizar" at bounding box center [539, 390] width 64 height 25
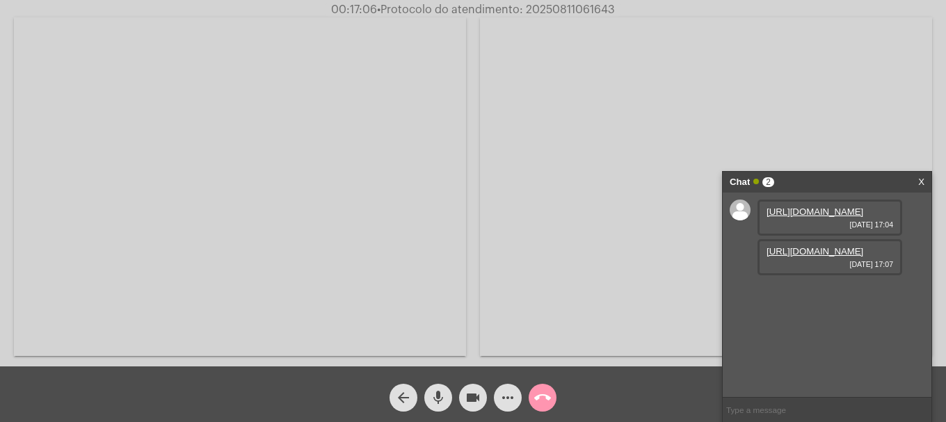
click at [315, 217] on video at bounding box center [240, 186] width 452 height 339
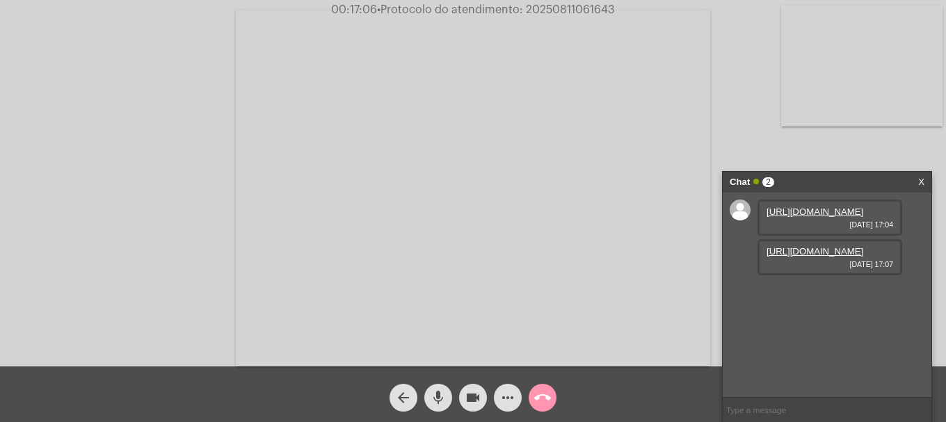
click at [509, 390] on mat-icon "more_horiz" at bounding box center [508, 398] width 17 height 17
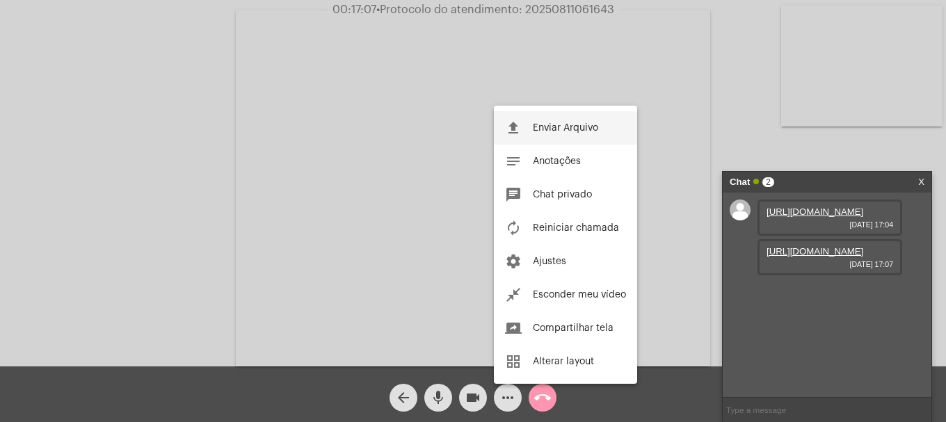
click at [563, 121] on button "file_upload Enviar Arquivo" at bounding box center [565, 127] width 143 height 33
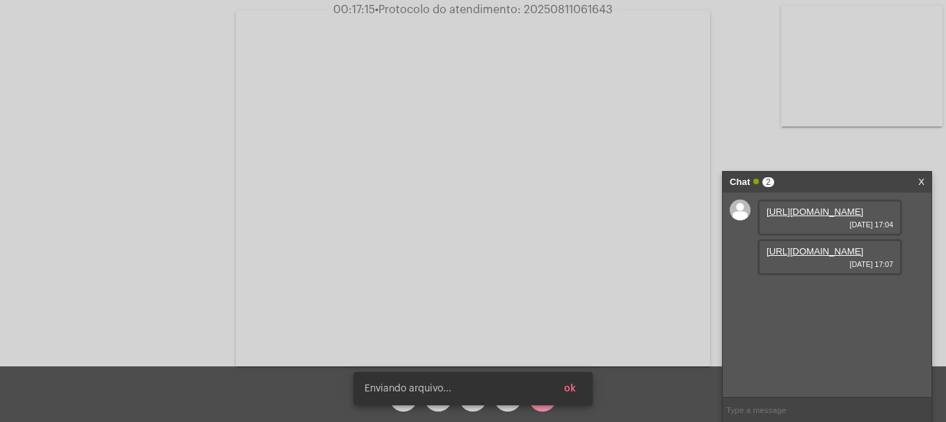
scroll to position [12, 0]
click at [576, 385] on span "ok" at bounding box center [570, 389] width 12 height 10
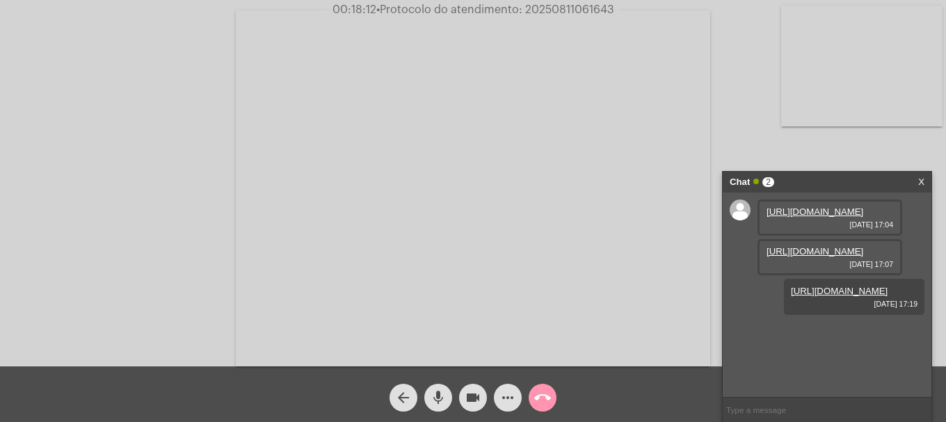
click at [582, 8] on span "• Protocolo do atendimento: 20250811061643" at bounding box center [495, 9] width 238 height 11
copy span "20250811061643"
click at [776, 416] on input "text" at bounding box center [827, 410] width 209 height 24
paste input "20250811061643"
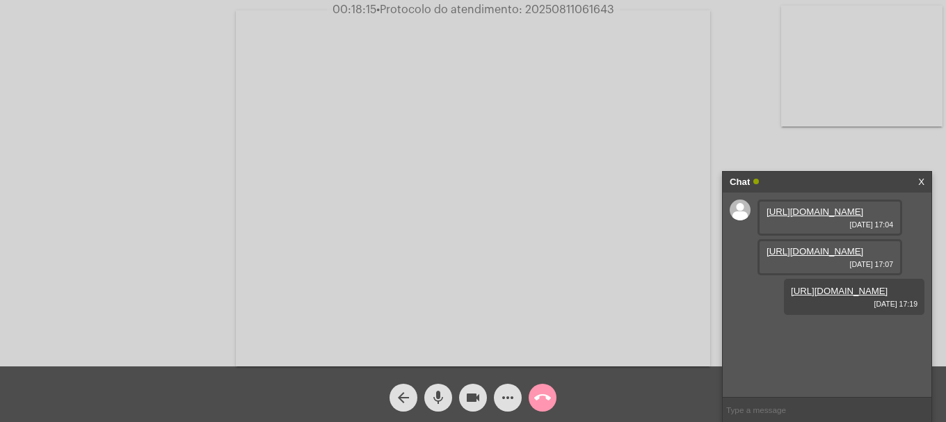
type input "20250811061643"
click at [538, 402] on mat-icon "call_end" at bounding box center [542, 398] width 17 height 17
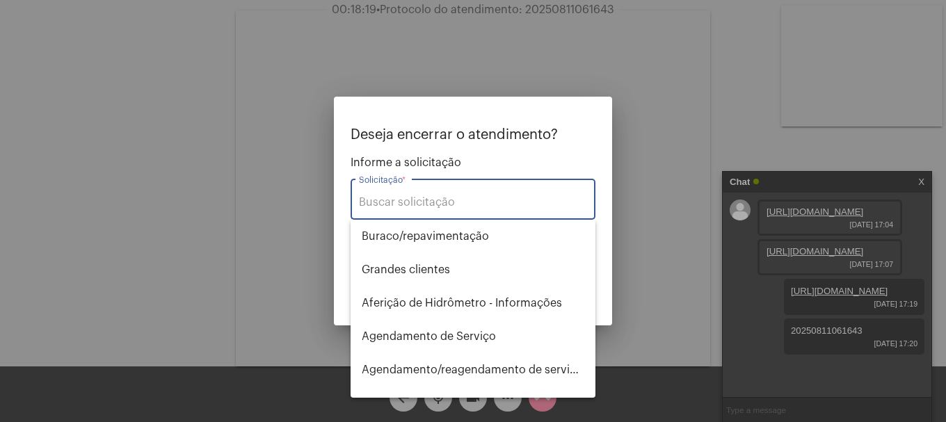
click at [484, 192] on div "Solicitação *" at bounding box center [473, 198] width 228 height 44
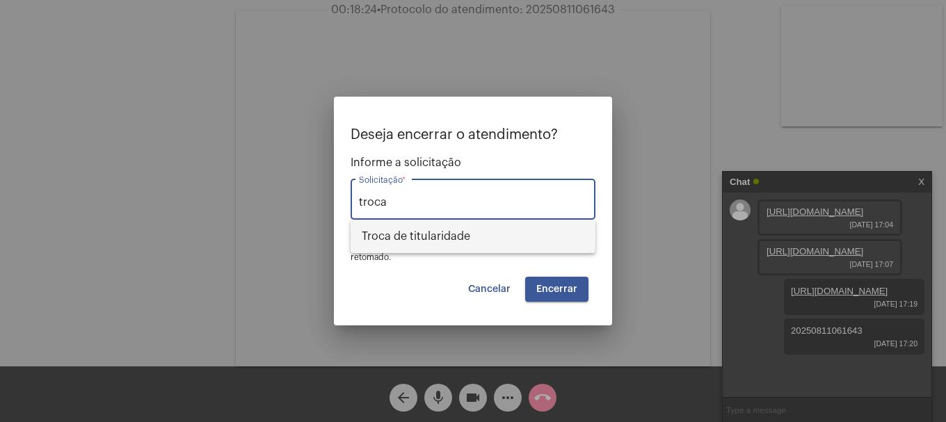
click at [479, 230] on span "Troca de titularidade" at bounding box center [473, 236] width 223 height 33
type input "Troca de titularidade"
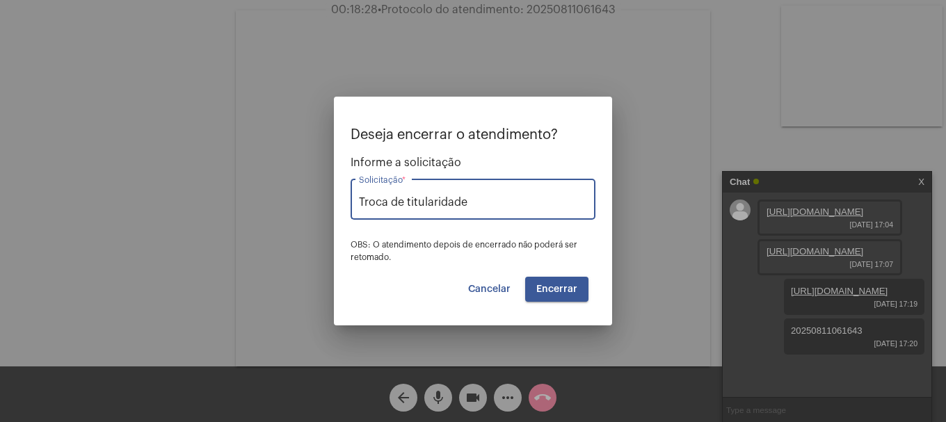
click at [550, 289] on span "Encerrar" at bounding box center [557, 290] width 41 height 10
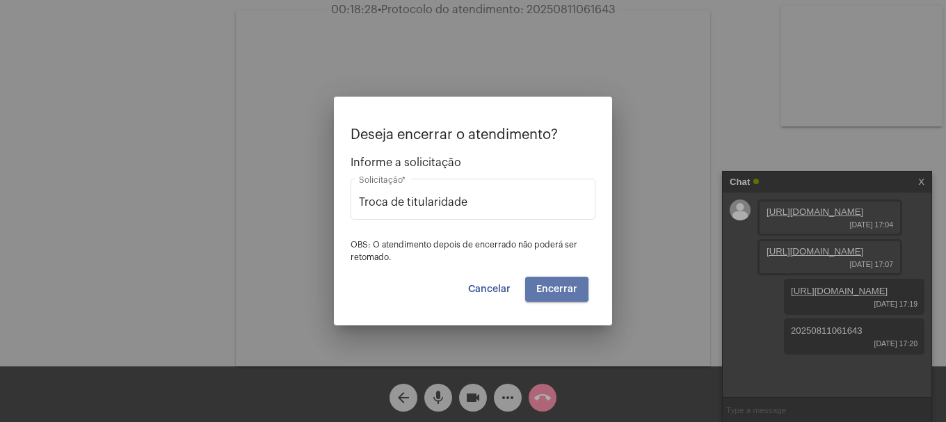
click at [550, 289] on span "Encerrar" at bounding box center [557, 290] width 41 height 10
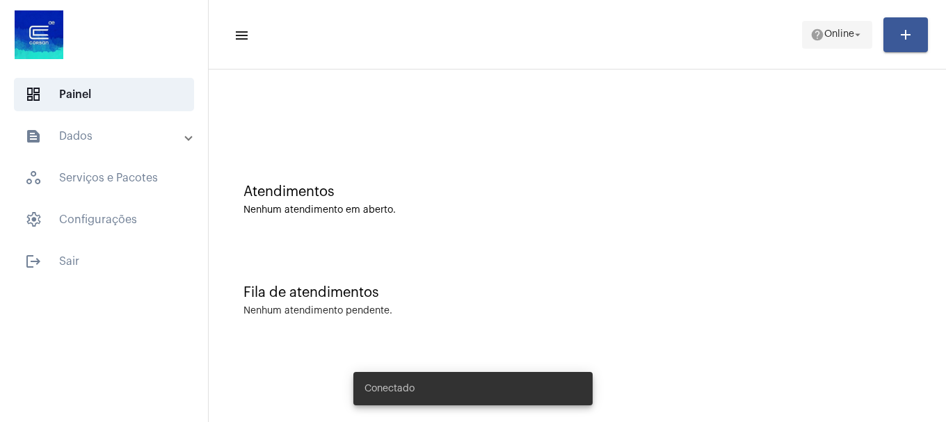
click at [836, 47] on button "help Online arrow_drop_down" at bounding box center [837, 35] width 70 height 28
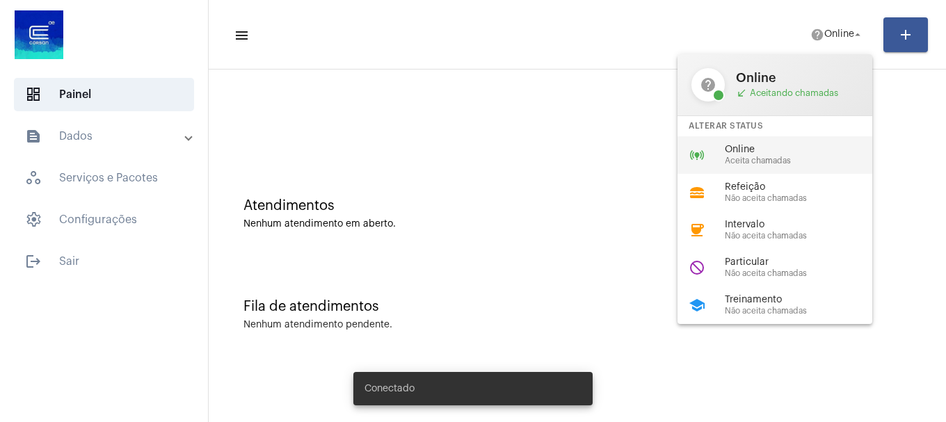
click at [783, 148] on span "Online" at bounding box center [804, 150] width 159 height 10
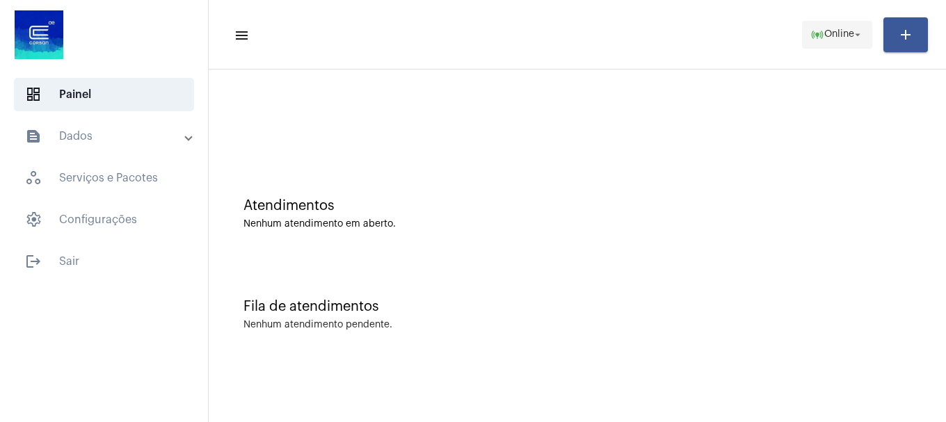
click at [839, 40] on span "online_prediction Online arrow_drop_down" at bounding box center [838, 34] width 54 height 25
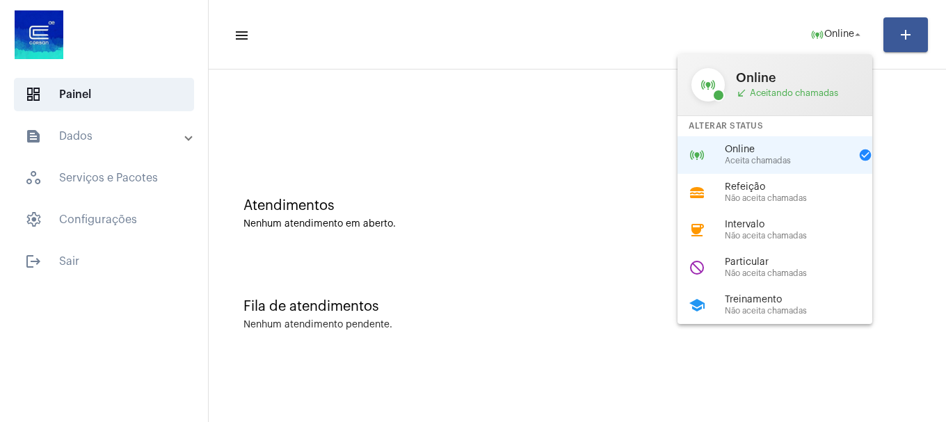
click at [61, 257] on div at bounding box center [473, 211] width 946 height 422
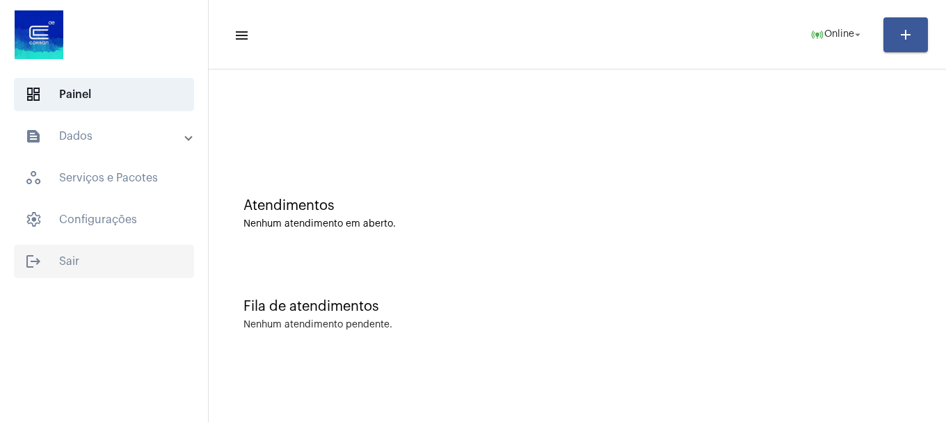
click at [112, 260] on span "logout Sair" at bounding box center [104, 261] width 180 height 33
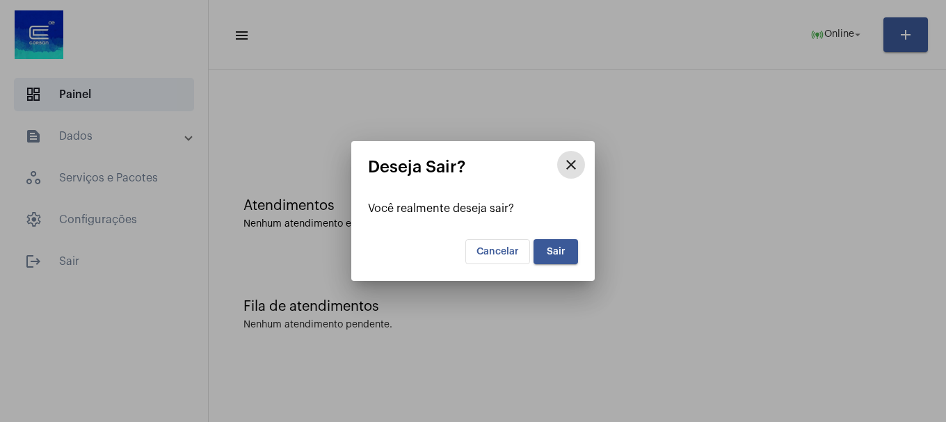
click at [560, 251] on span "Sair" at bounding box center [556, 252] width 19 height 10
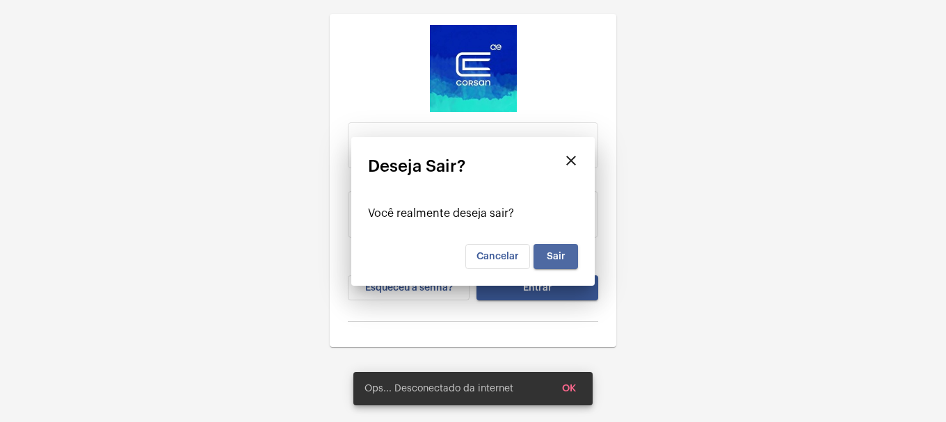
type input "[EMAIL_ADDRESS][DOMAIN_NAME]"
